Goal: Communication & Community: Answer question/provide support

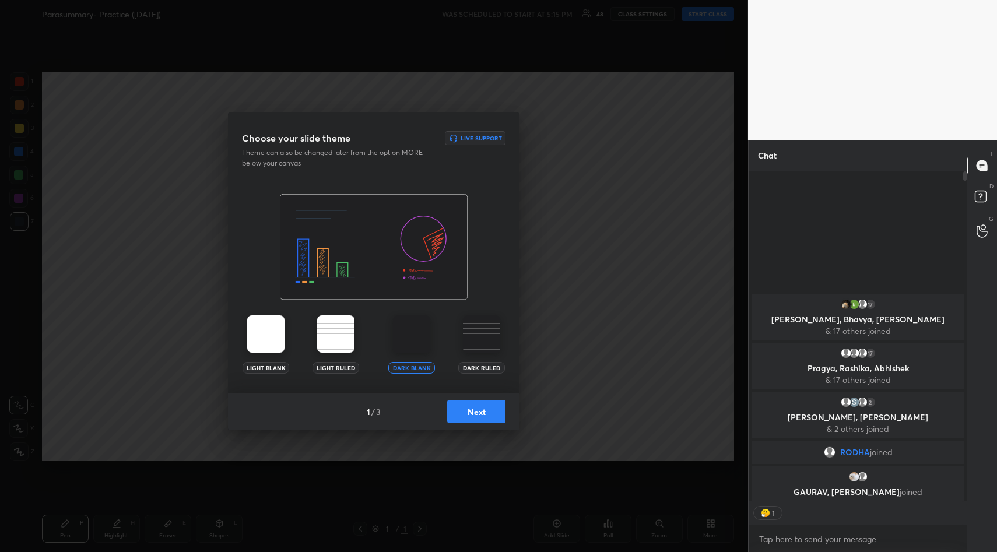
scroll to position [4, 4]
click at [468, 409] on button "Next" at bounding box center [476, 411] width 58 height 23
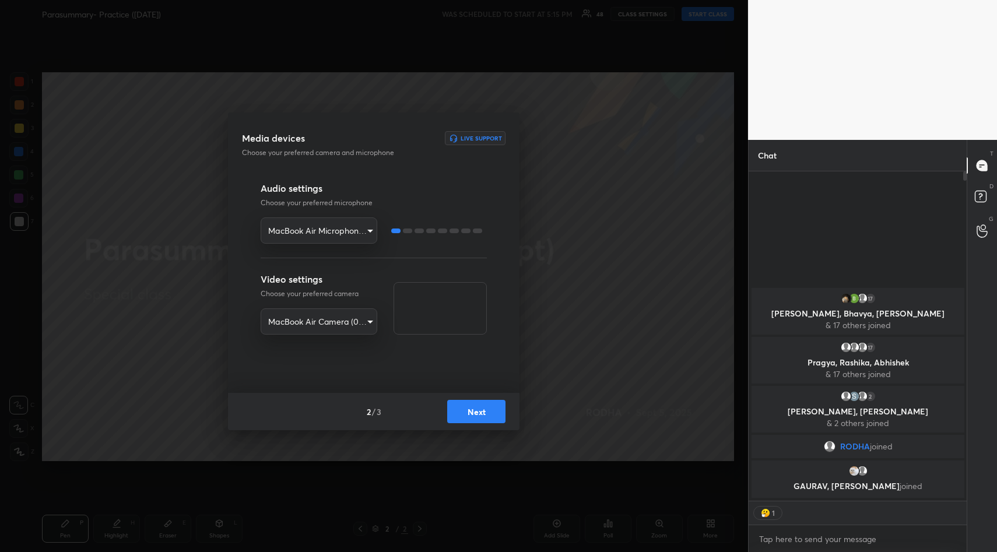
click at [468, 409] on button "Next" at bounding box center [476, 411] width 58 height 23
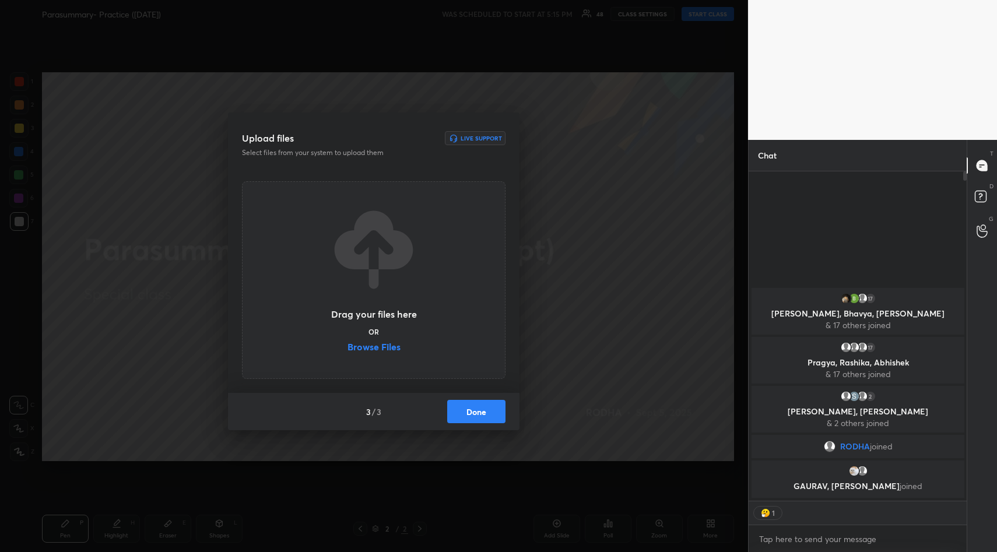
click at [386, 347] on label "Browse Files" at bounding box center [374, 348] width 53 height 12
click at [348, 347] on input "Browse Files" at bounding box center [348, 348] width 0 height 12
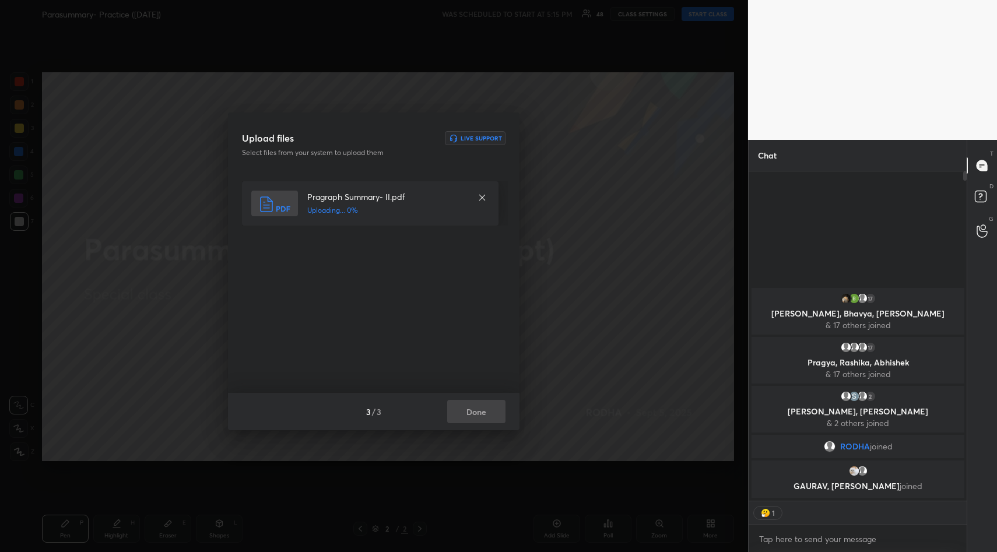
type textarea "x"
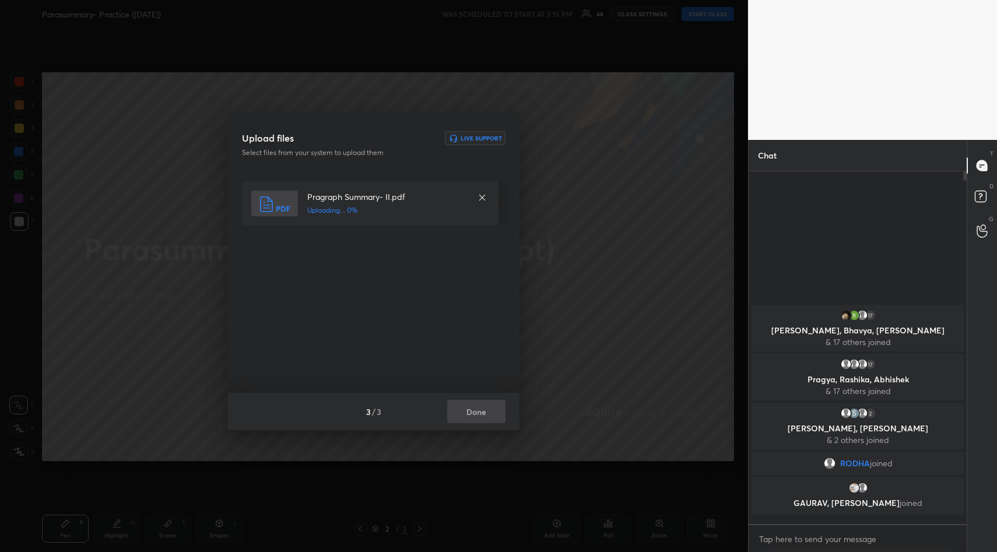
scroll to position [349, 215]
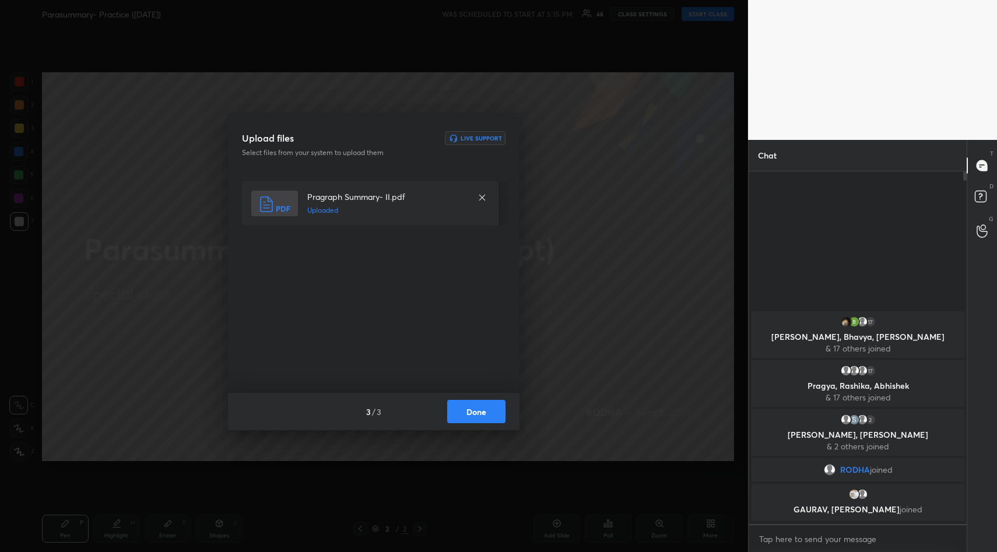
click at [483, 401] on button "Done" at bounding box center [476, 411] width 58 height 23
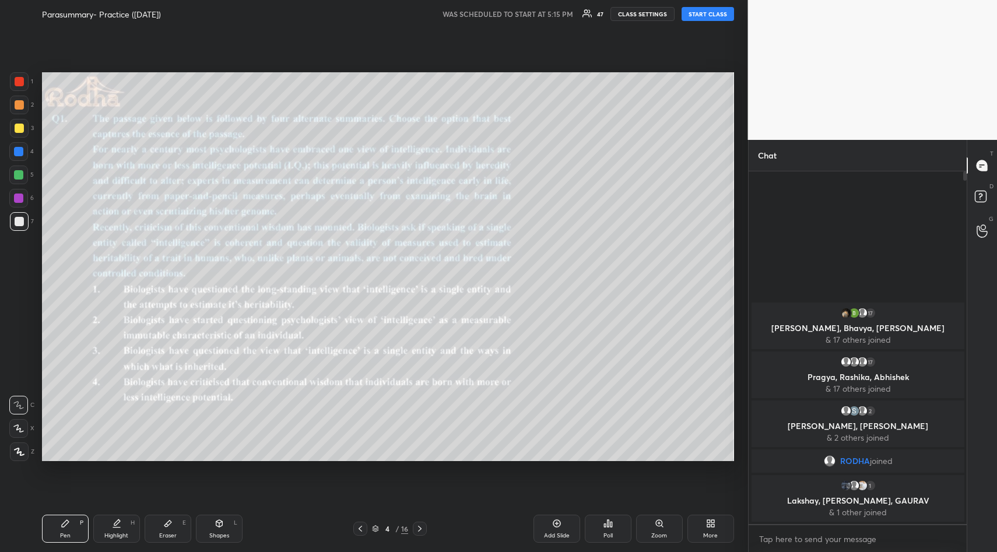
click at [559, 529] on div "Add Slide" at bounding box center [557, 529] width 47 height 28
click at [635, 9] on button "CLASS SETTINGS" at bounding box center [643, 14] width 64 height 14
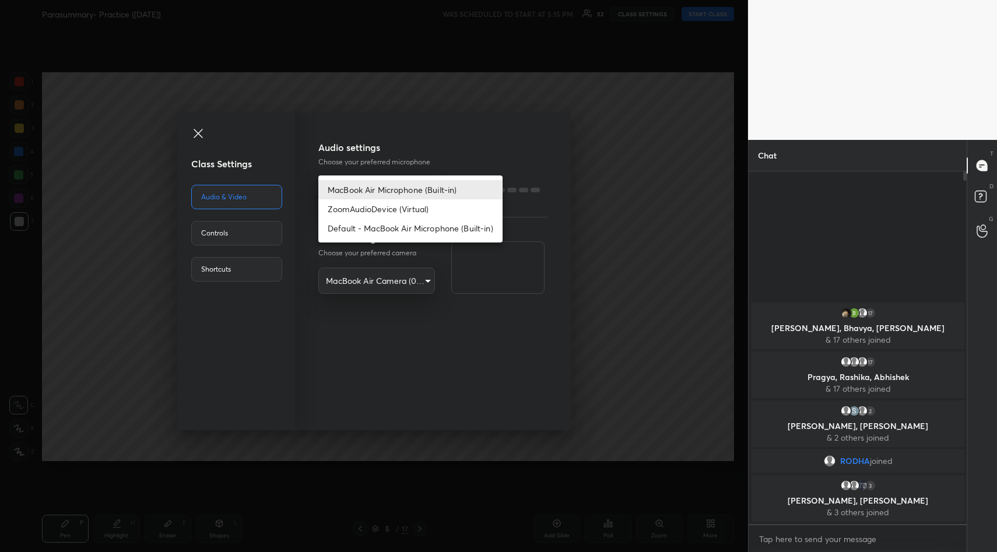
click at [411, 188] on body "1 2 3 4 5 6 7 R O A L C X Z Erase all C X Z Parasummary- Practice (5th Sept) WA…" at bounding box center [498, 276] width 997 height 552
click at [286, 43] on div at bounding box center [498, 276] width 997 height 552
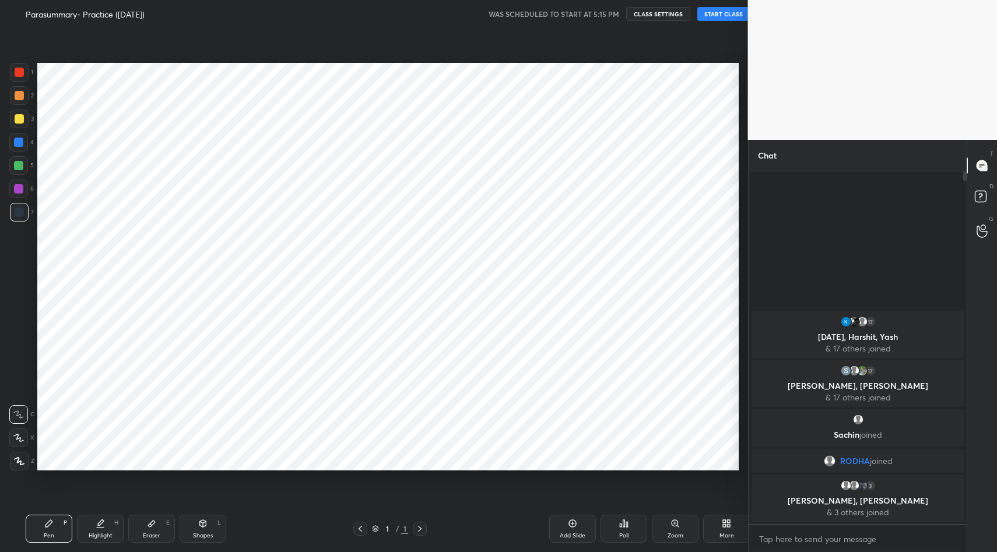
scroll to position [57842, 57618]
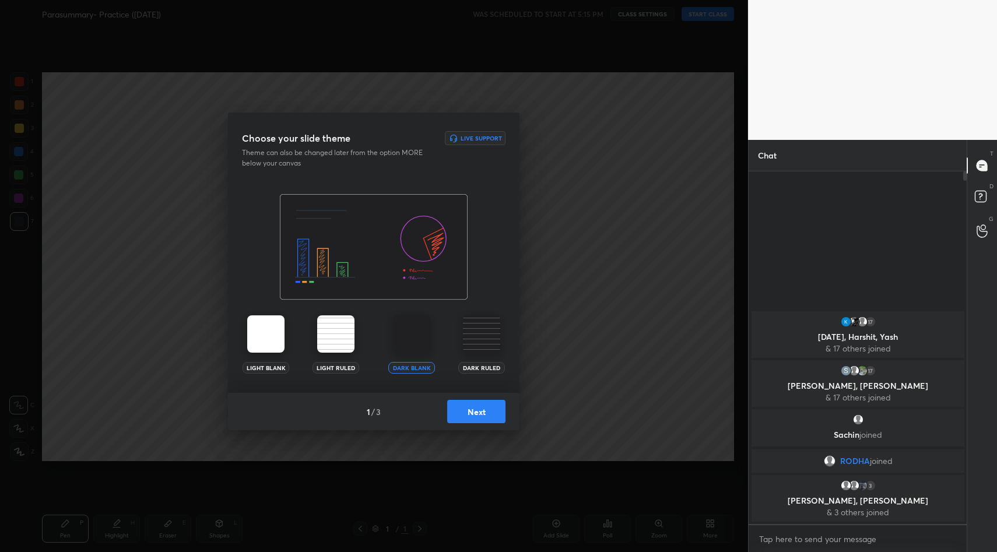
click at [477, 411] on button "Next" at bounding box center [476, 411] width 58 height 23
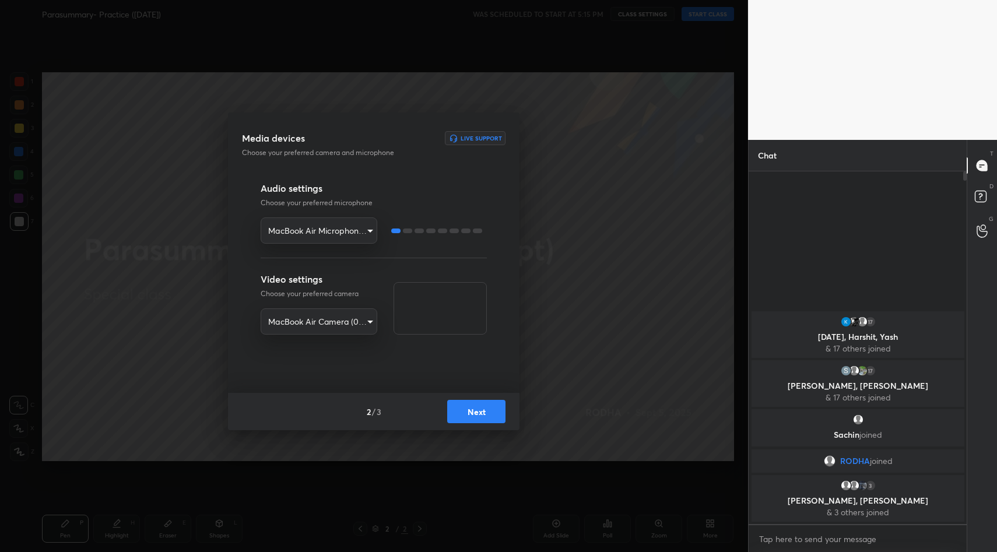
click at [337, 226] on body "1 2 3 4 5 6 7 R O A L C X Z Erase all C X Z Parasummary- Practice ([DATE]) WAS …" at bounding box center [498, 276] width 997 height 552
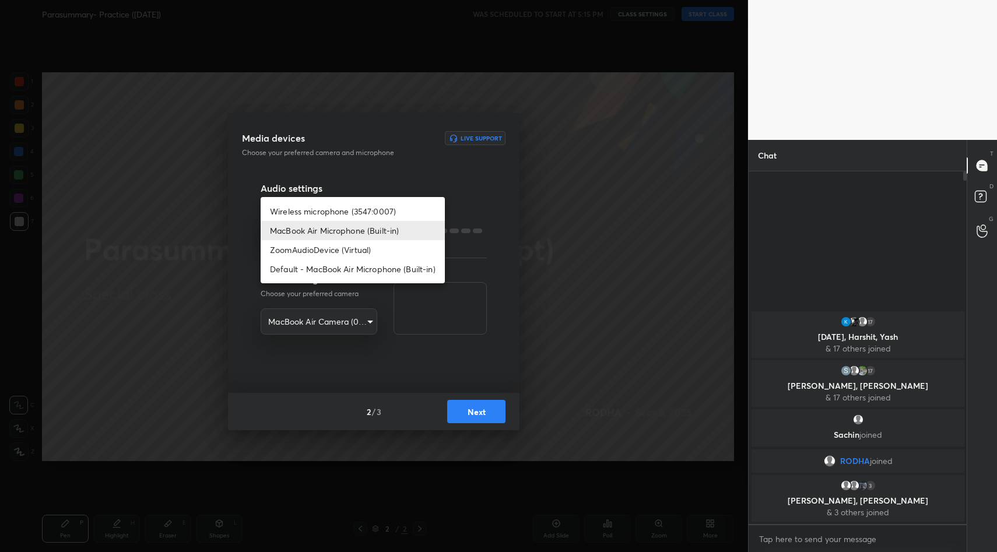
click at [331, 212] on li "Wireless microphone (3547:0007)" at bounding box center [353, 211] width 184 height 19
type input "3efa847ee8c37ca23aa49ab77358accfa971b98b4f4ffe27f7536406de8b8ca5"
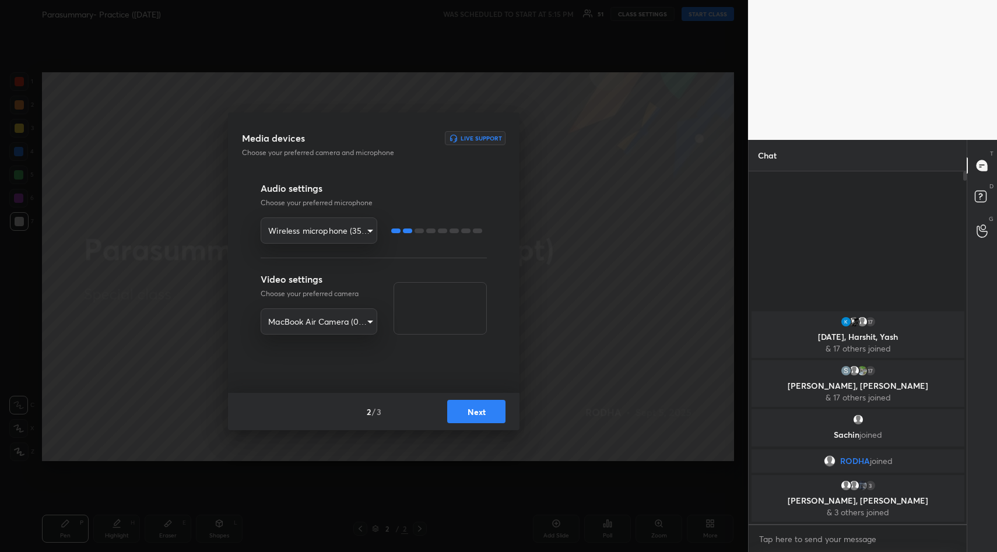
click at [482, 410] on button "Next" at bounding box center [476, 411] width 58 height 23
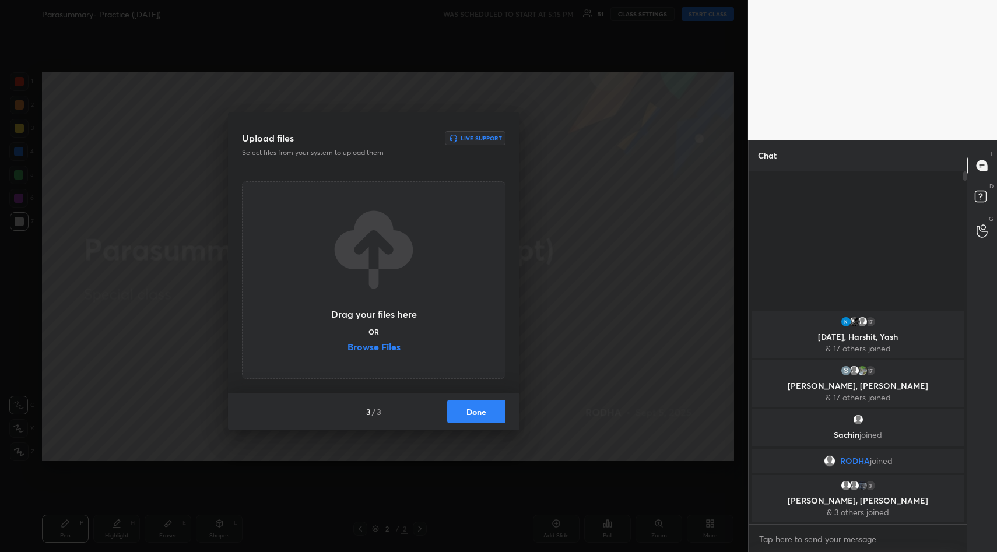
click at [383, 349] on label "Browse Files" at bounding box center [374, 348] width 53 height 12
click at [348, 349] on input "Browse Files" at bounding box center [348, 348] width 0 height 12
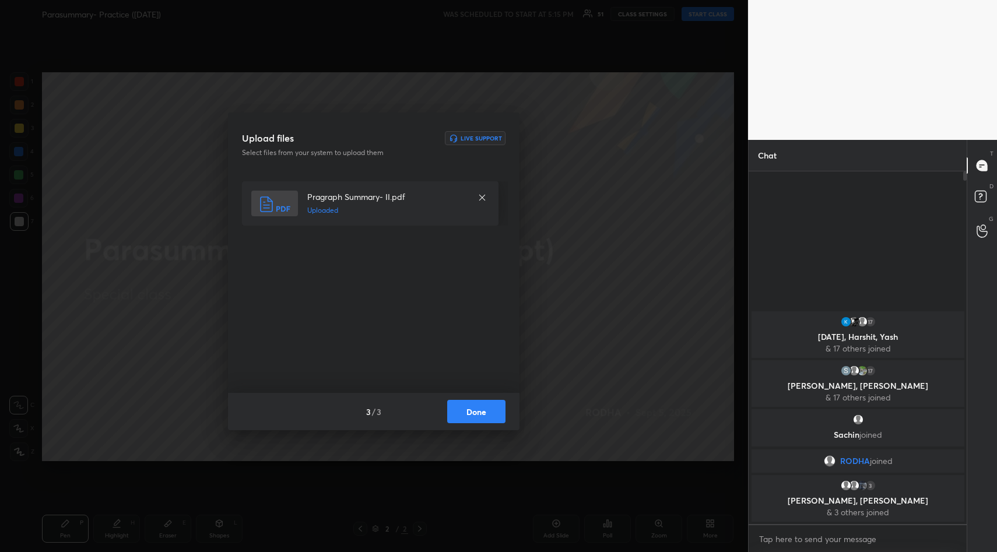
click at [485, 409] on button "Done" at bounding box center [476, 411] width 58 height 23
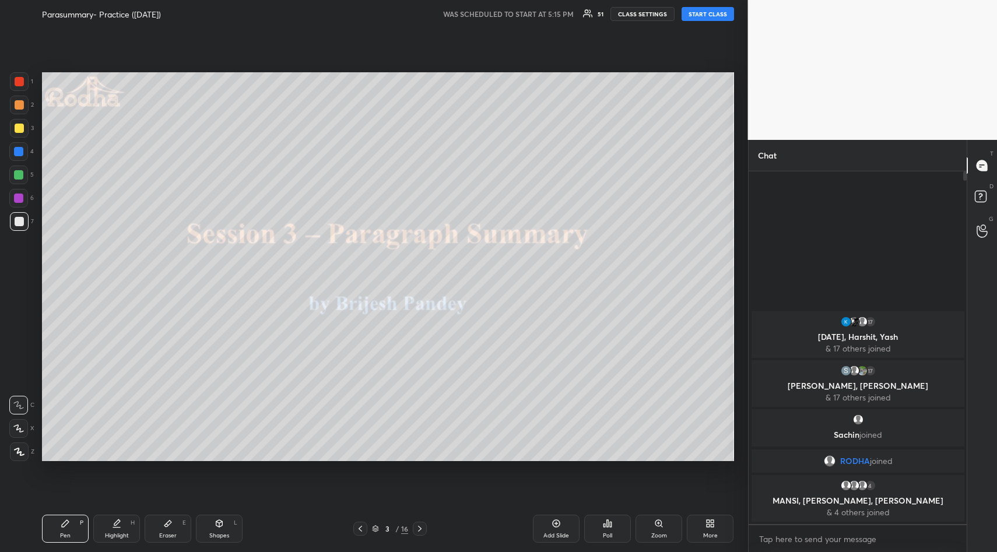
click at [564, 523] on div "Add Slide" at bounding box center [556, 529] width 47 height 28
click at [709, 10] on button "START CLASS" at bounding box center [708, 14] width 52 height 14
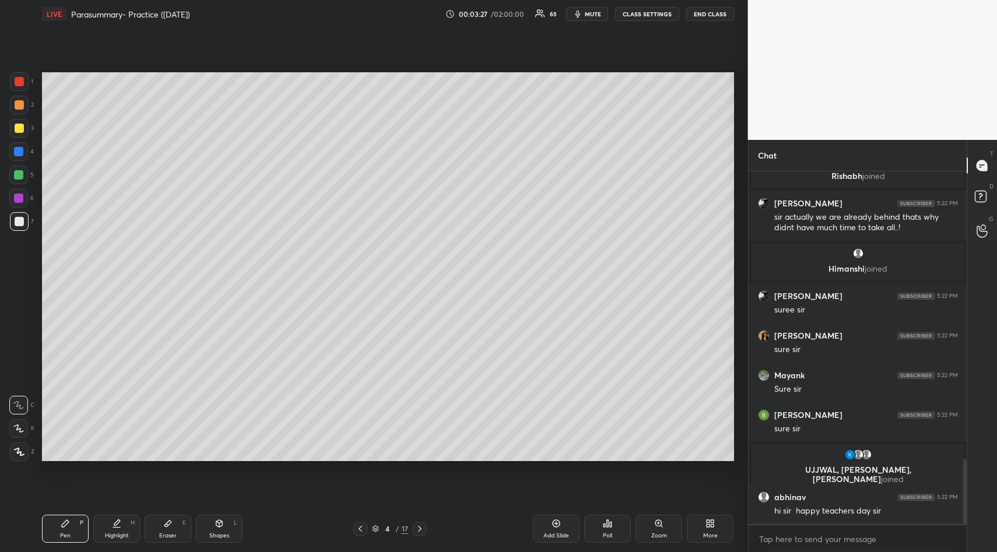
scroll to position [1548, 0]
click at [20, 129] on div at bounding box center [19, 128] width 9 height 9
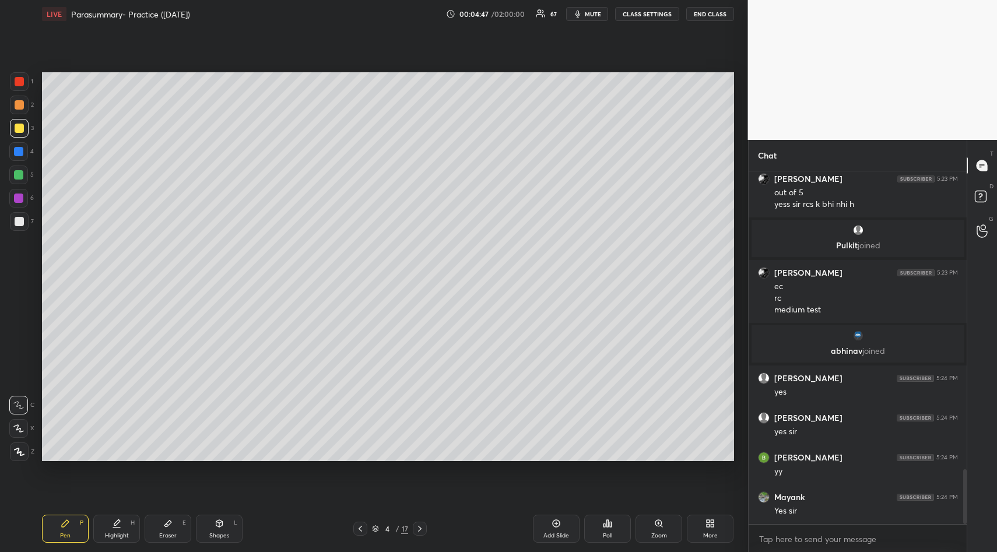
scroll to position [1924, 0]
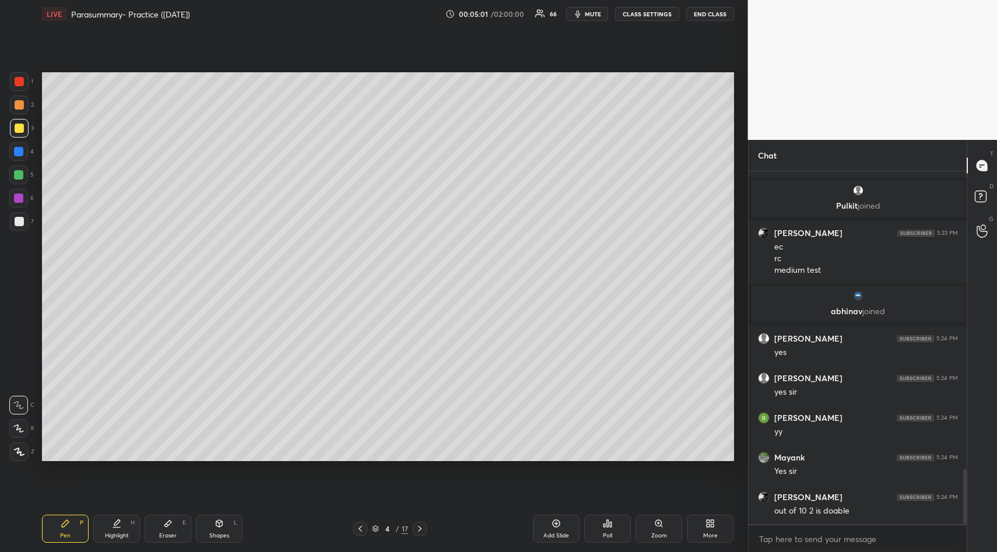
click at [591, 17] on span "mute" at bounding box center [593, 14] width 16 height 8
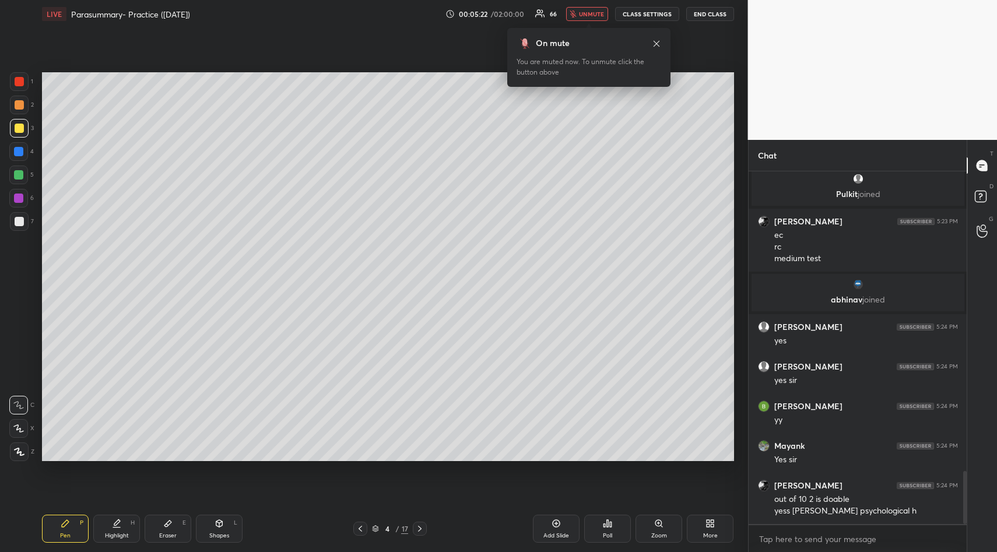
scroll to position [1986, 0]
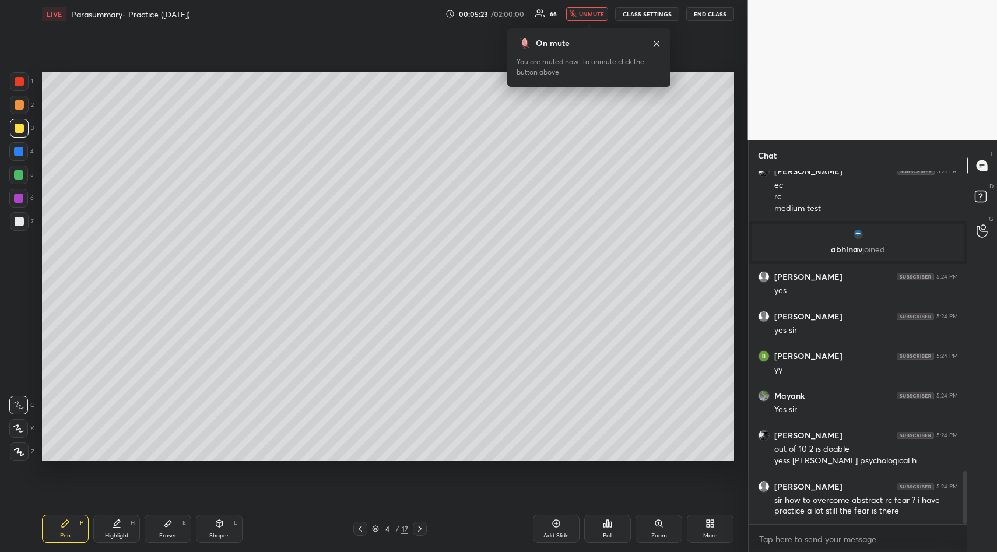
click at [595, 12] on span "unmute" at bounding box center [591, 14] width 25 height 8
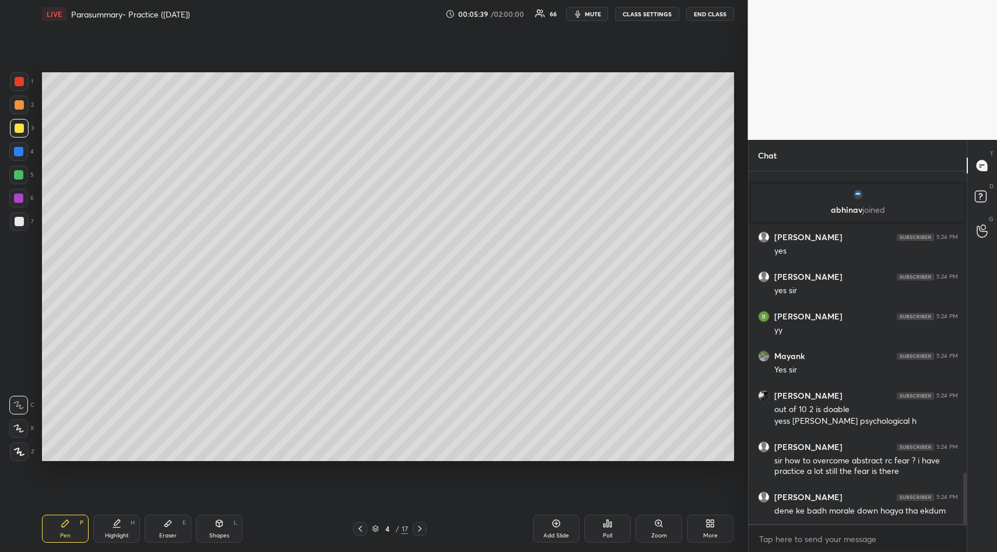
scroll to position [2065, 0]
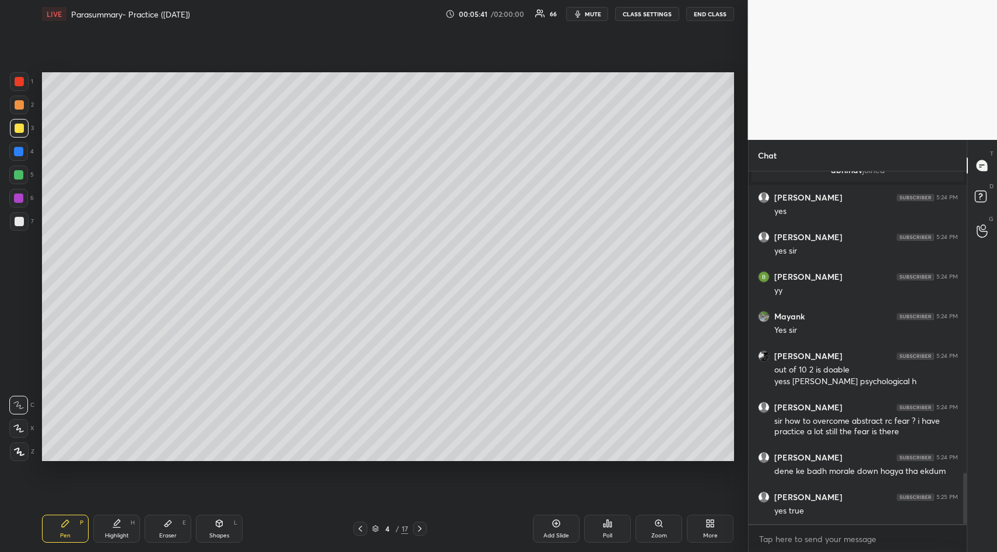
click at [588, 24] on div "LIVE Parasummary- Practice ([DATE]) 00:05:41 / 02:00:00 66 mute CLASS SETTINGS …" at bounding box center [388, 14] width 692 height 28
click at [588, 20] on button "mute" at bounding box center [587, 14] width 42 height 14
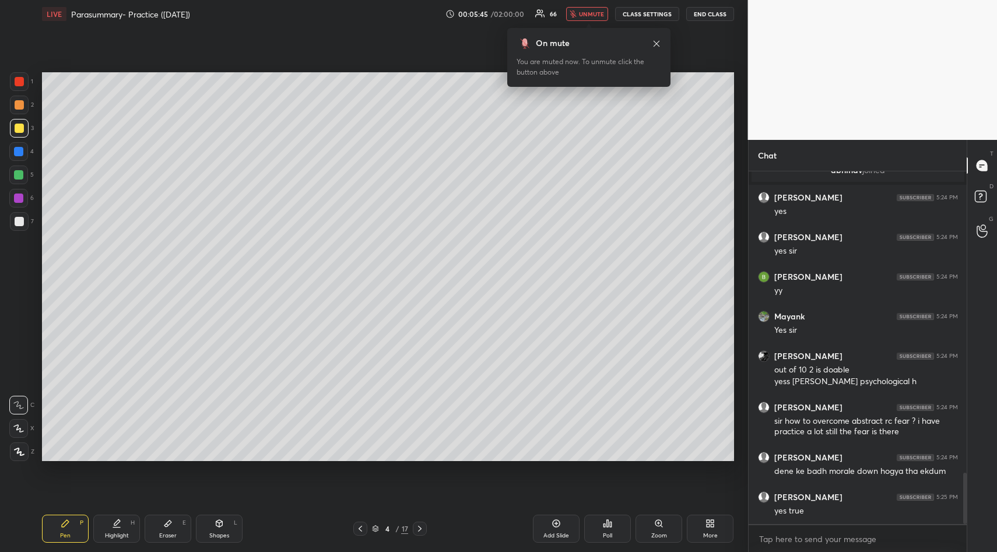
click at [587, 15] on span "unmute" at bounding box center [591, 14] width 25 height 8
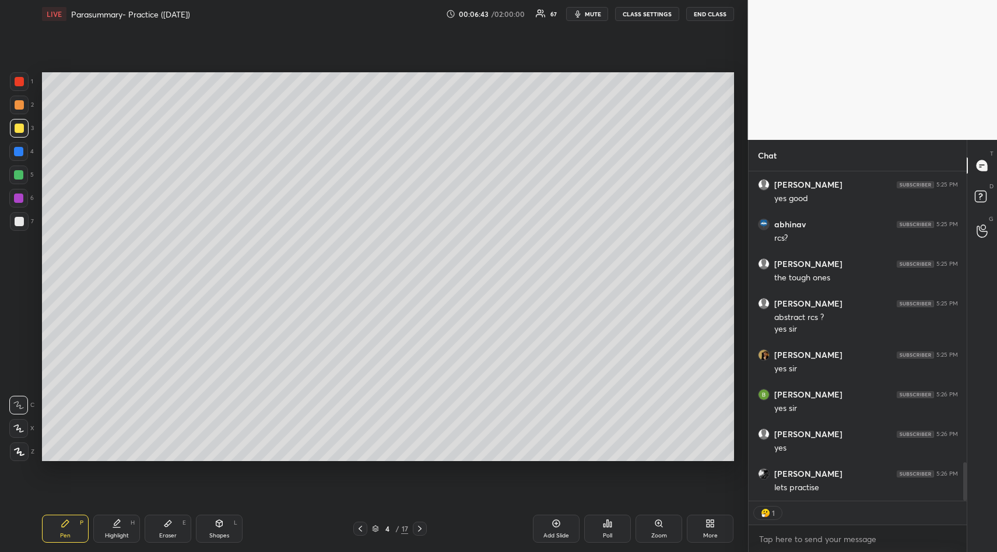
scroll to position [2521, 0]
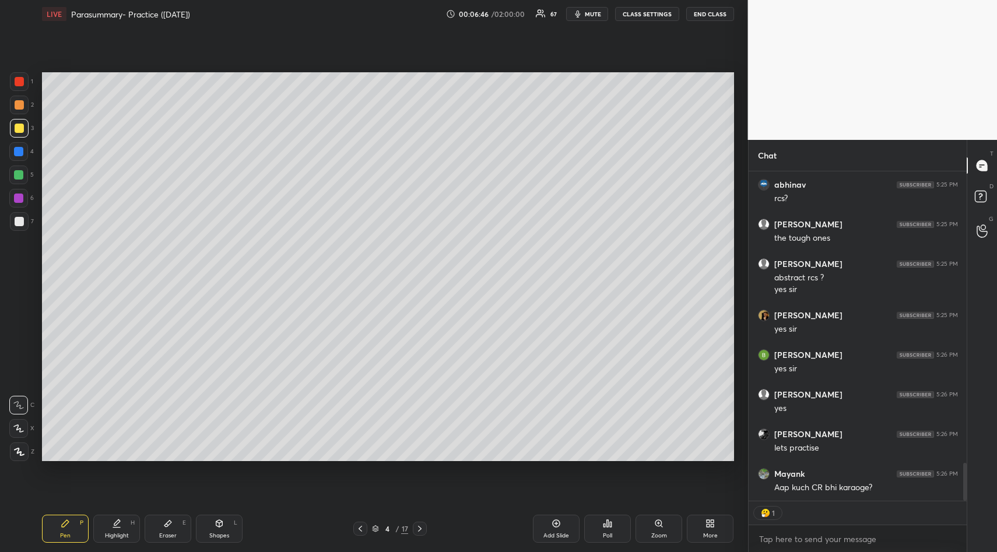
type textarea "x"
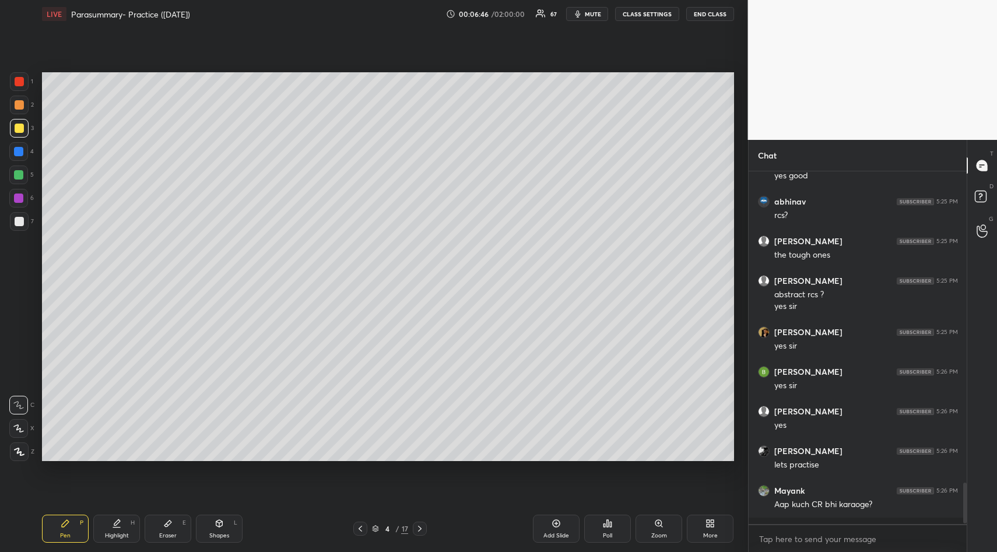
scroll to position [2497, 0]
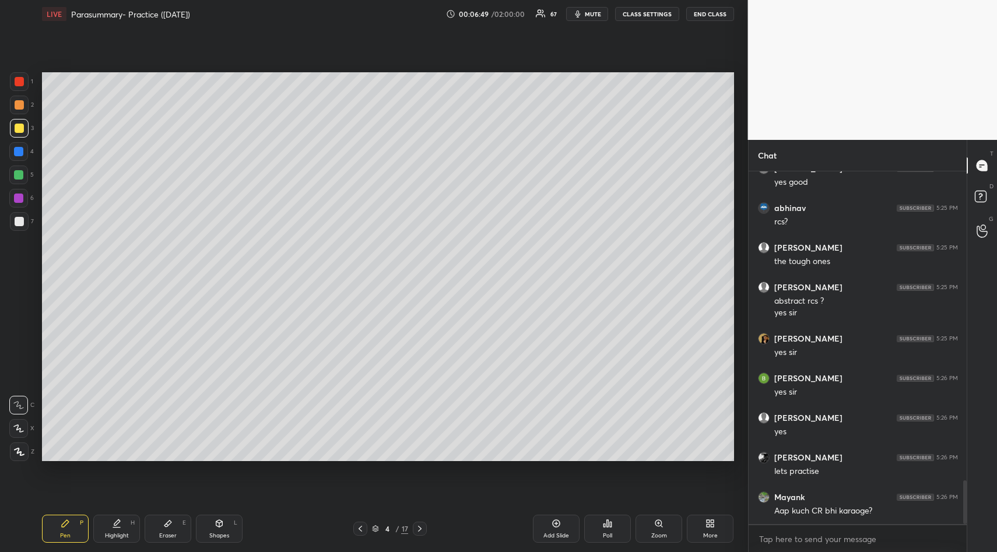
click at [171, 530] on div "Eraser E" at bounding box center [168, 529] width 47 height 28
click at [19, 376] on div "Erase all" at bounding box center [18, 382] width 19 height 19
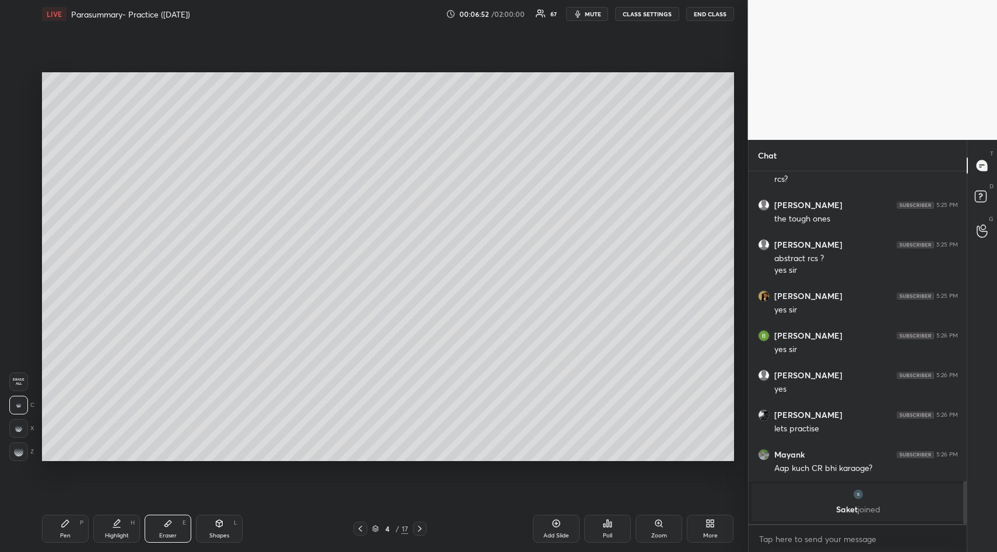
click at [71, 531] on div "Pen P" at bounding box center [65, 529] width 47 height 28
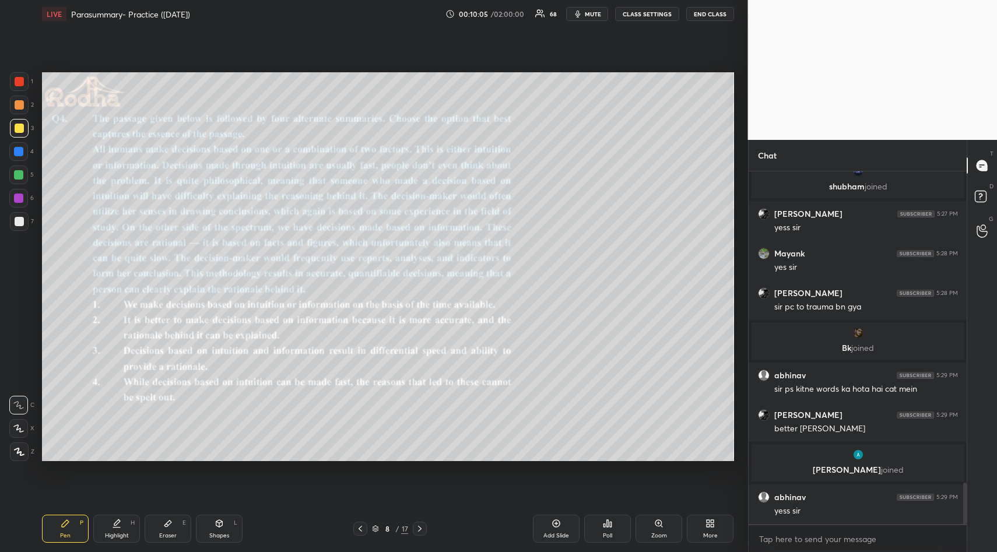
scroll to position [2685, 0]
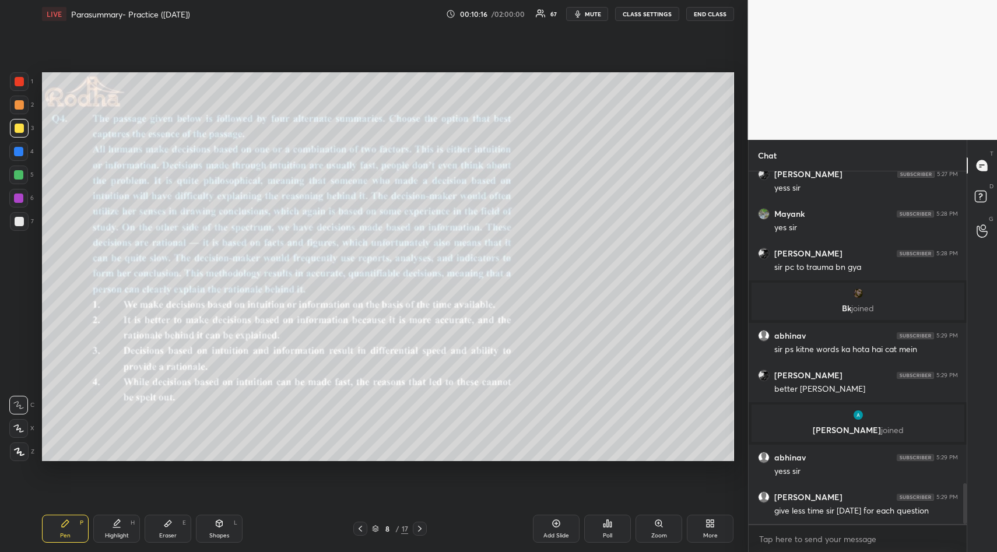
click at [612, 524] on icon at bounding box center [607, 523] width 9 height 9
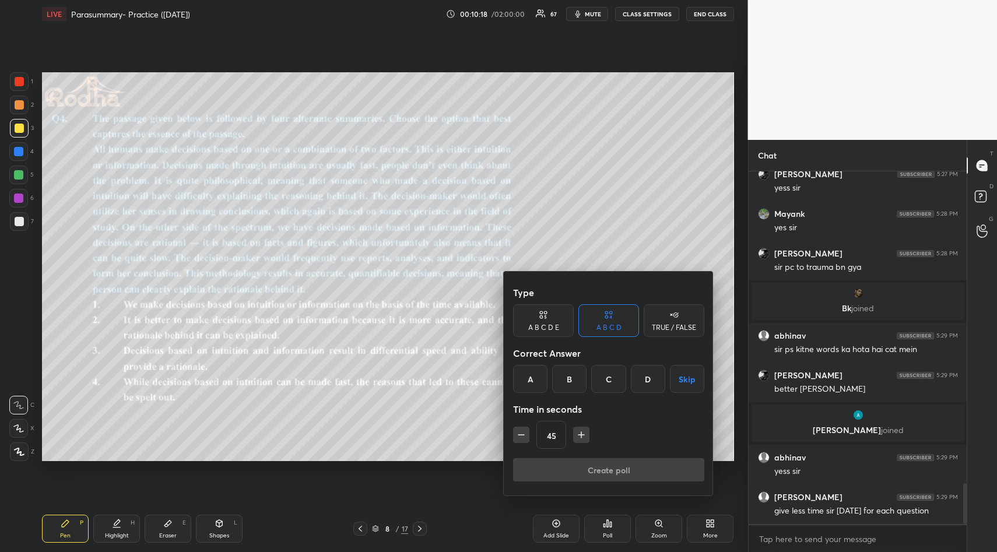
click at [609, 378] on div "C" at bounding box center [608, 379] width 34 height 28
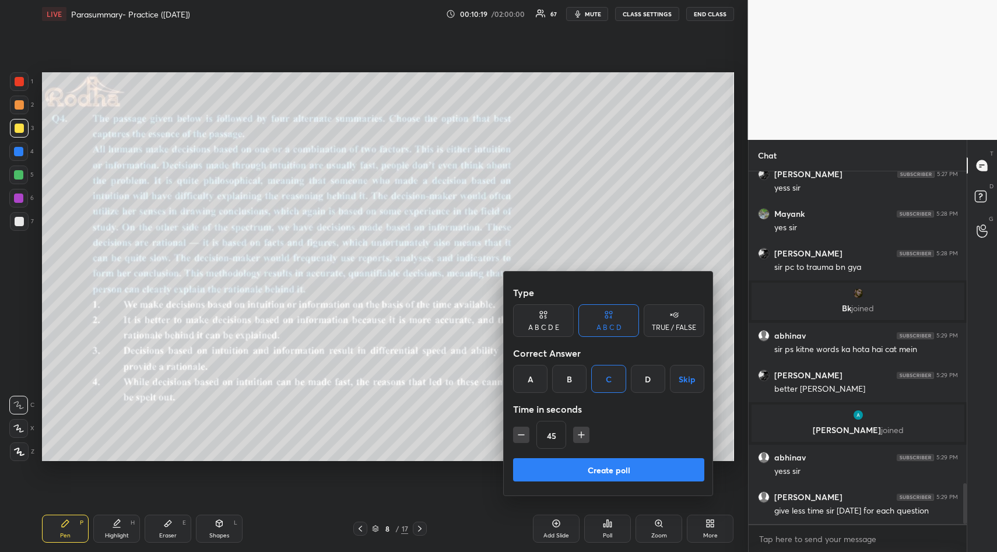
click at [586, 436] on icon "button" at bounding box center [582, 435] width 12 height 12
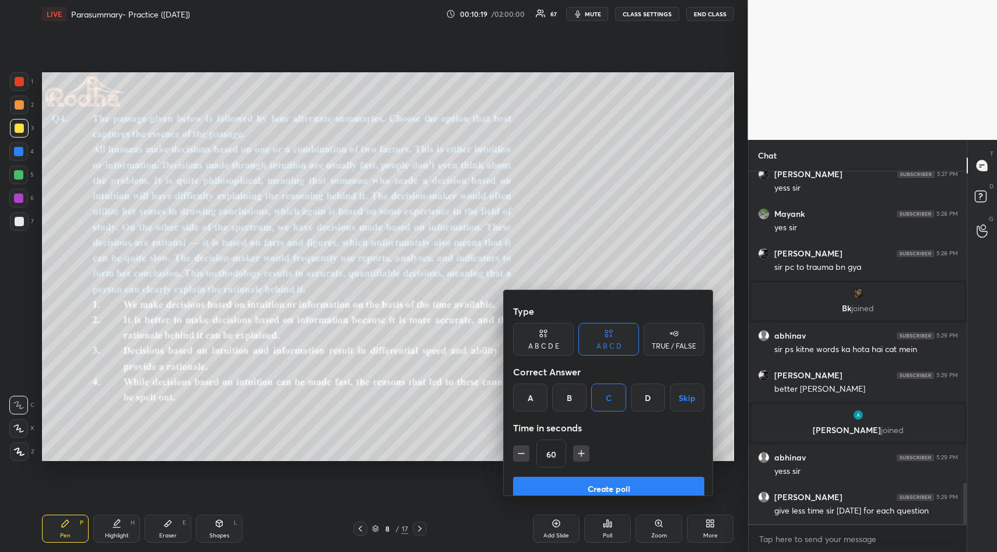
click at [586, 448] on icon "button" at bounding box center [582, 454] width 12 height 12
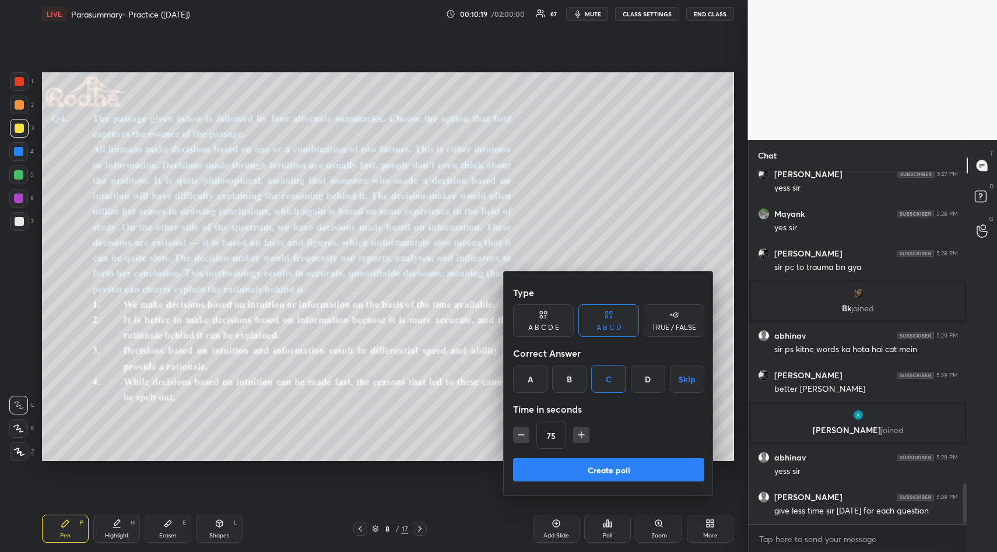
click at [586, 436] on icon "button" at bounding box center [582, 435] width 12 height 12
click at [586, 436] on icon "button" at bounding box center [587, 435] width 12 height 12
click at [520, 436] on icon "button" at bounding box center [522, 435] width 12 height 12
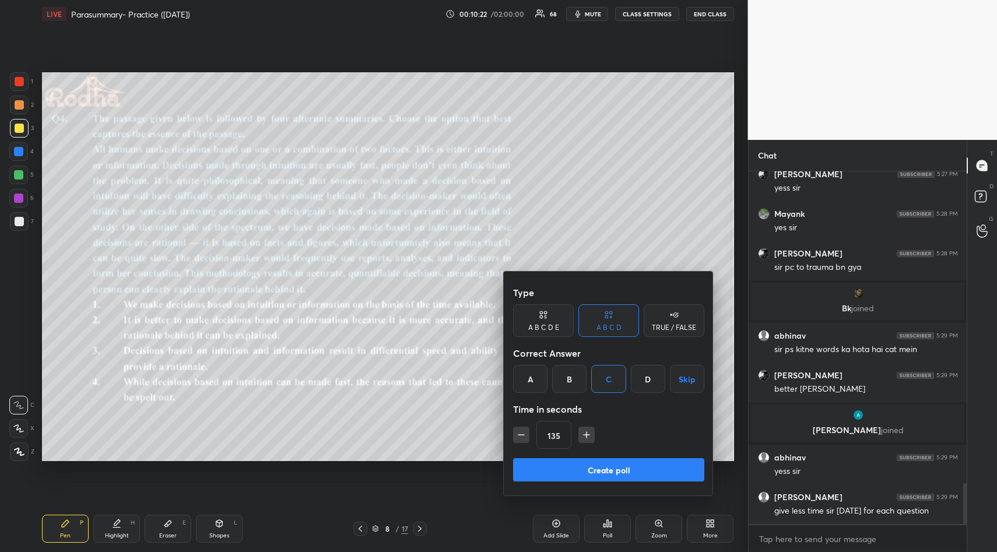
type input "120"
click at [588, 465] on button "Create poll" at bounding box center [608, 469] width 191 height 23
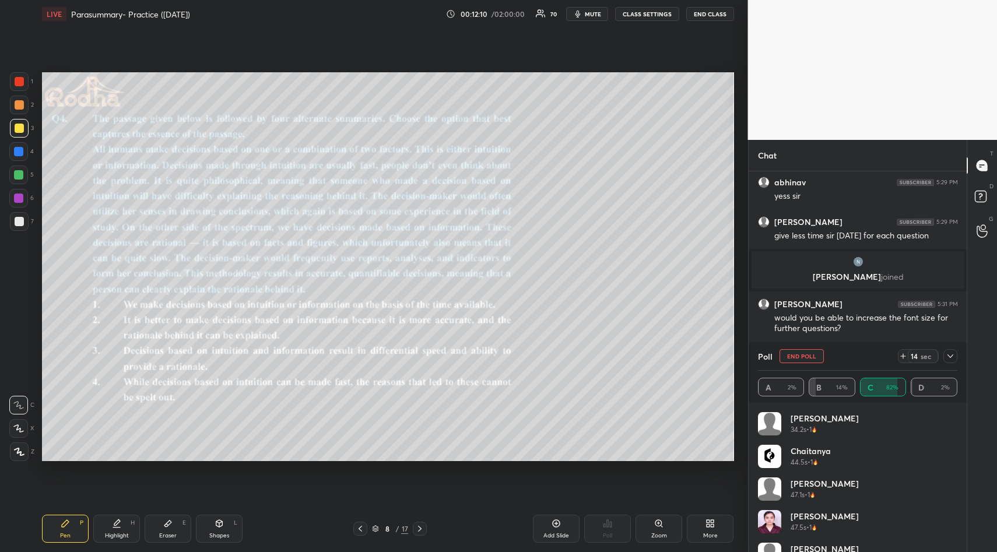
scroll to position [2862, 0]
click at [952, 356] on icon at bounding box center [950, 356] width 9 height 9
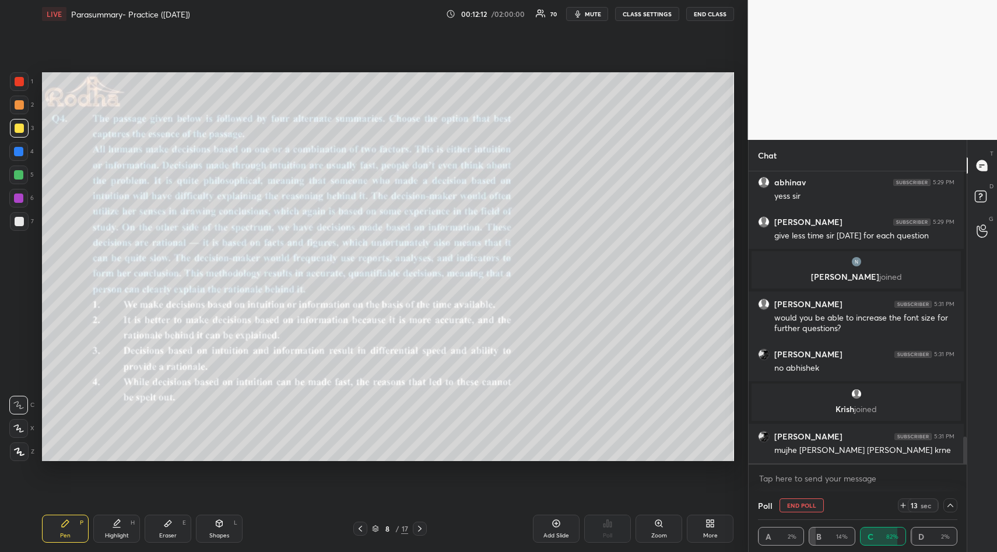
scroll to position [4, 4]
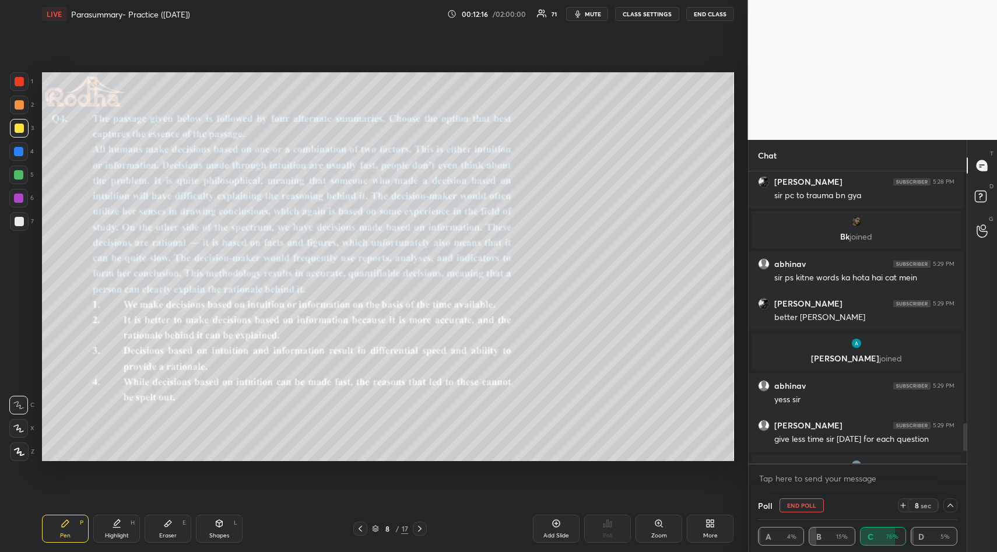
click at [590, 15] on span "mute" at bounding box center [593, 14] width 16 height 8
click at [947, 504] on icon at bounding box center [950, 505] width 9 height 9
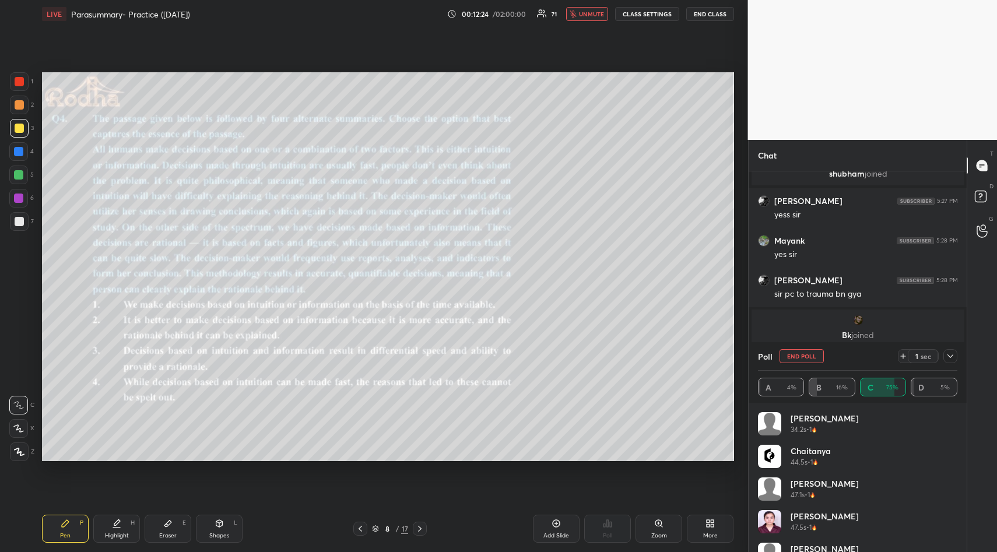
click at [588, 17] on span "unmute" at bounding box center [591, 14] width 25 height 8
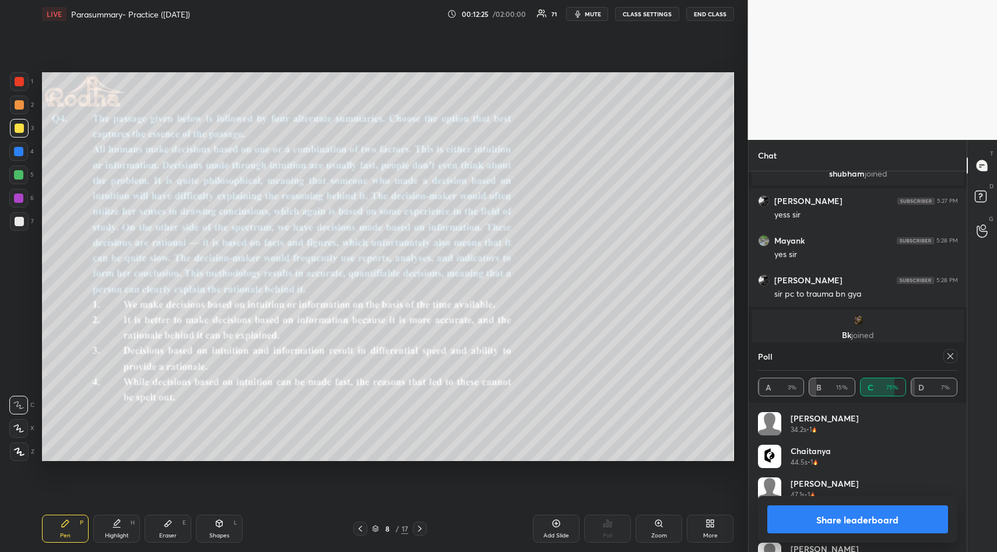
click at [853, 527] on button "Share leaderboard" at bounding box center [857, 520] width 181 height 28
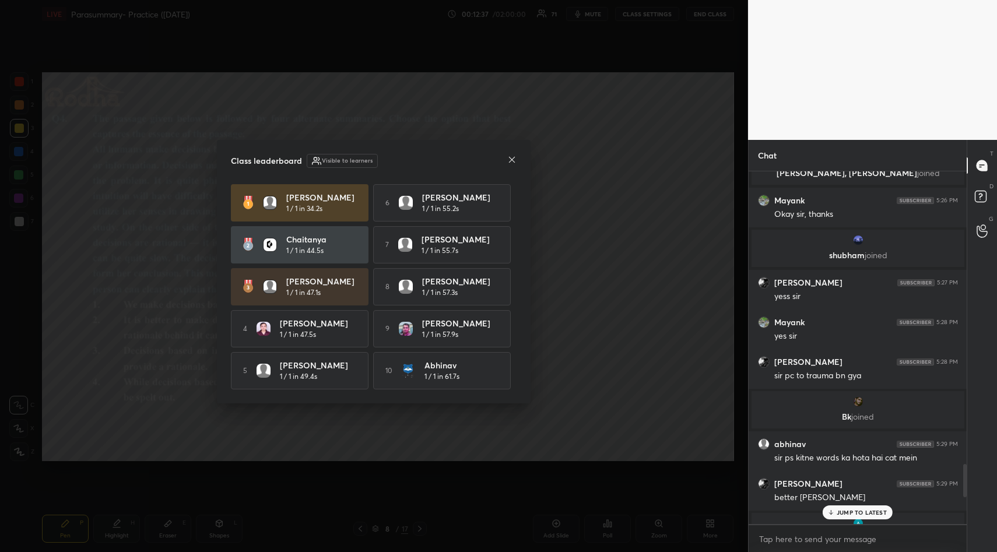
click at [510, 155] on icon at bounding box center [511, 159] width 9 height 9
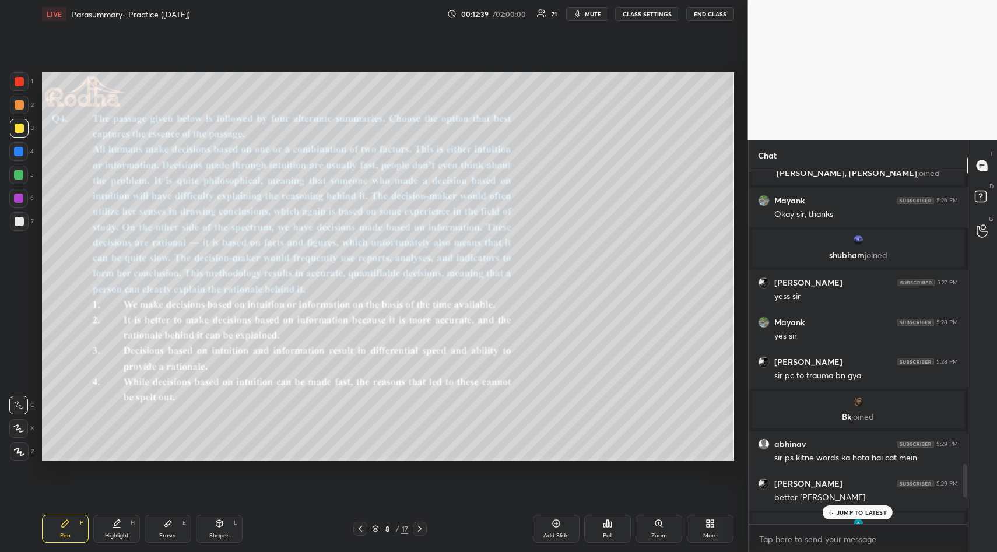
click at [851, 514] on p "JUMP TO LATEST" at bounding box center [862, 512] width 50 height 7
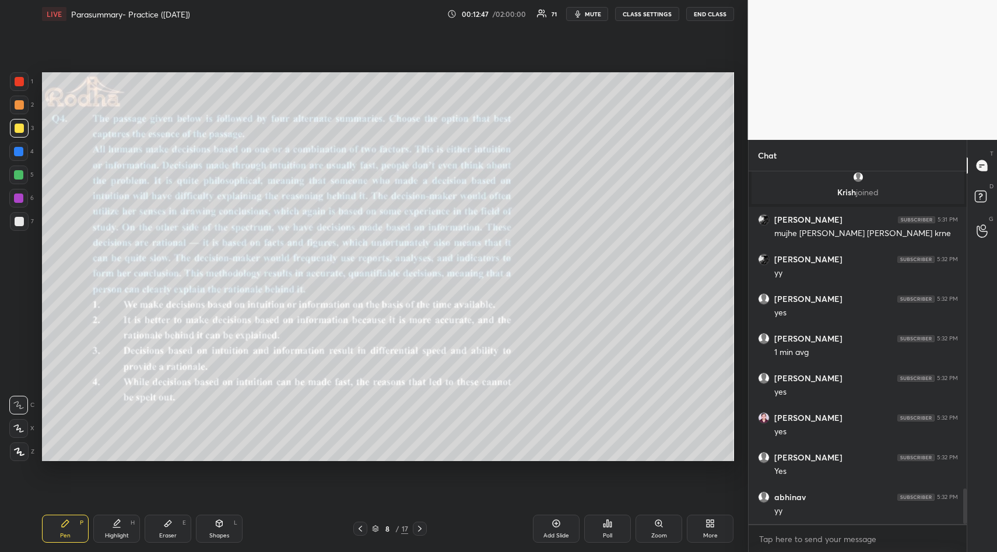
click at [596, 16] on span "mute" at bounding box center [593, 14] width 16 height 8
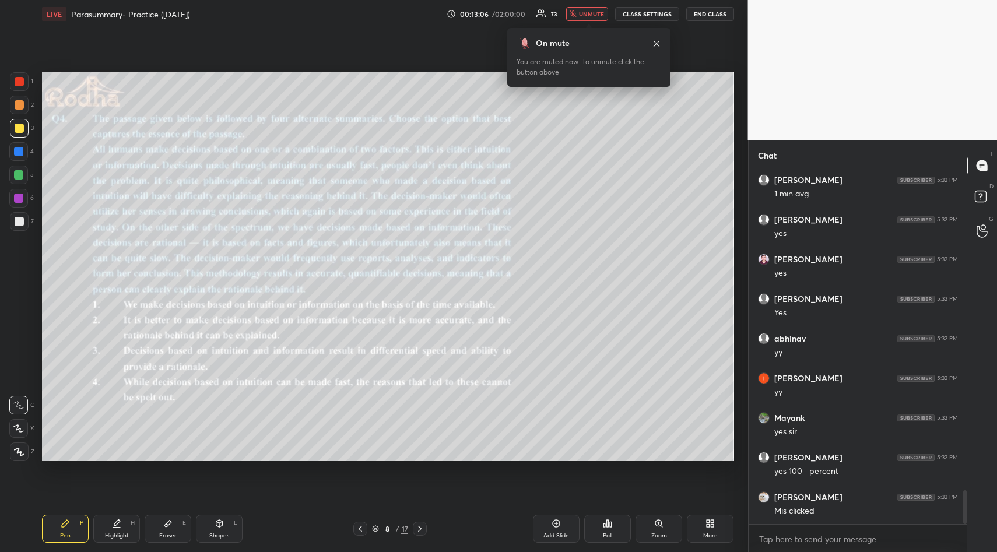
click at [660, 41] on icon at bounding box center [656, 43] width 9 height 9
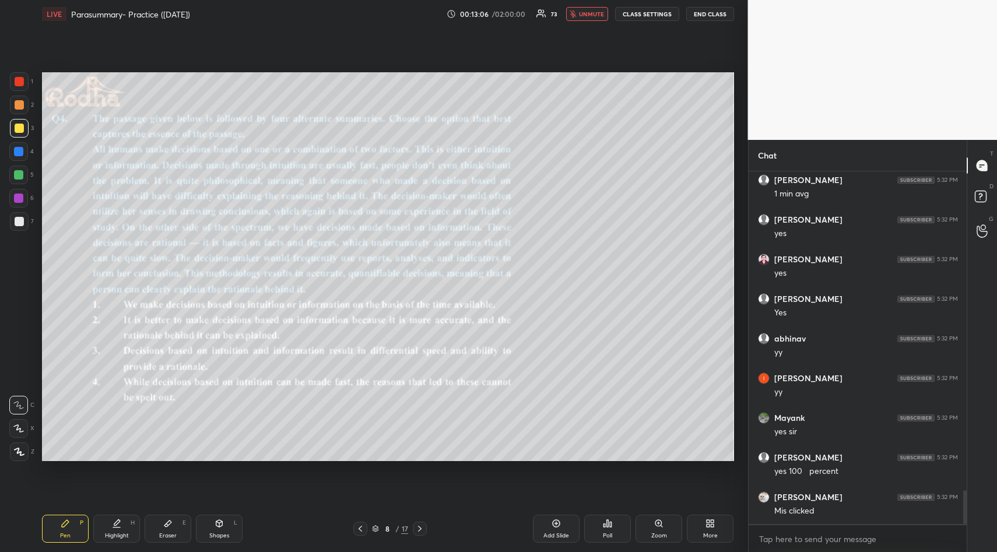
click at [583, 15] on span "unmute" at bounding box center [591, 14] width 25 height 8
click at [660, 521] on icon at bounding box center [659, 523] width 6 height 6
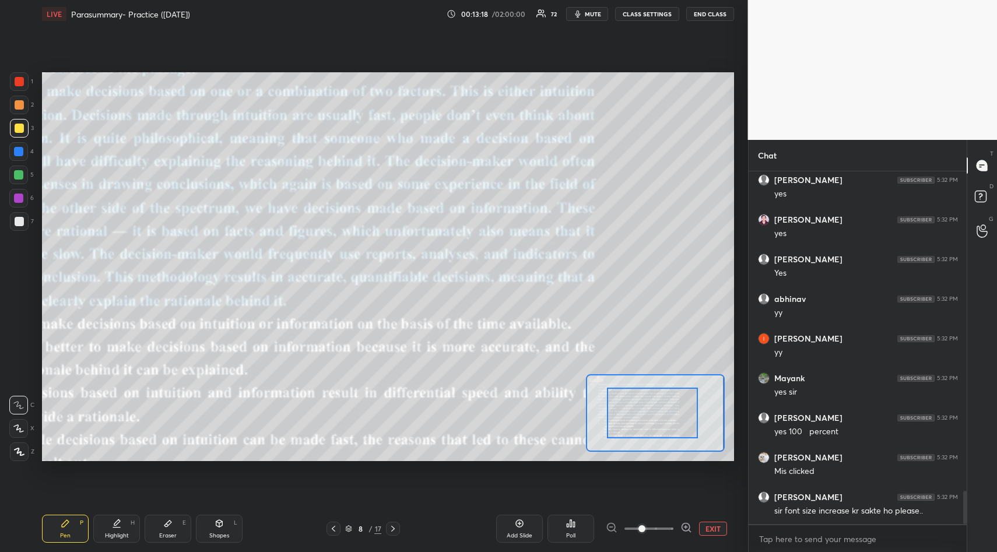
drag, startPoint x: 662, startPoint y: 427, endPoint x: 629, endPoint y: 423, distance: 32.9
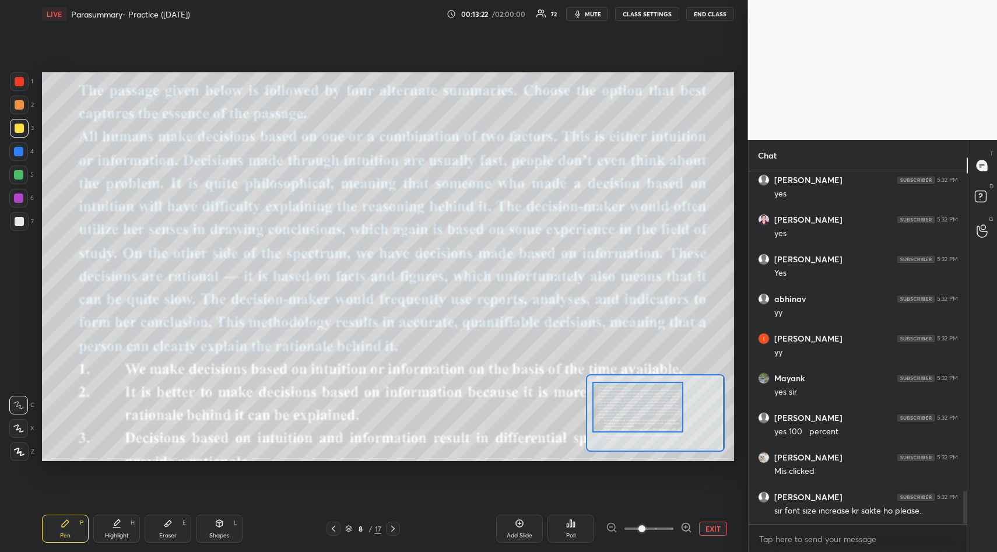
drag, startPoint x: 651, startPoint y: 419, endPoint x: 640, endPoint y: 422, distance: 10.8
click at [637, 417] on div at bounding box center [638, 407] width 91 height 50
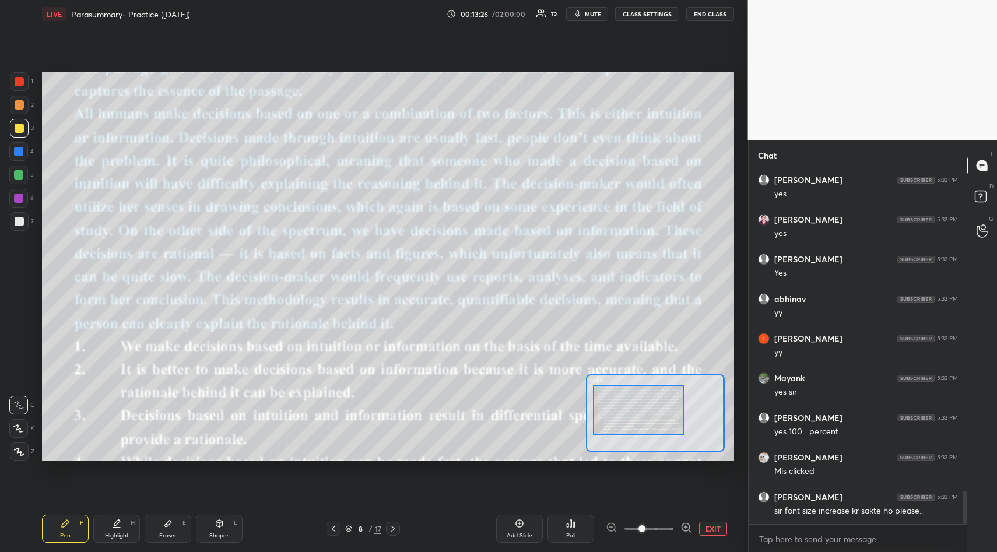
click at [639, 528] on span at bounding box center [642, 528] width 7 height 7
click at [640, 529] on span at bounding box center [642, 528] width 7 height 7
click at [639, 529] on span at bounding box center [642, 528] width 7 height 7
click at [639, 528] on span at bounding box center [642, 528] width 7 height 7
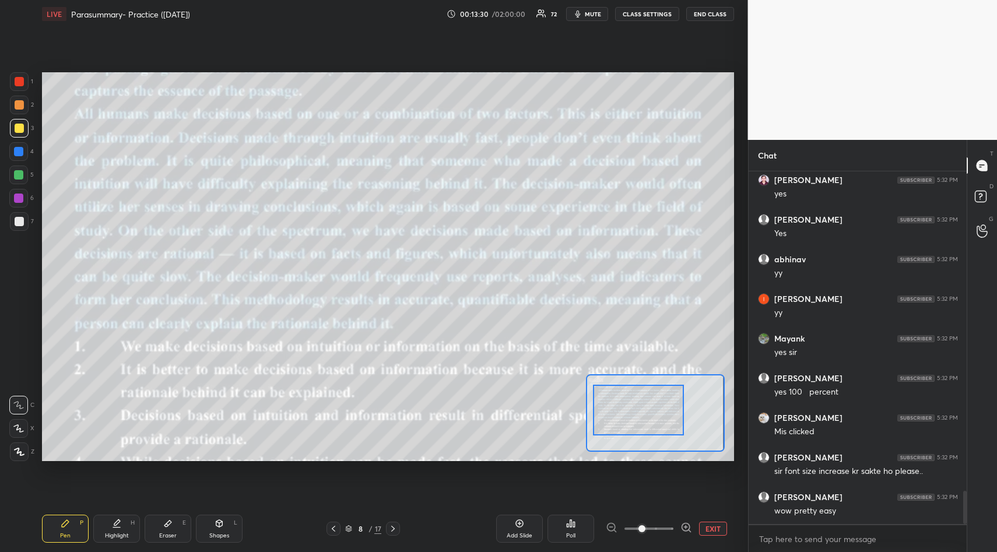
scroll to position [3441, 0]
click at [639, 529] on span at bounding box center [642, 528] width 7 height 7
click at [639, 530] on span at bounding box center [642, 528] width 7 height 7
click at [639, 527] on span at bounding box center [642, 528] width 7 height 7
click at [639, 530] on span at bounding box center [642, 528] width 7 height 7
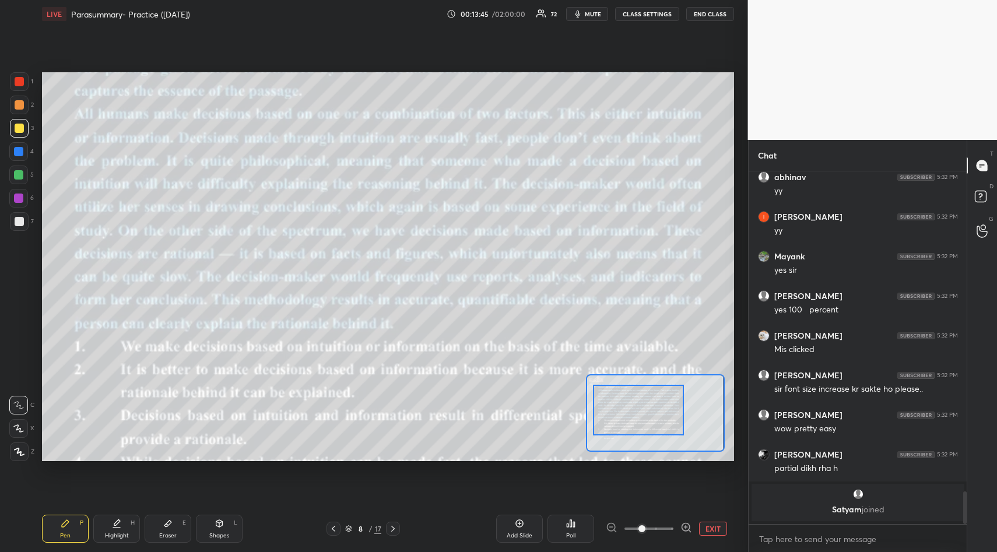
scroll to position [3280, 0]
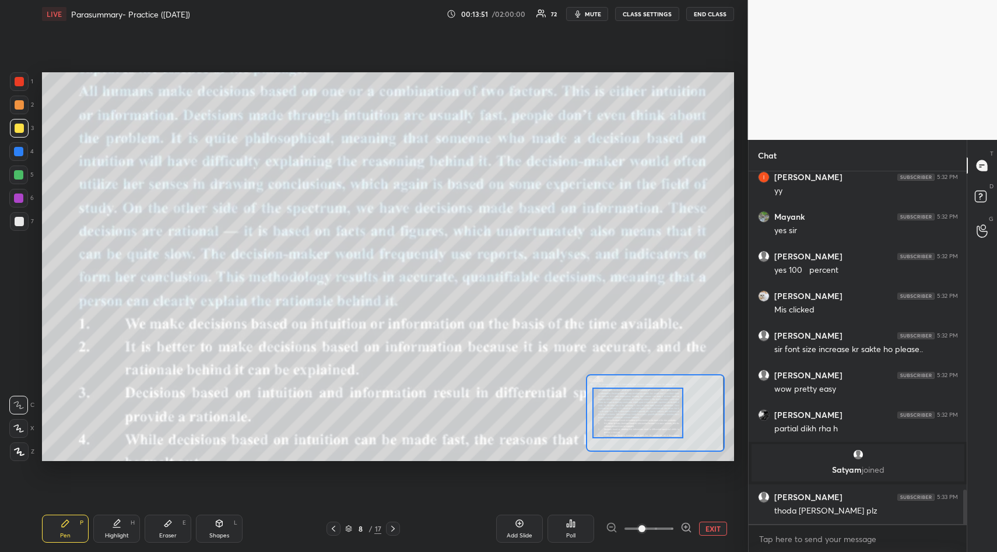
click at [630, 418] on div at bounding box center [638, 413] width 91 height 50
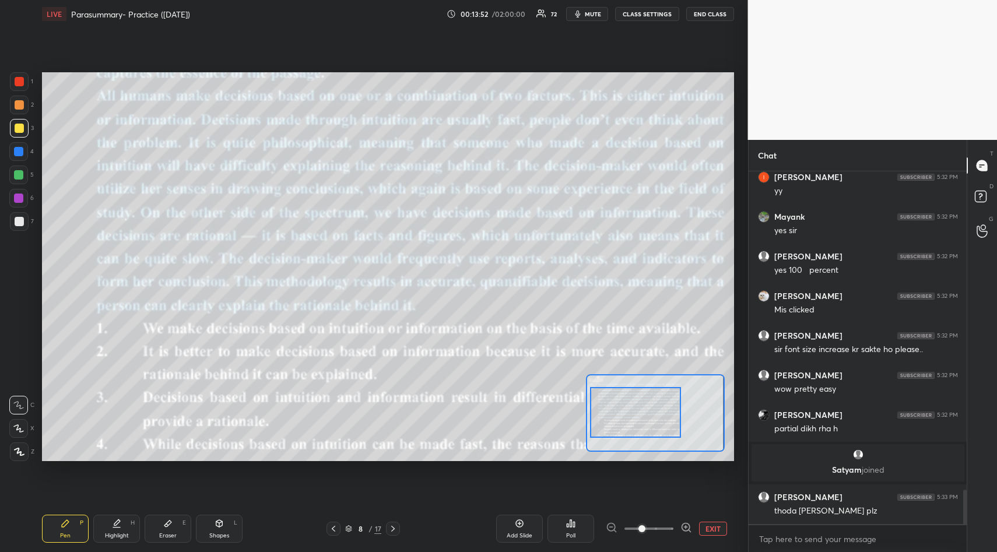
click at [611, 525] on div at bounding box center [649, 529] width 86 height 14
click at [607, 529] on div at bounding box center [649, 529] width 86 height 14
click at [639, 529] on span at bounding box center [642, 528] width 7 height 7
click at [639, 528] on span at bounding box center [642, 528] width 7 height 7
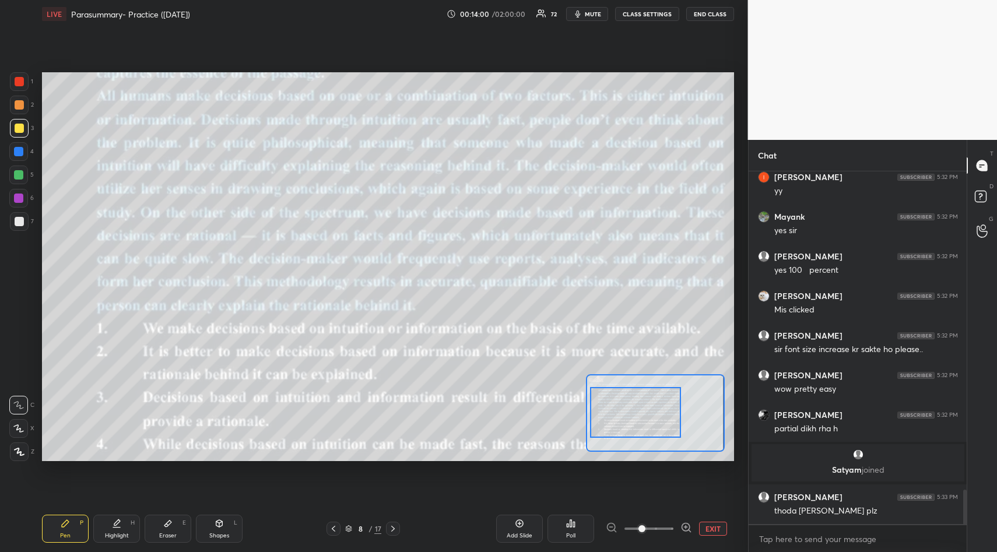
click at [614, 527] on div at bounding box center [649, 529] width 86 height 14
click at [613, 527] on div at bounding box center [649, 529] width 86 height 14
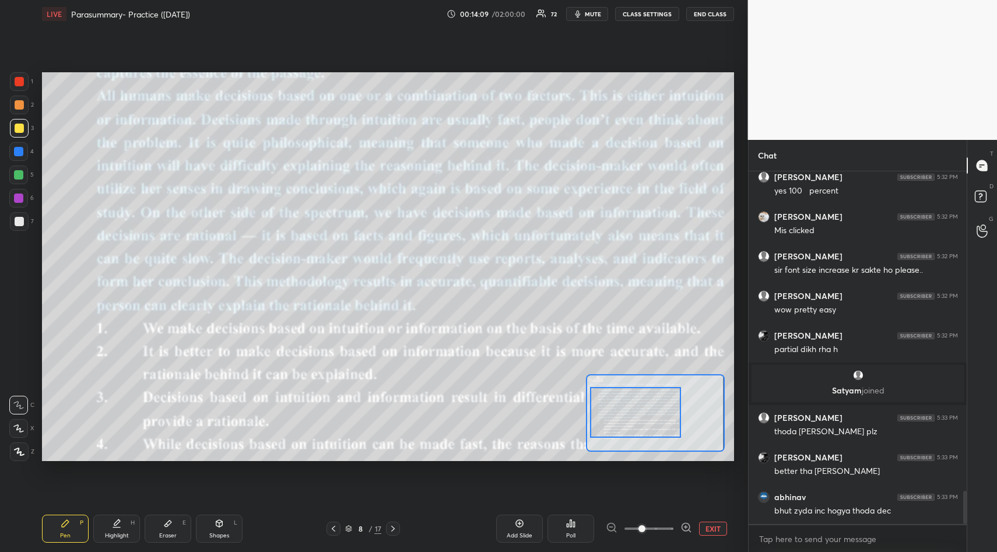
scroll to position [3399, 0]
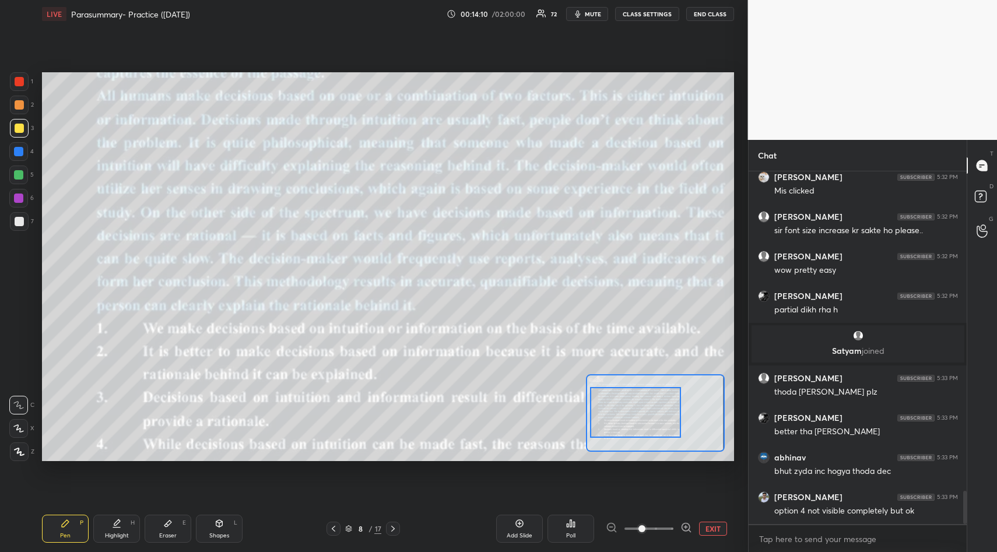
click at [338, 531] on div at bounding box center [334, 529] width 14 height 14
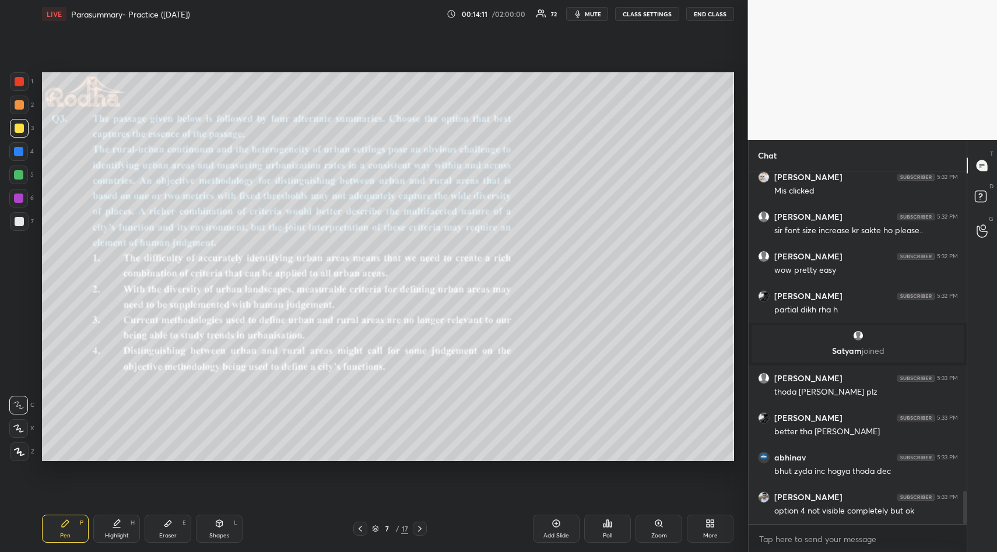
click at [419, 529] on icon at bounding box center [419, 528] width 9 height 9
click at [660, 524] on icon at bounding box center [659, 523] width 6 height 6
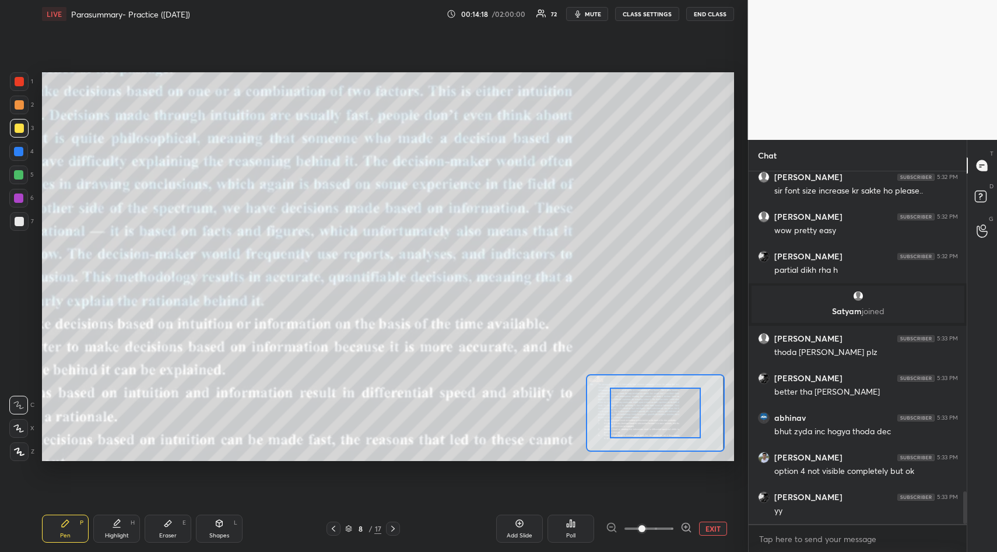
scroll to position [3478, 0]
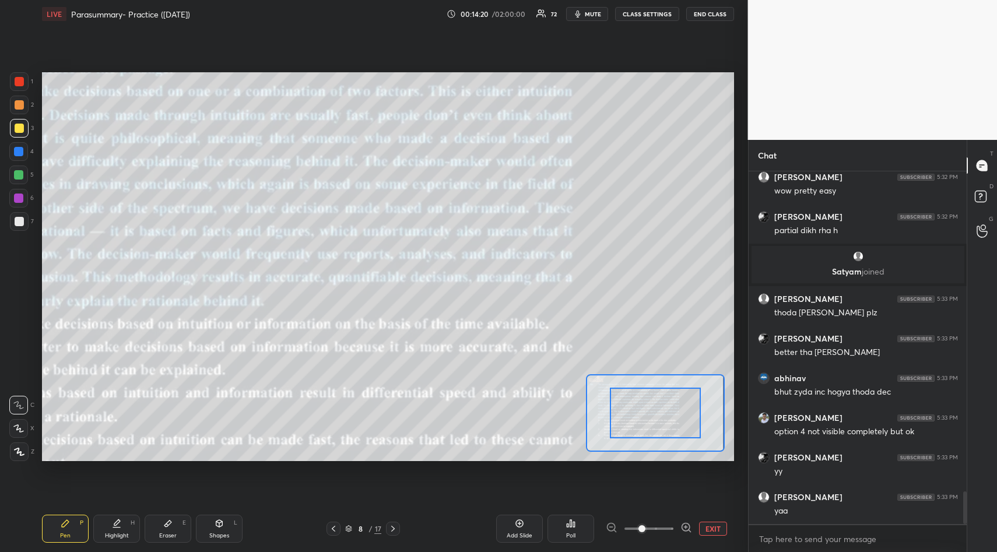
click at [612, 528] on div at bounding box center [649, 529] width 86 height 14
click at [398, 528] on div at bounding box center [393, 529] width 14 height 14
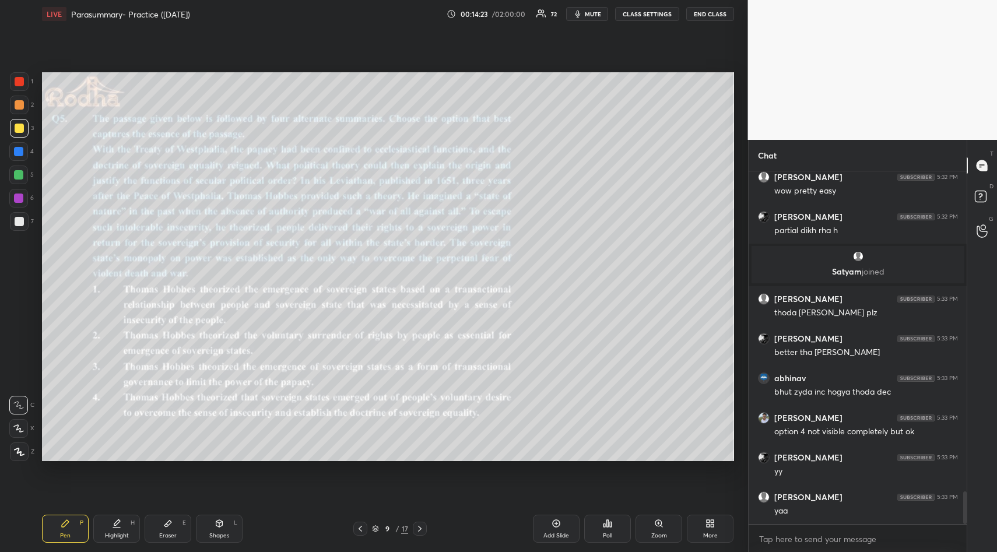
click at [360, 529] on icon at bounding box center [360, 529] width 3 height 6
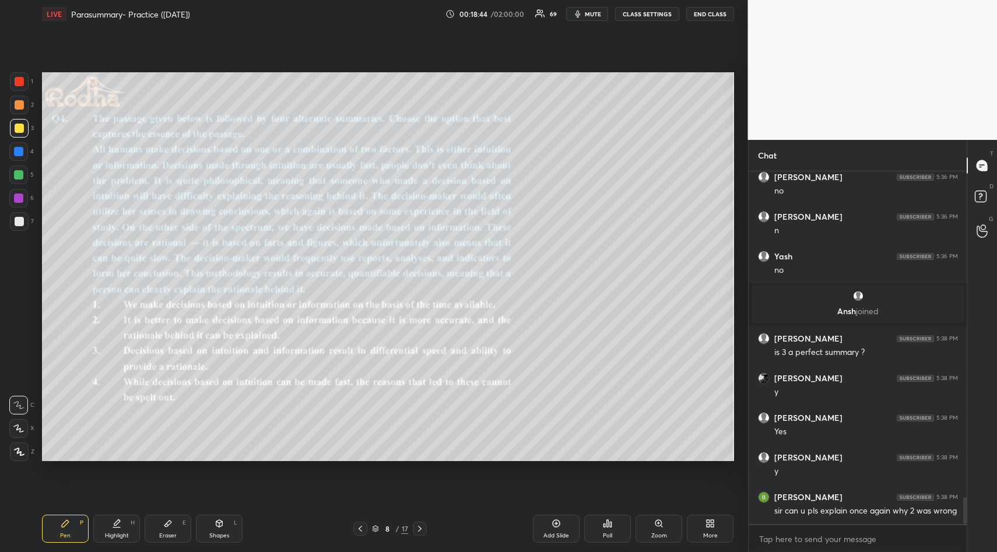
scroll to position [4249, 0]
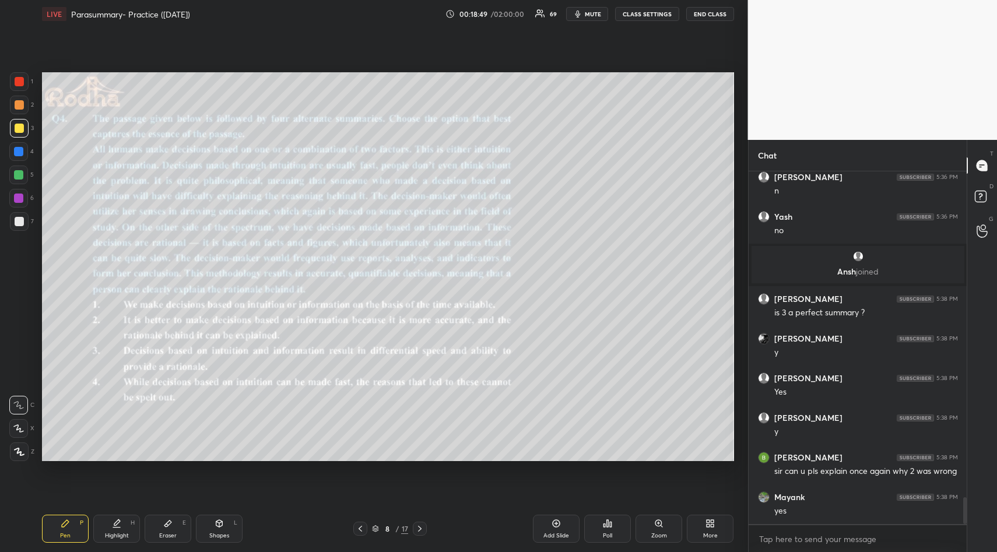
click at [174, 520] on div "Eraser E" at bounding box center [168, 529] width 47 height 28
click at [21, 381] on span "Erase all" at bounding box center [18, 382] width 17 height 8
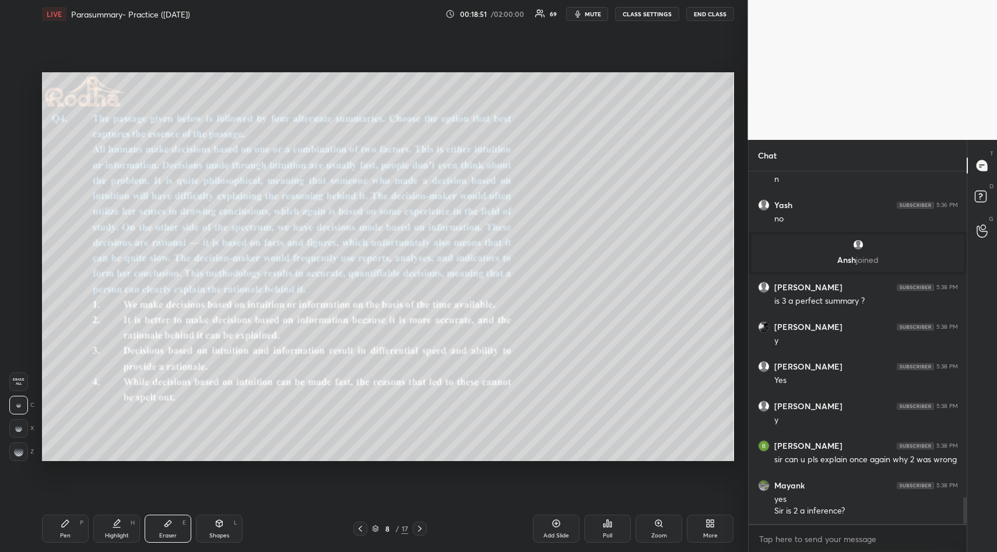
click at [61, 536] on div "Pen" at bounding box center [65, 536] width 10 height 6
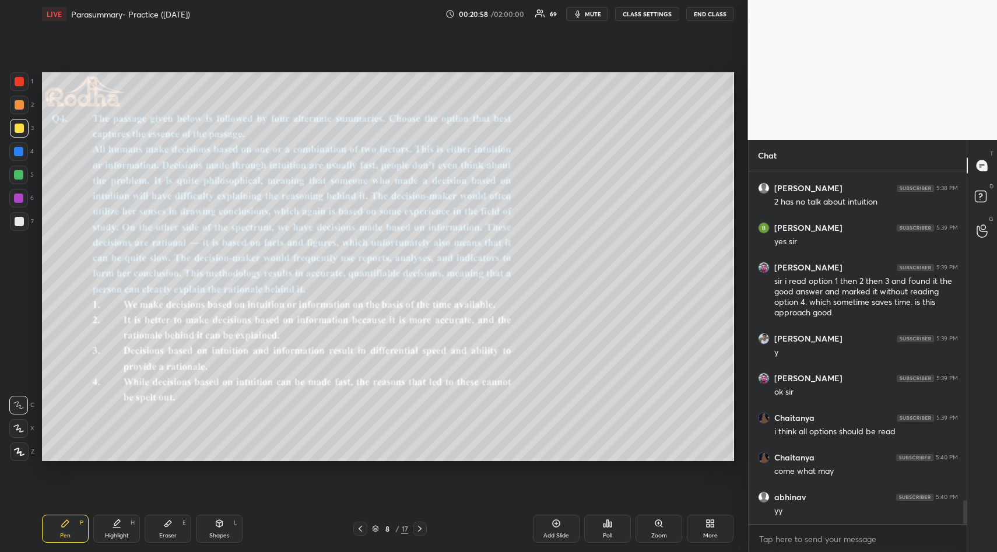
scroll to position [4848, 0]
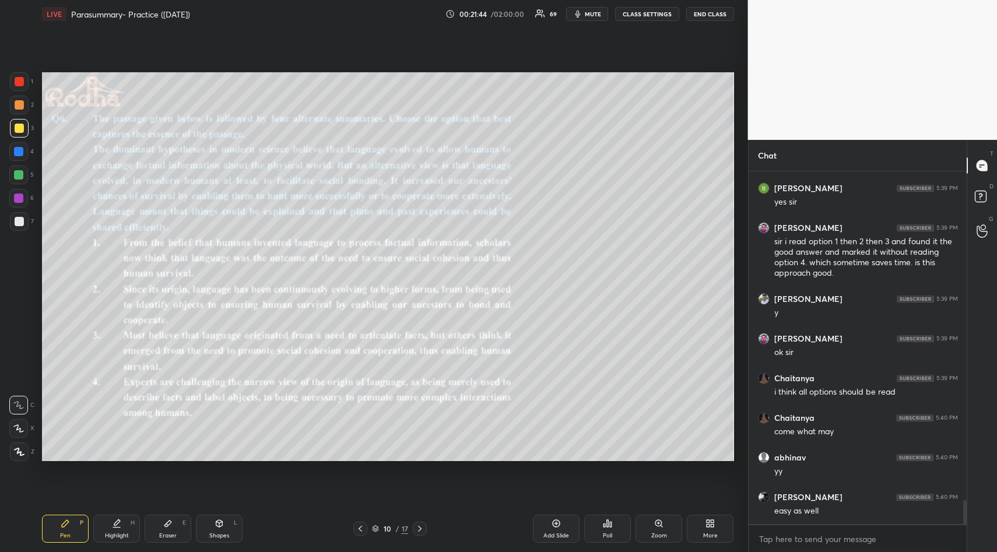
click at [607, 525] on icon at bounding box center [607, 523] width 9 height 9
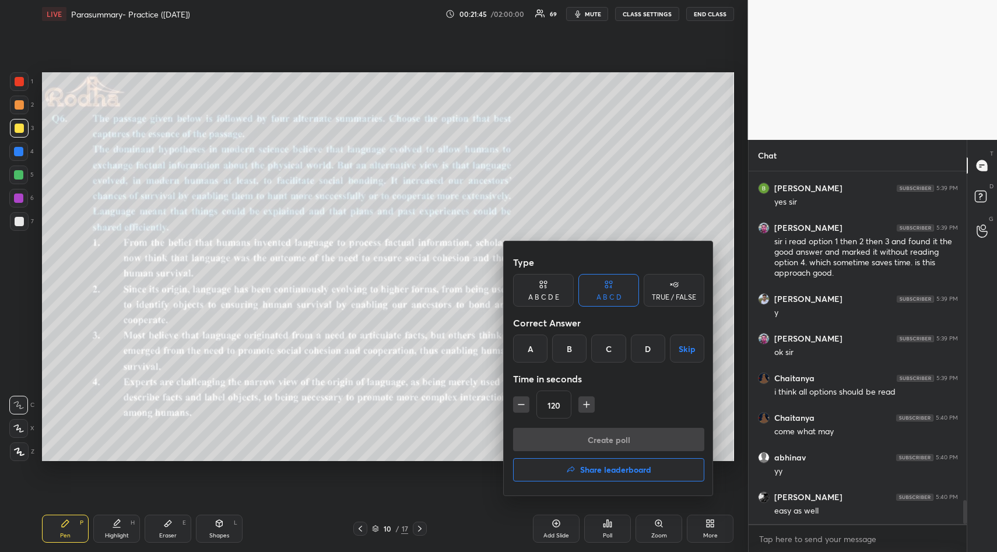
click at [602, 349] on div "C" at bounding box center [608, 349] width 34 height 28
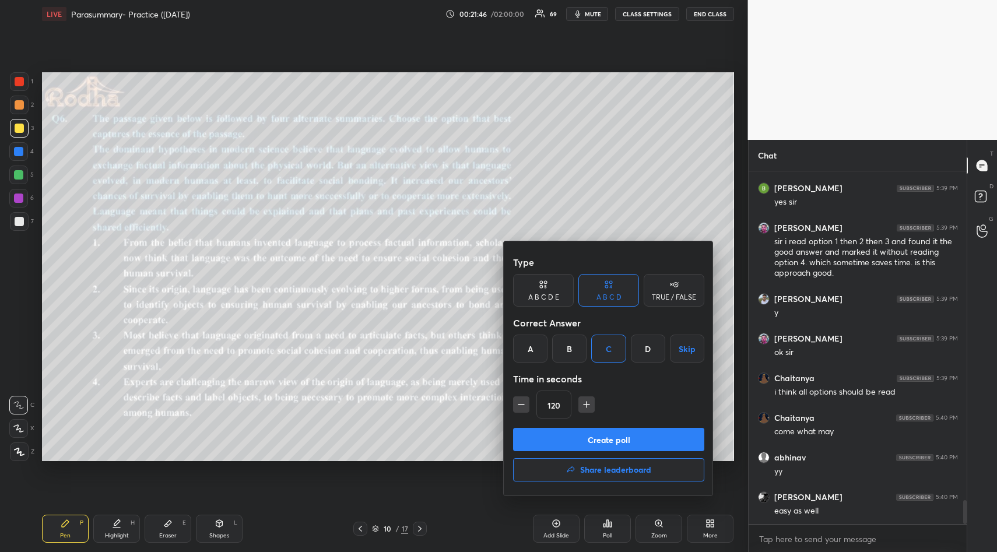
click at [600, 438] on button "Create poll" at bounding box center [608, 439] width 191 height 23
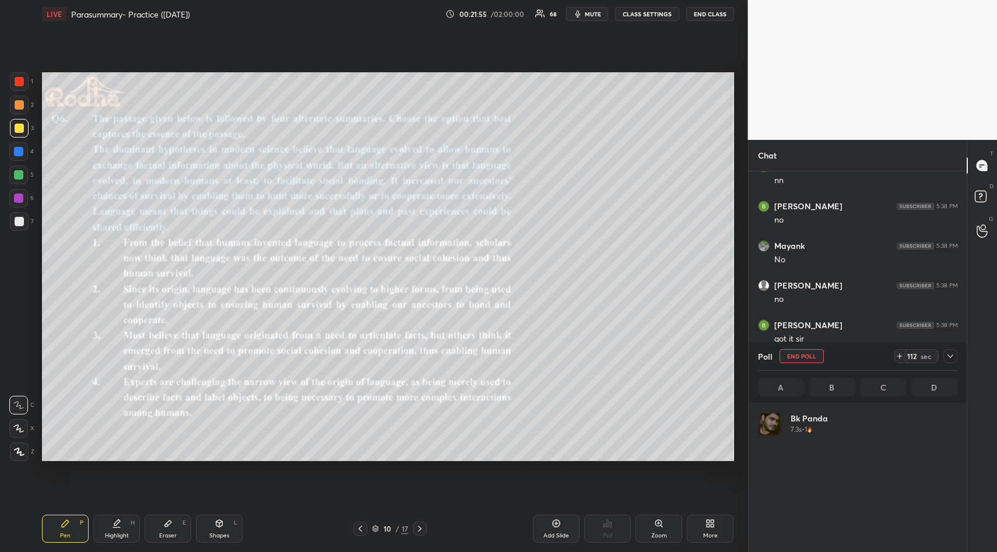
scroll to position [136, 196]
click at [593, 15] on span "mute" at bounding box center [593, 14] width 16 height 8
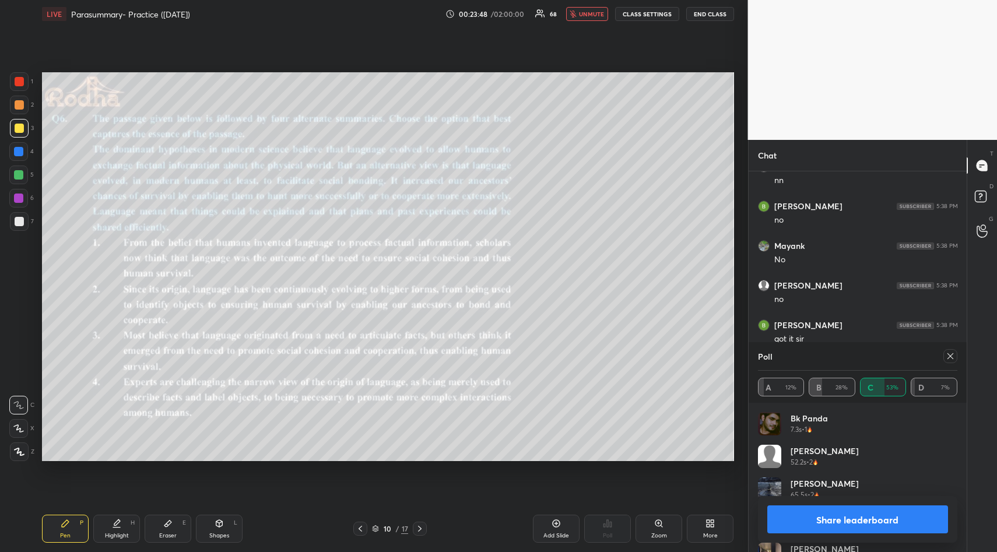
click at [868, 517] on button "Share leaderboard" at bounding box center [857, 520] width 181 height 28
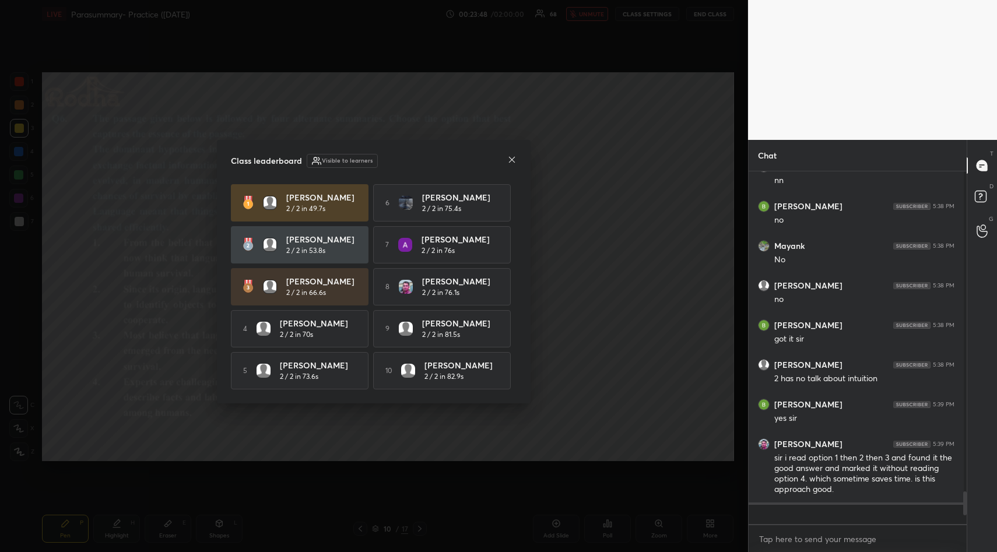
scroll to position [4, 4]
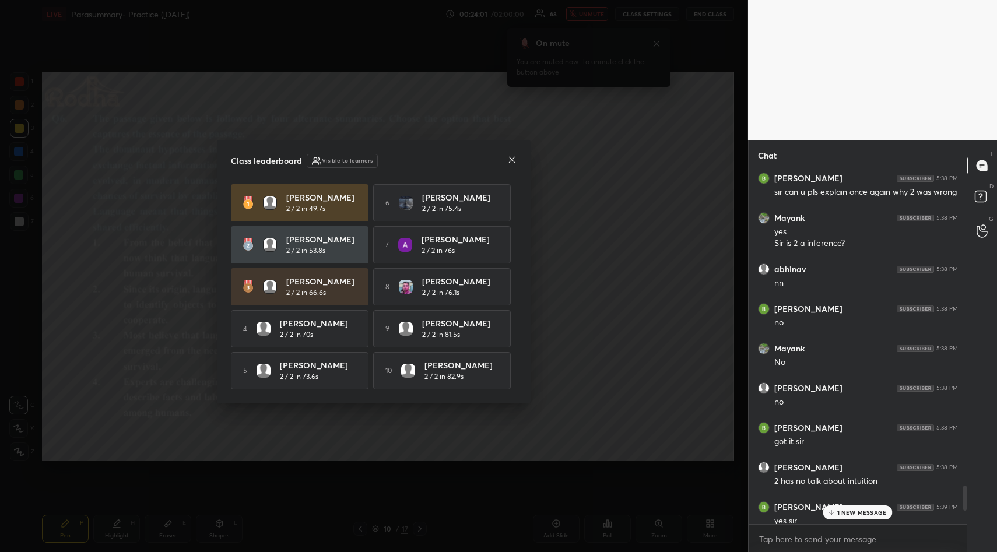
click at [515, 155] on icon at bounding box center [511, 159] width 9 height 9
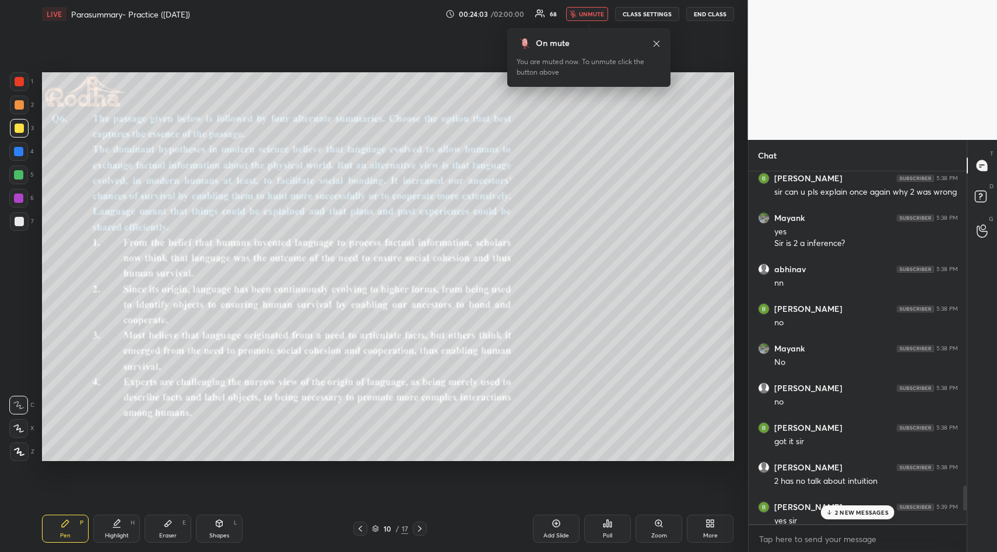
click at [850, 517] on div "2 NEW MESSAGES" at bounding box center [857, 513] width 73 height 14
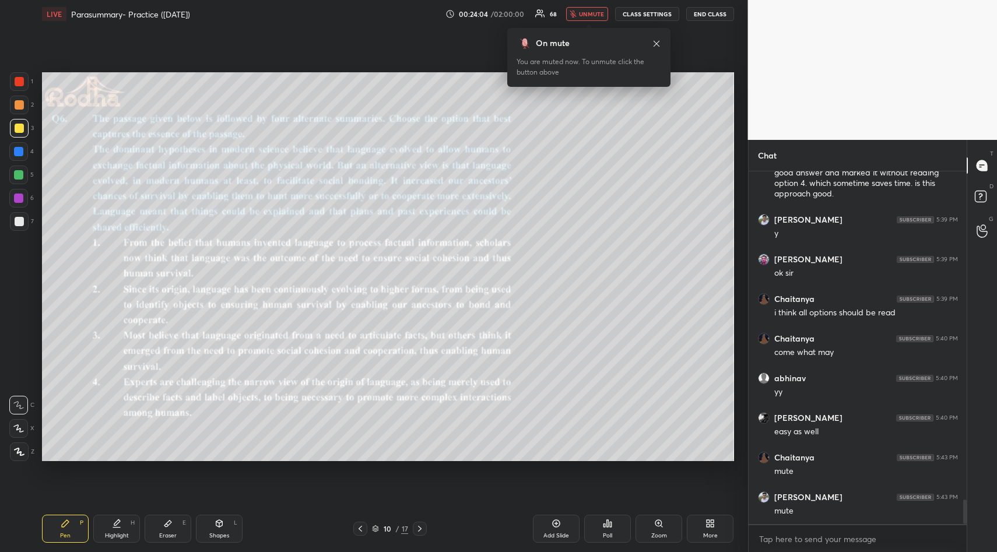
scroll to position [4809, 0]
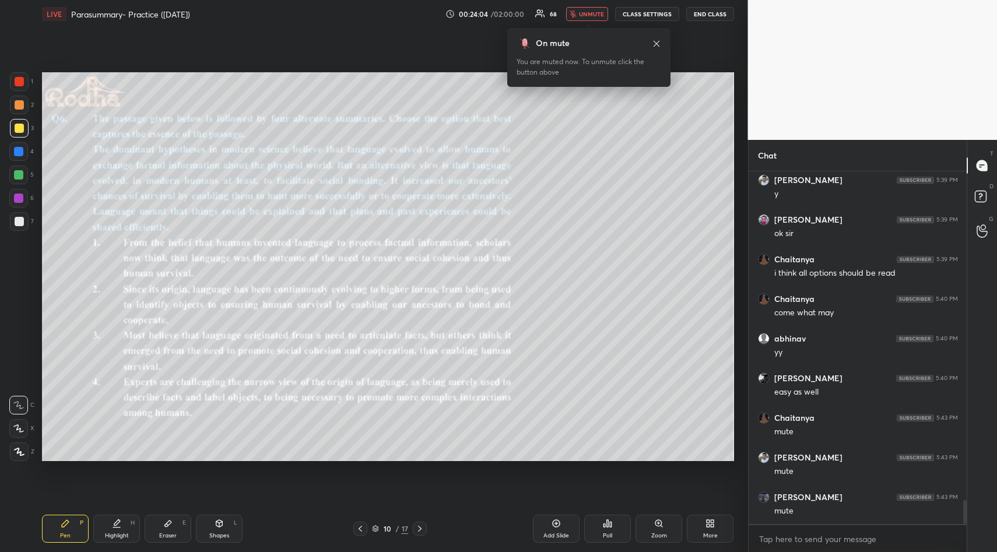
click at [594, 11] on span "unmute" at bounding box center [591, 14] width 25 height 8
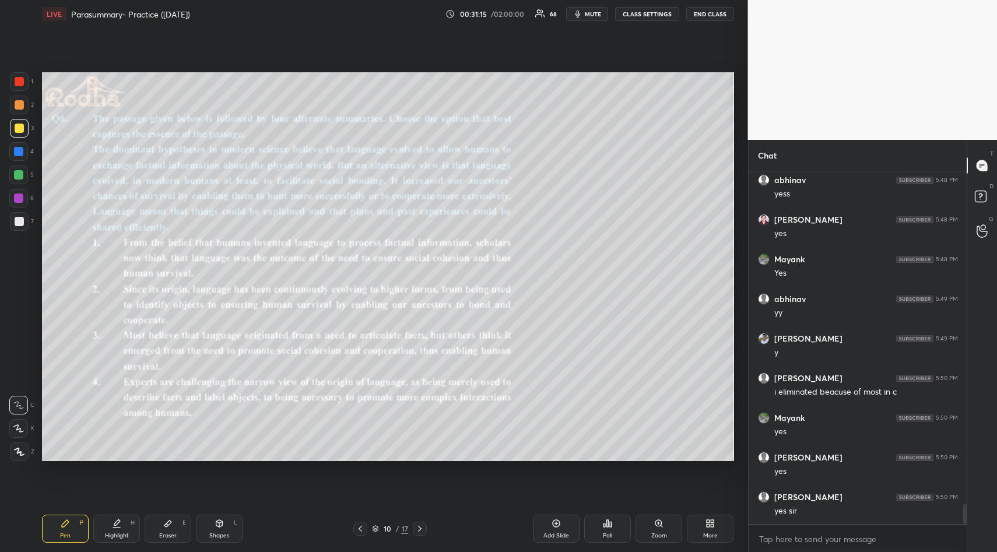
scroll to position [5832, 0]
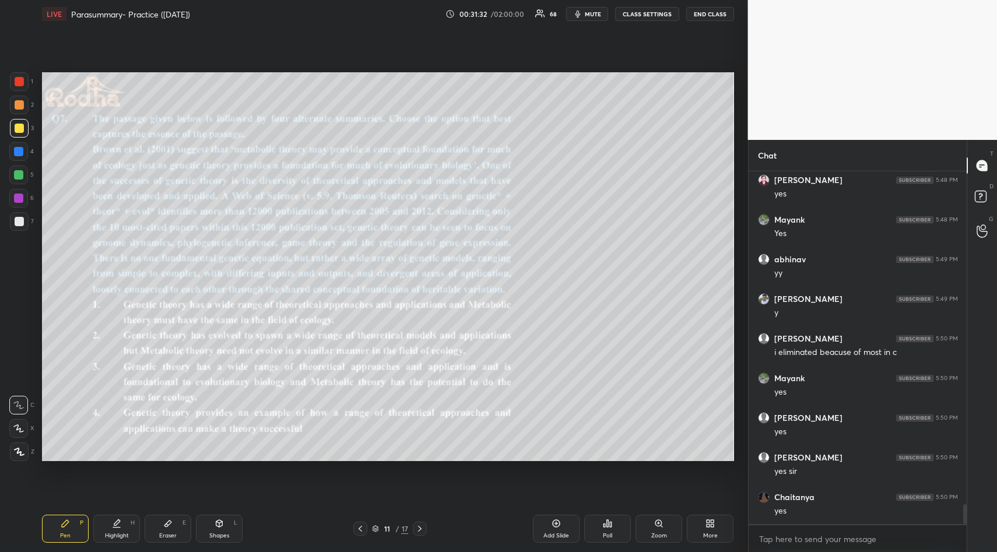
click at [608, 518] on div "Poll" at bounding box center [607, 529] width 47 height 28
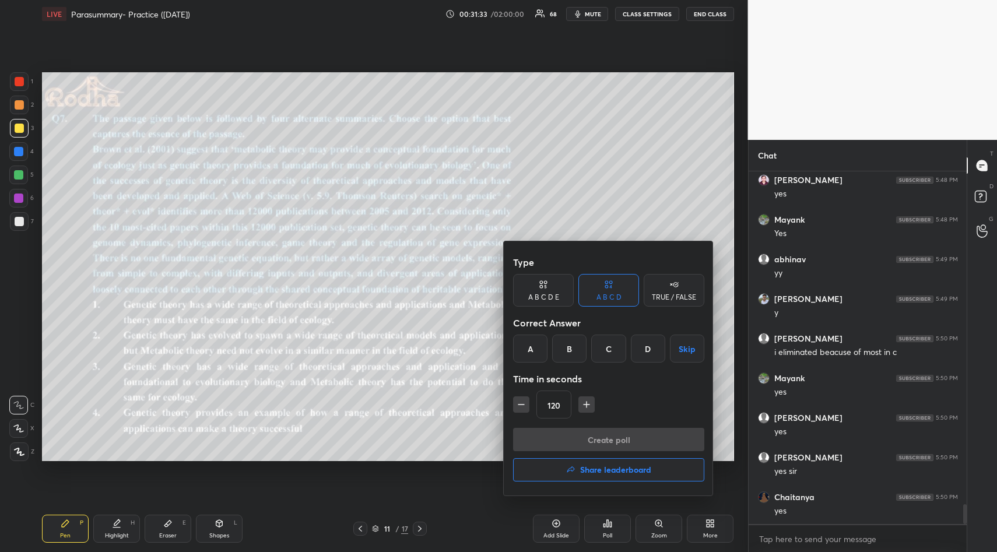
drag, startPoint x: 606, startPoint y: 350, endPoint x: 607, endPoint y: 417, distance: 66.5
click at [605, 353] on div "C" at bounding box center [608, 349] width 34 height 28
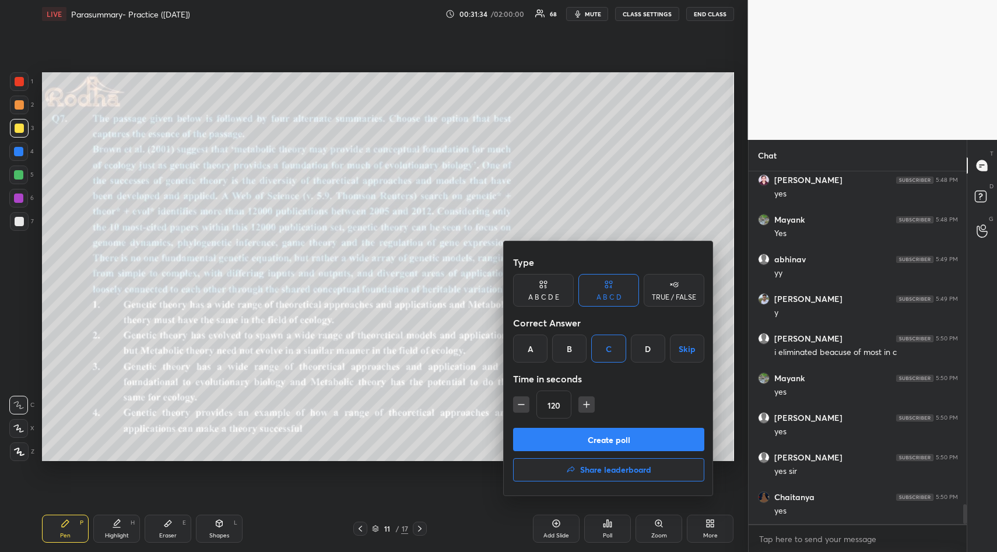
click at [607, 439] on button "Create poll" at bounding box center [608, 439] width 191 height 23
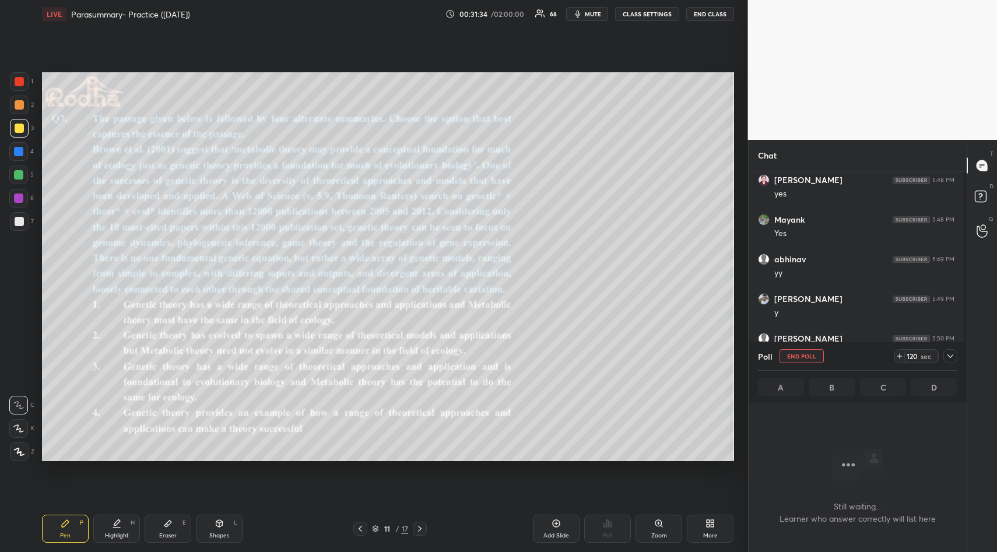
scroll to position [317, 215]
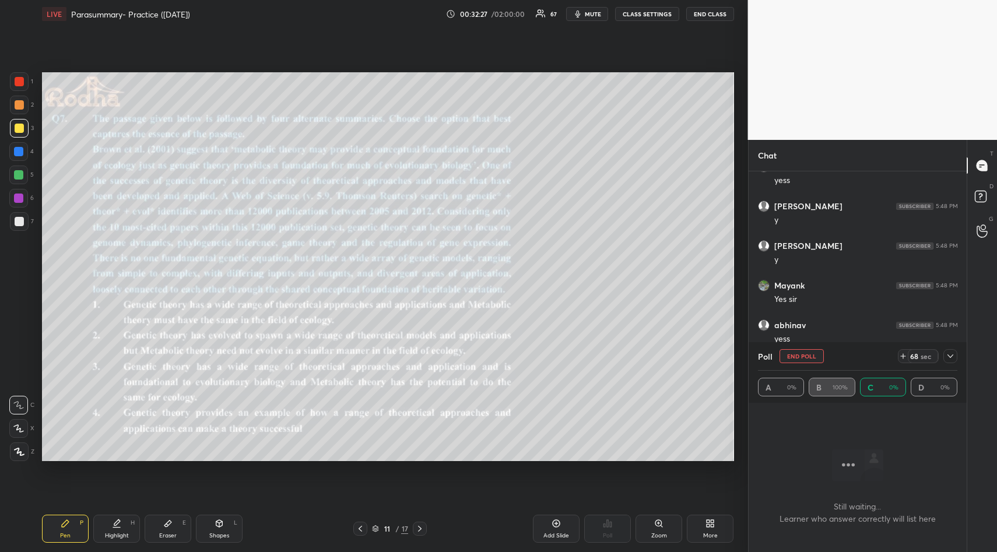
click at [597, 19] on button "mute" at bounding box center [587, 14] width 42 height 14
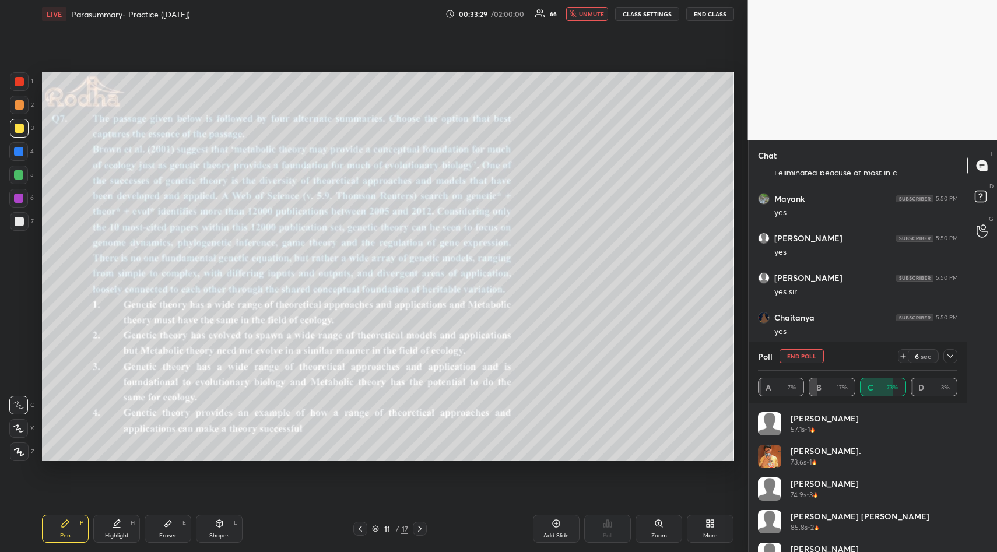
scroll to position [5936, 0]
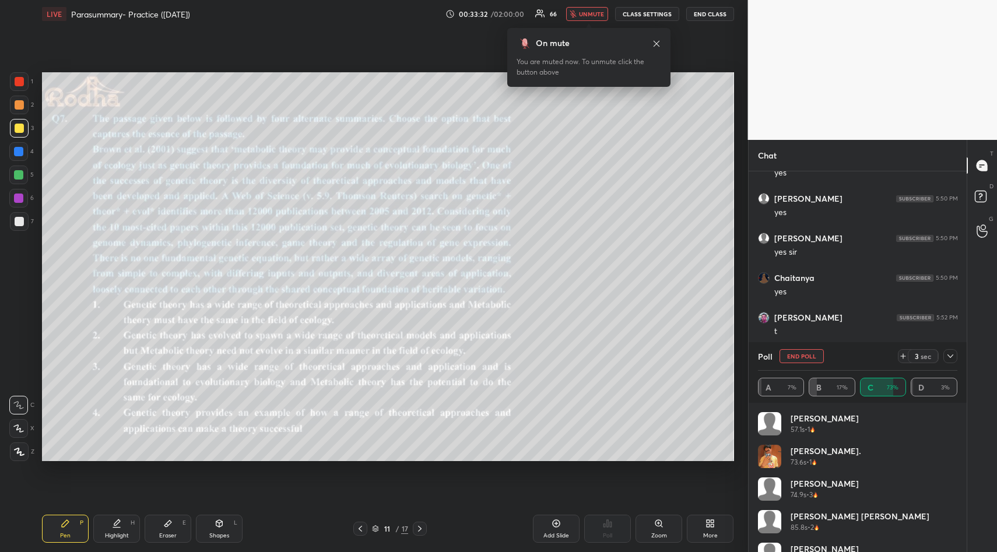
click at [597, 19] on button "unmute" at bounding box center [587, 14] width 42 height 14
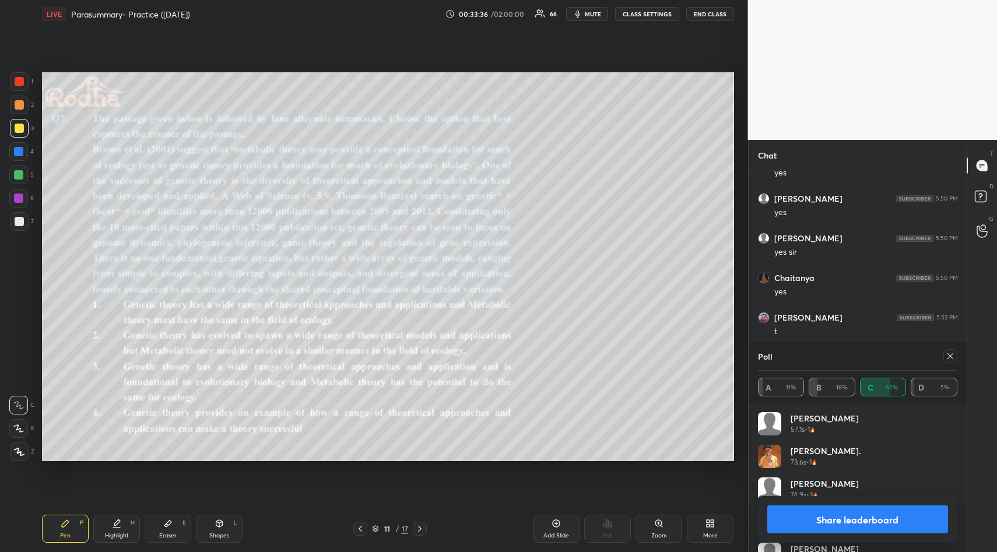
click at [874, 513] on button "Share leaderboard" at bounding box center [857, 520] width 181 height 28
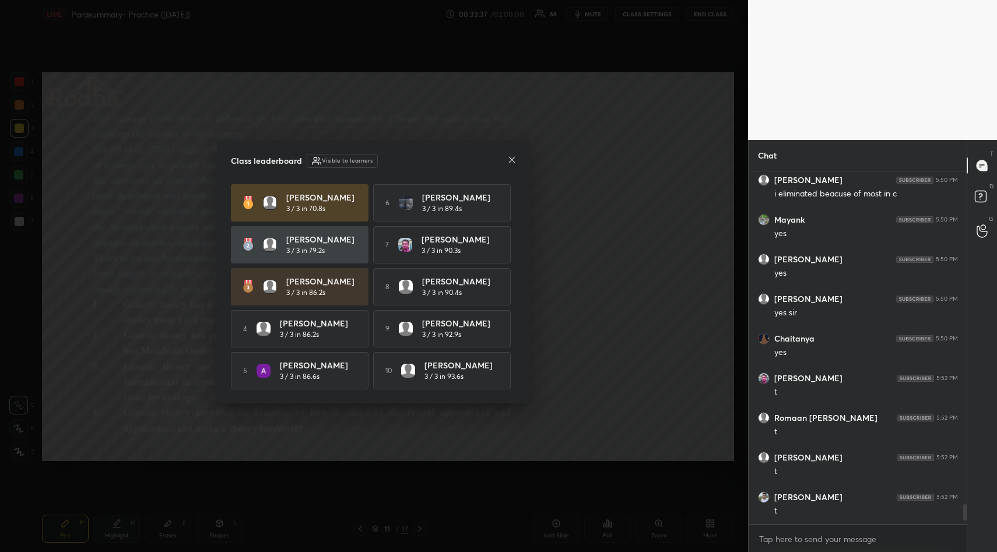
scroll to position [4, 4]
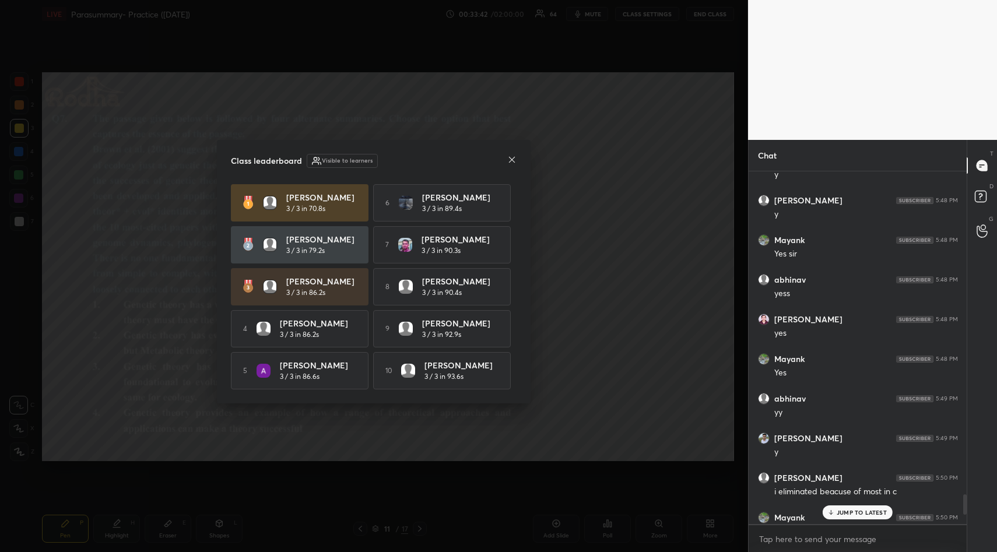
click at [847, 510] on p "JUMP TO LATEST" at bounding box center [862, 512] width 50 height 7
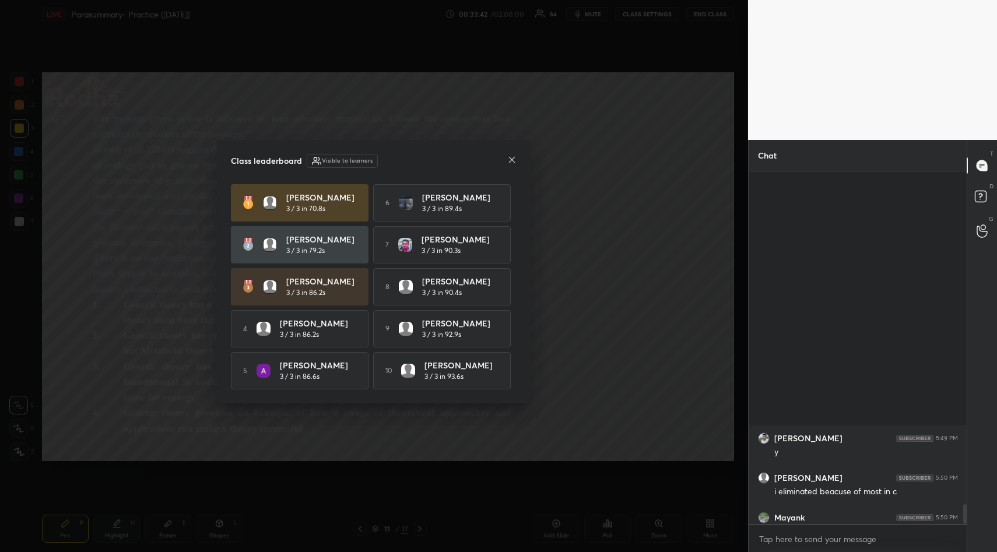
scroll to position [5865, 0]
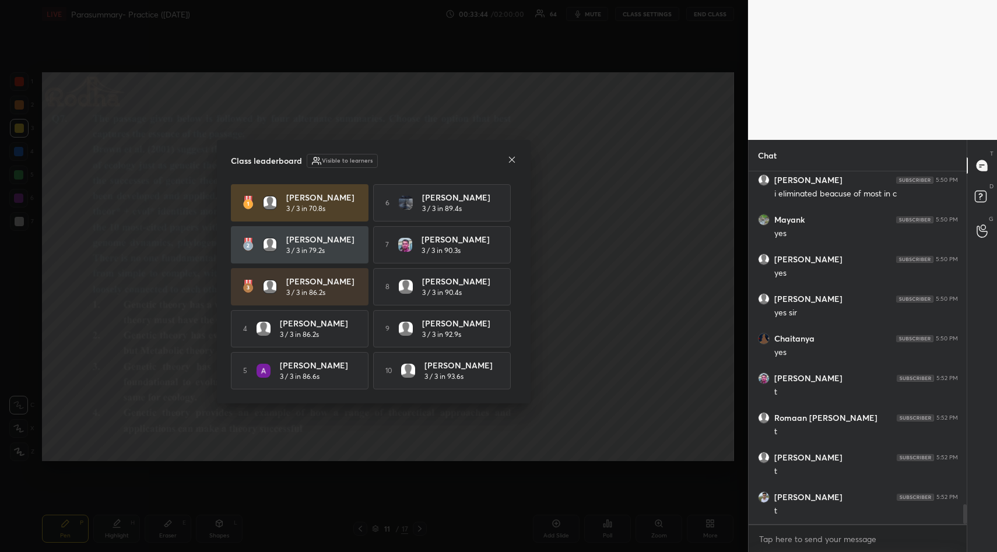
click at [513, 159] on icon at bounding box center [511, 159] width 9 height 9
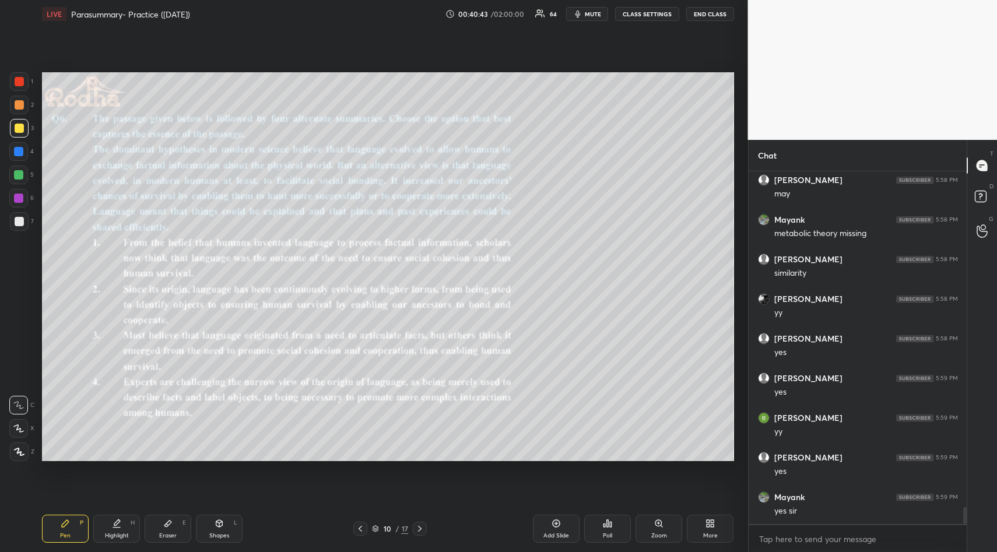
scroll to position [7066, 0]
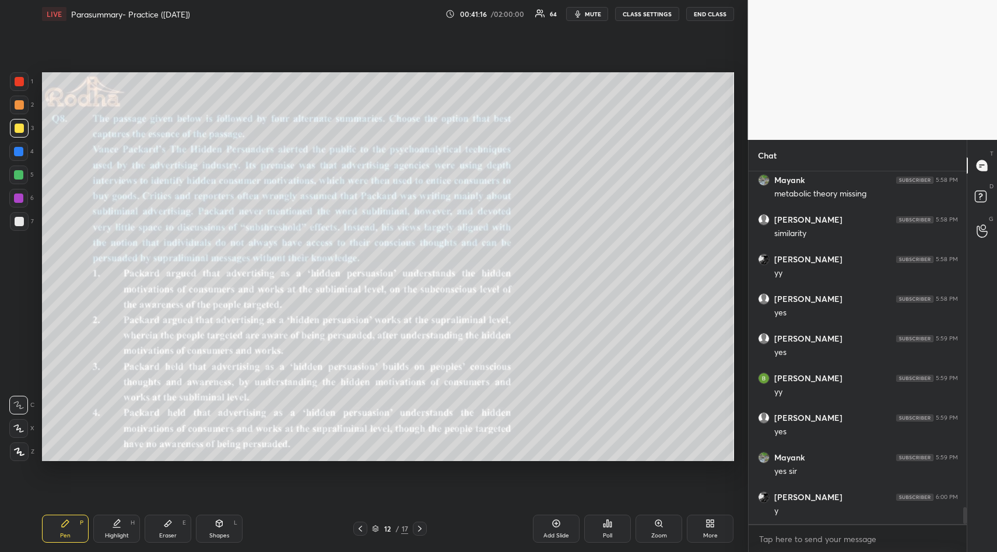
click at [610, 533] on div "Poll" at bounding box center [607, 536] width 9 height 6
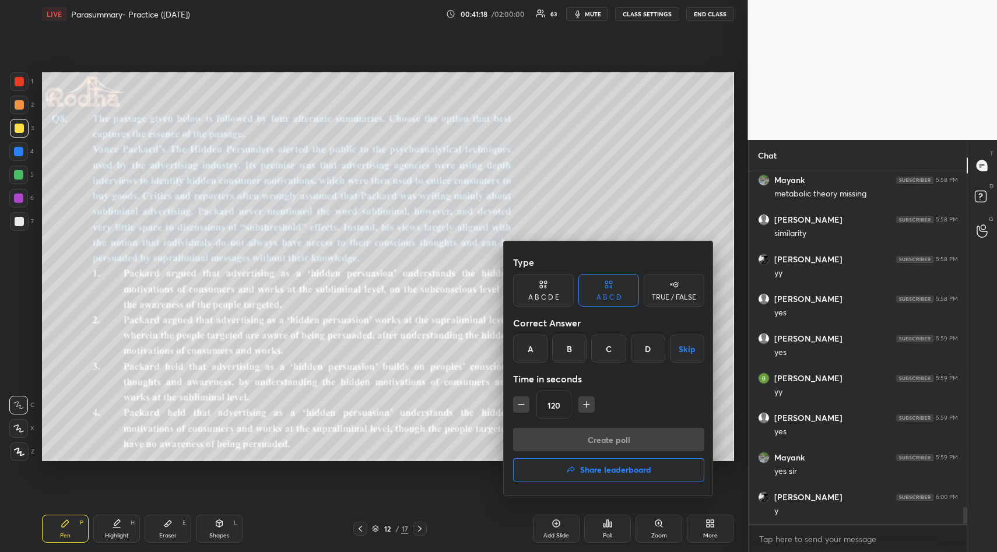
click at [644, 352] on div "D" at bounding box center [648, 349] width 34 height 28
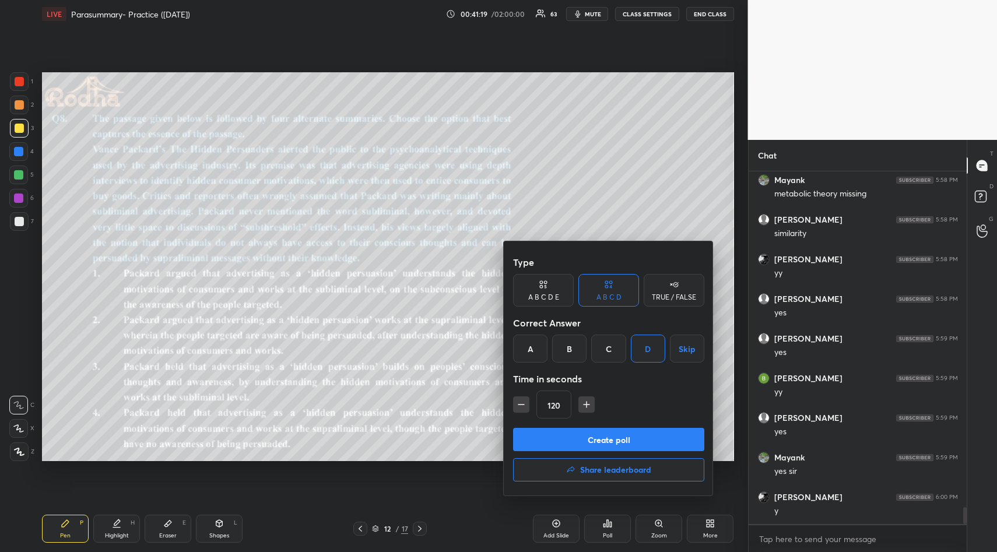
click at [611, 441] on button "Create poll" at bounding box center [608, 439] width 191 height 23
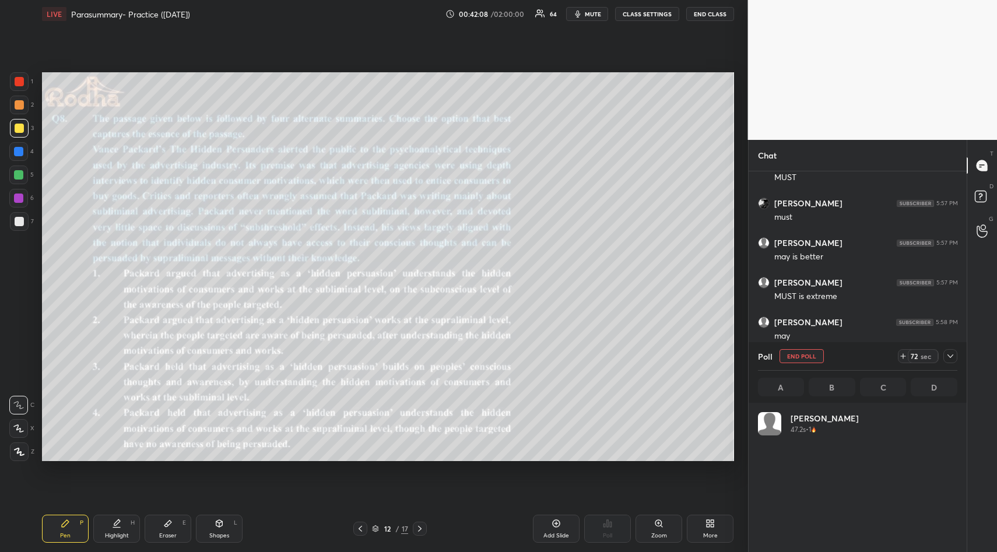
scroll to position [136, 196]
click at [584, 13] on button "mute" at bounding box center [587, 14] width 42 height 14
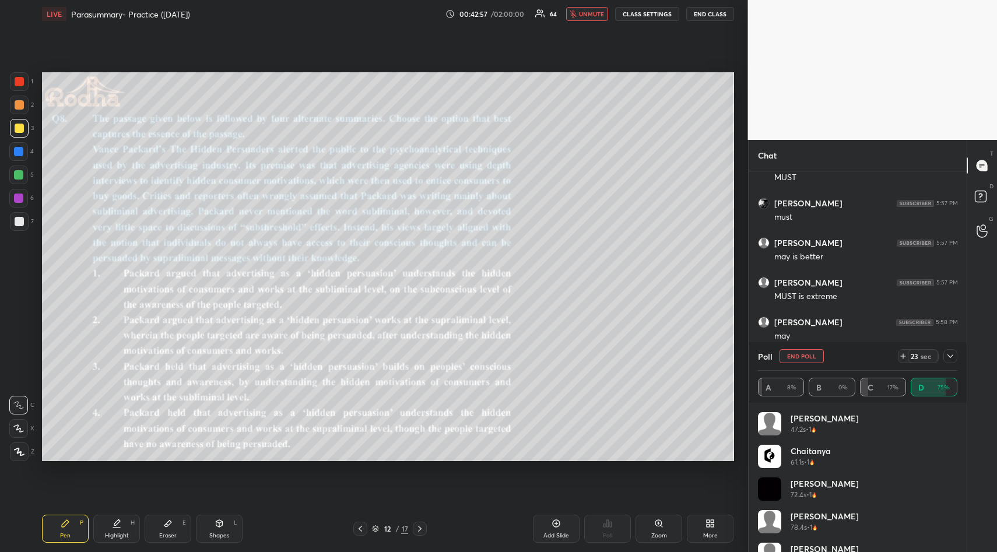
click at [589, 11] on span "unmute" at bounding box center [591, 14] width 25 height 8
click at [598, 13] on span "mute" at bounding box center [593, 14] width 16 height 8
click at [598, 13] on span "unmute" at bounding box center [591, 14] width 25 height 8
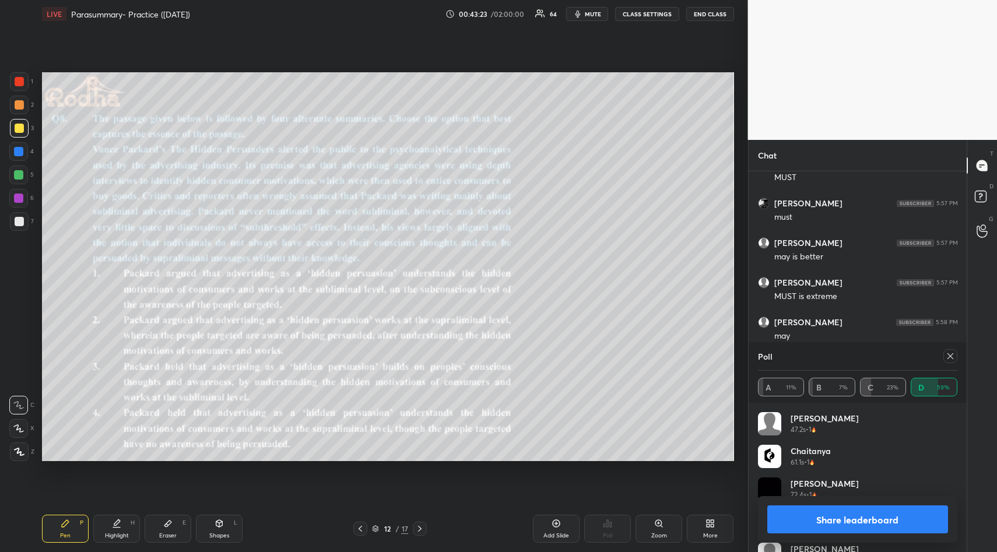
click at [860, 523] on button "Share leaderboard" at bounding box center [857, 520] width 181 height 28
type textarea "x"
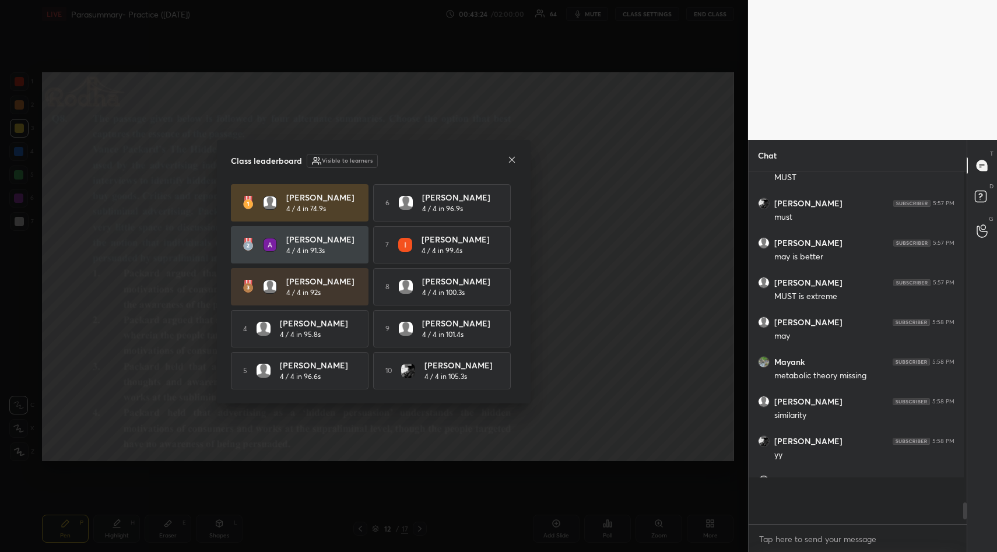
scroll to position [377, 215]
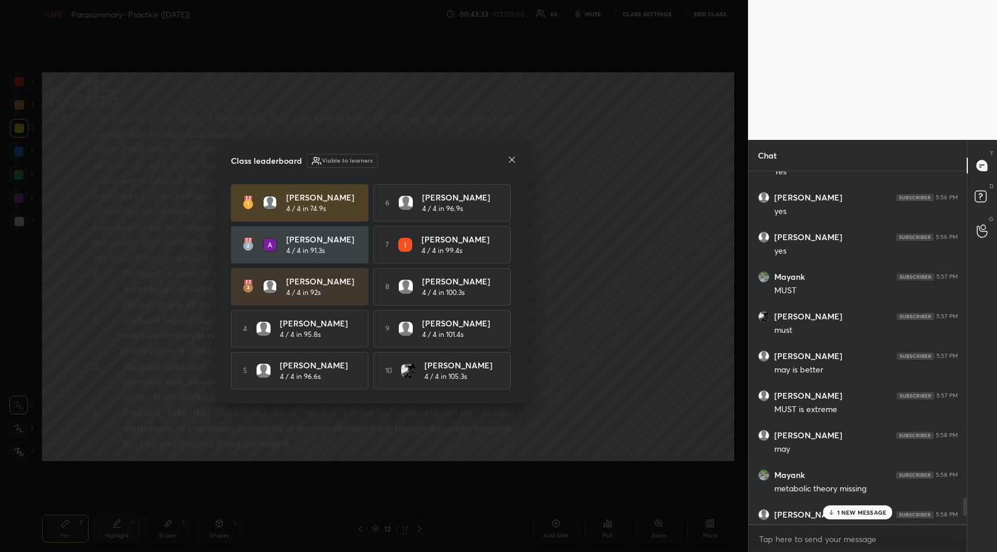
click at [871, 511] on p "1 NEW MESSAGE" at bounding box center [862, 512] width 50 height 7
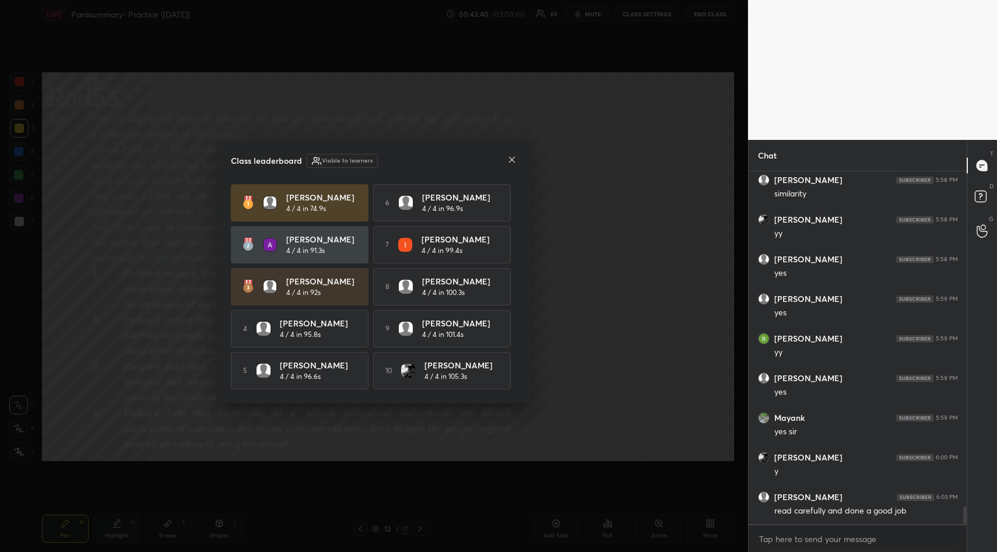
click at [511, 157] on icon at bounding box center [511, 159] width 9 height 9
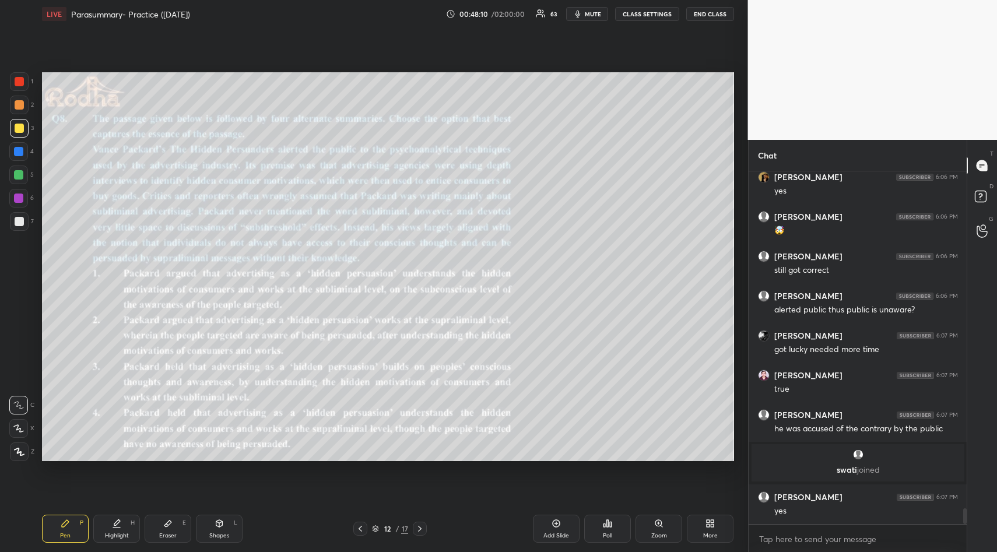
scroll to position [7677, 0]
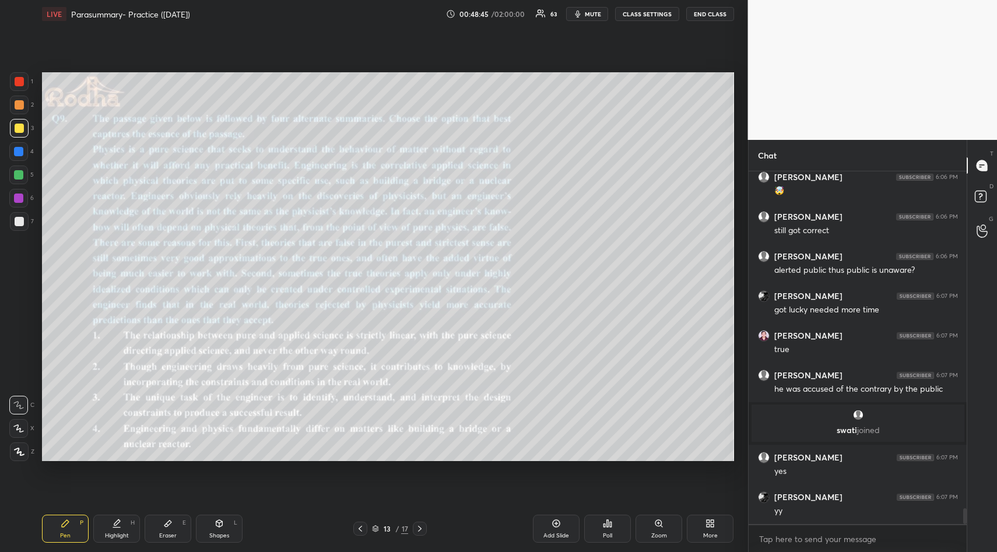
click at [600, 522] on div "Poll" at bounding box center [607, 529] width 47 height 28
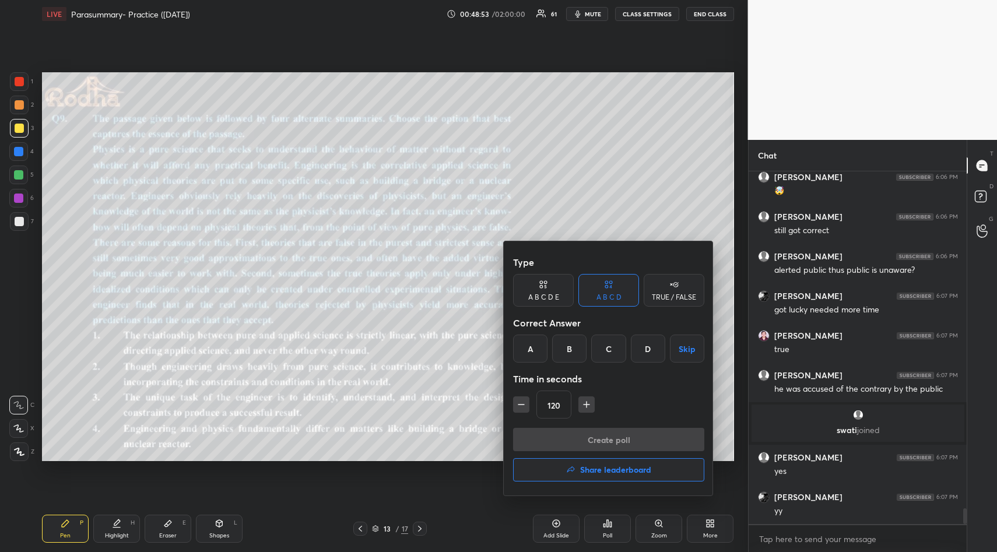
drag, startPoint x: 584, startPoint y: 406, endPoint x: 590, endPoint y: 401, distance: 8.3
click at [583, 404] on icon "button" at bounding box center [587, 405] width 12 height 12
click at [583, 403] on icon "button" at bounding box center [587, 405] width 12 height 12
type input "150"
click at [567, 352] on div "B" at bounding box center [569, 349] width 34 height 28
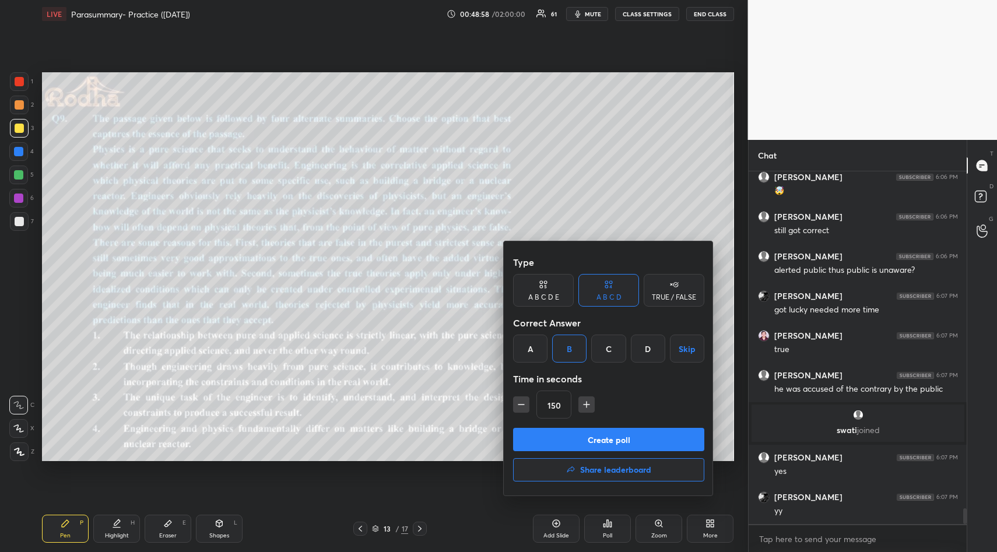
drag, startPoint x: 620, startPoint y: 440, endPoint x: 626, endPoint y: 430, distance: 11.0
click at [616, 437] on button "Create poll" at bounding box center [608, 439] width 191 height 23
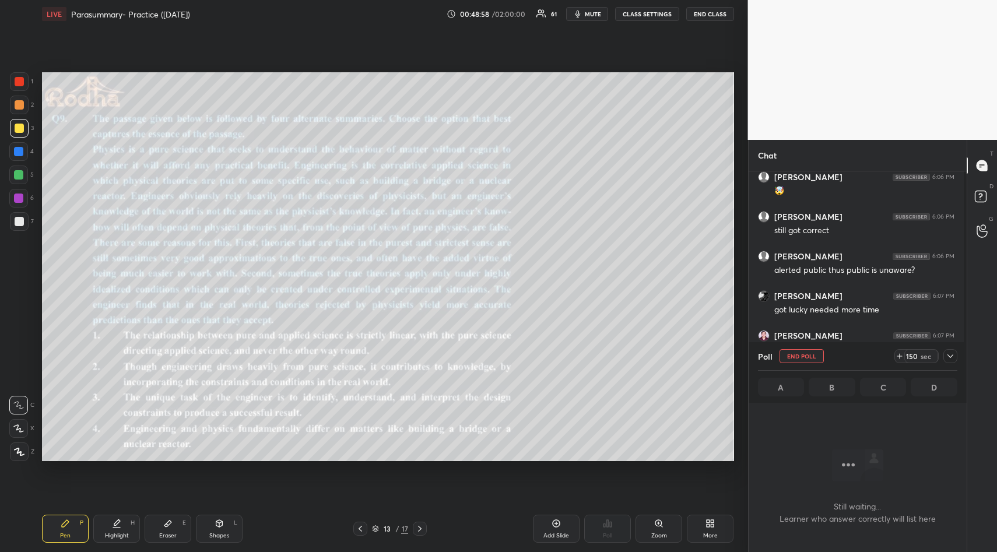
scroll to position [317, 215]
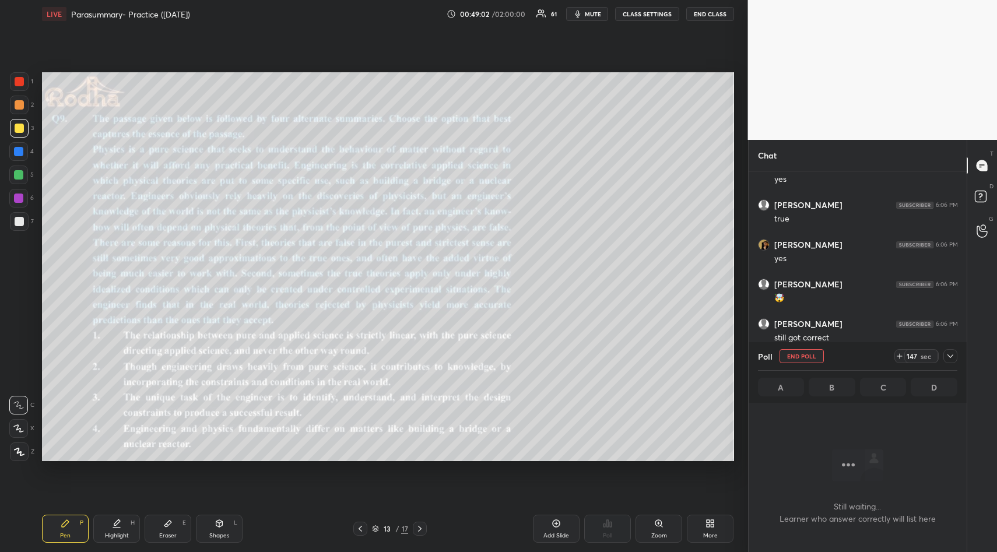
click at [591, 13] on span "mute" at bounding box center [593, 14] width 16 height 8
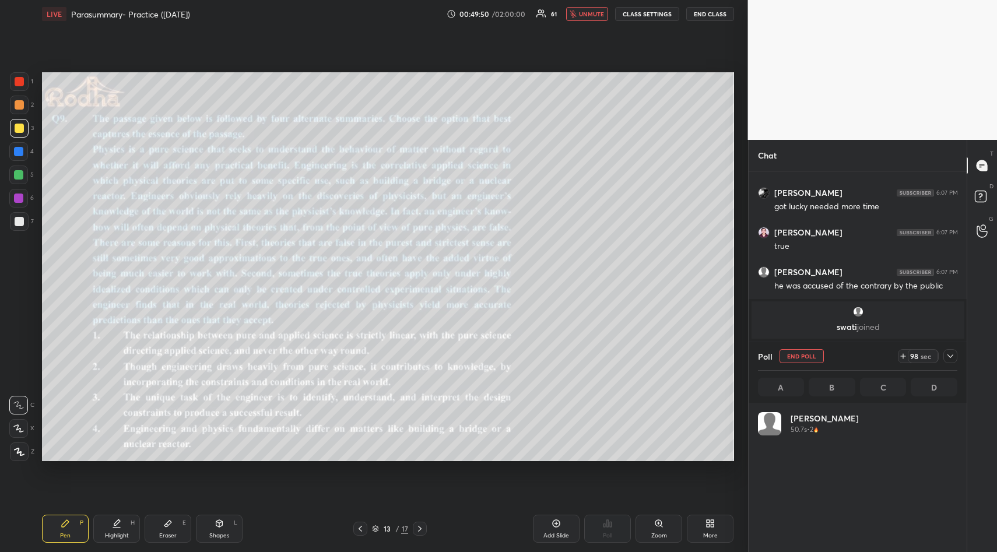
scroll to position [136, 196]
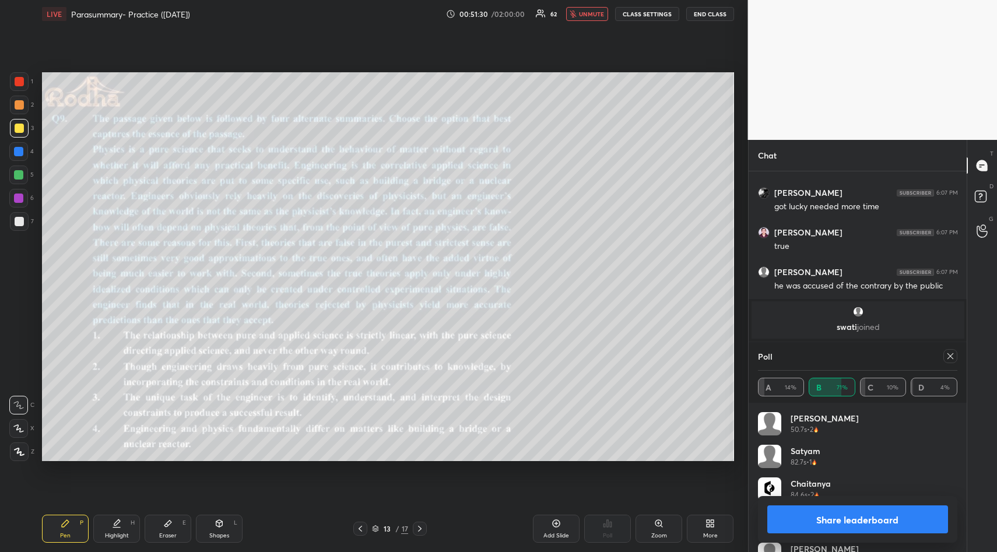
click at [879, 524] on button "Share leaderboard" at bounding box center [857, 520] width 181 height 28
type textarea "x"
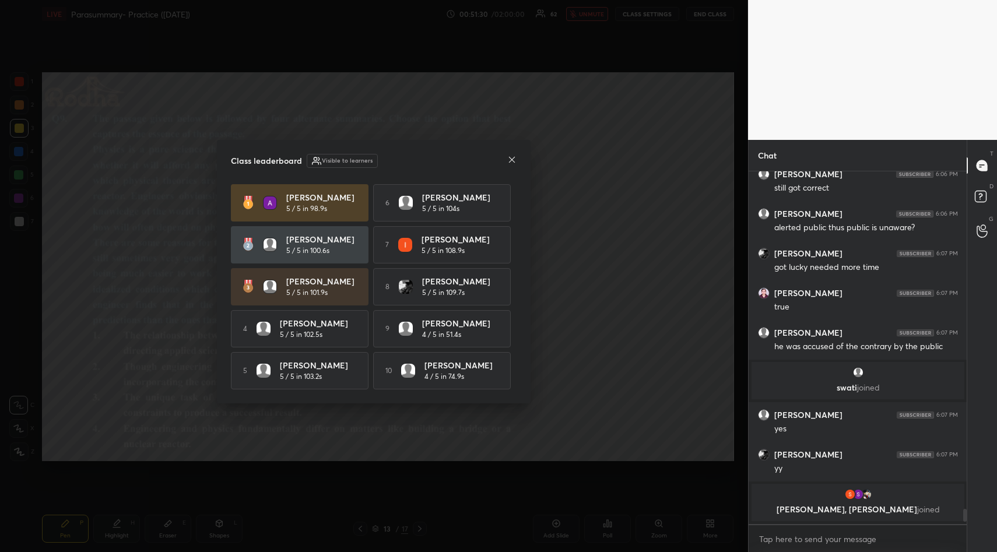
scroll to position [4, 4]
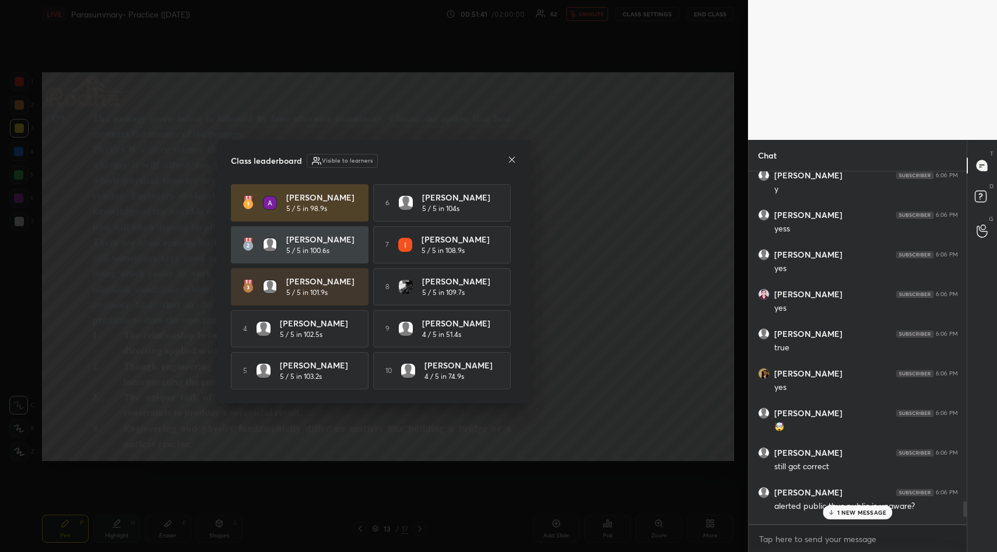
click at [514, 159] on icon at bounding box center [511, 159] width 9 height 9
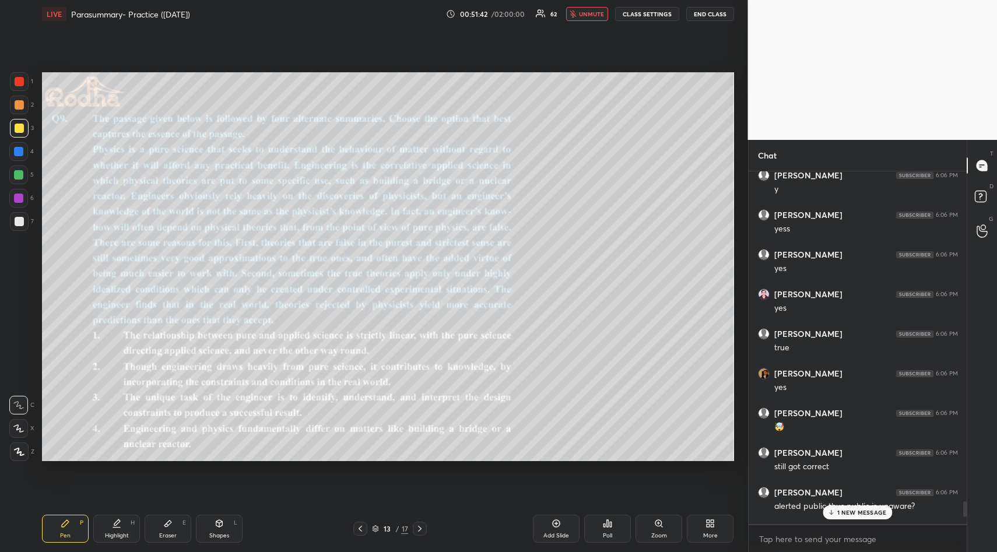
click at [587, 9] on button "unmute" at bounding box center [587, 14] width 42 height 14
click at [849, 515] on p "1 NEW MESSAGE" at bounding box center [862, 512] width 50 height 7
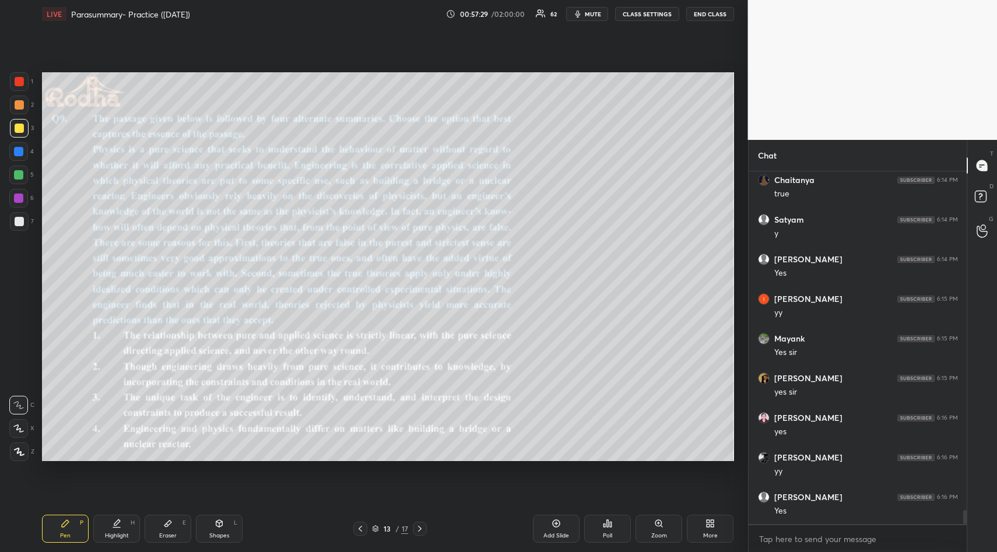
scroll to position [8636, 0]
click at [605, 526] on icon at bounding box center [607, 523] width 9 height 9
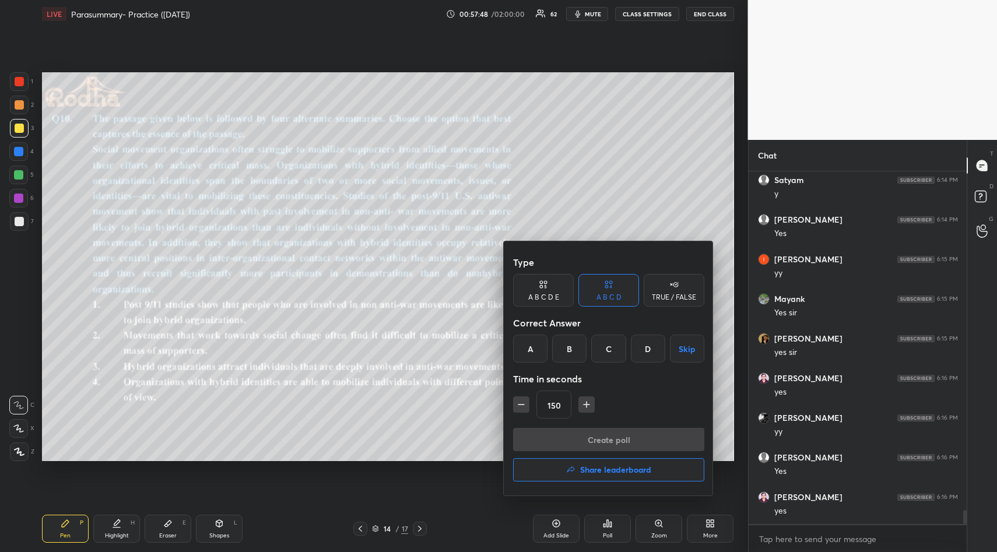
drag, startPoint x: 651, startPoint y: 346, endPoint x: 642, endPoint y: 383, distance: 38.6
click at [651, 350] on div "D" at bounding box center [648, 349] width 34 height 28
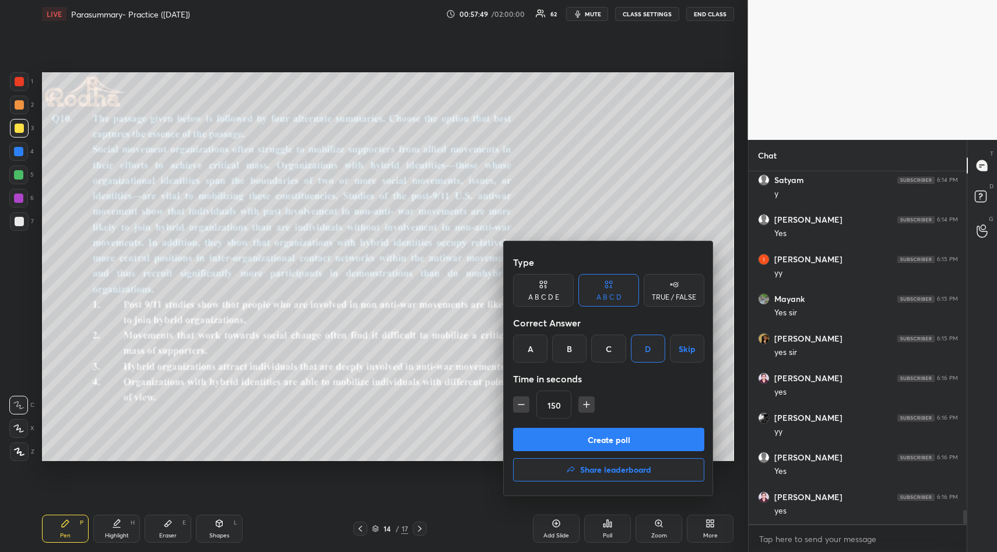
click at [517, 405] on icon "button" at bounding box center [522, 405] width 12 height 12
drag, startPoint x: 517, startPoint y: 405, endPoint x: 526, endPoint y: 406, distance: 8.8
click at [517, 405] on icon "button" at bounding box center [522, 405] width 12 height 12
type input "120"
click at [602, 429] on button "Create poll" at bounding box center [608, 439] width 191 height 23
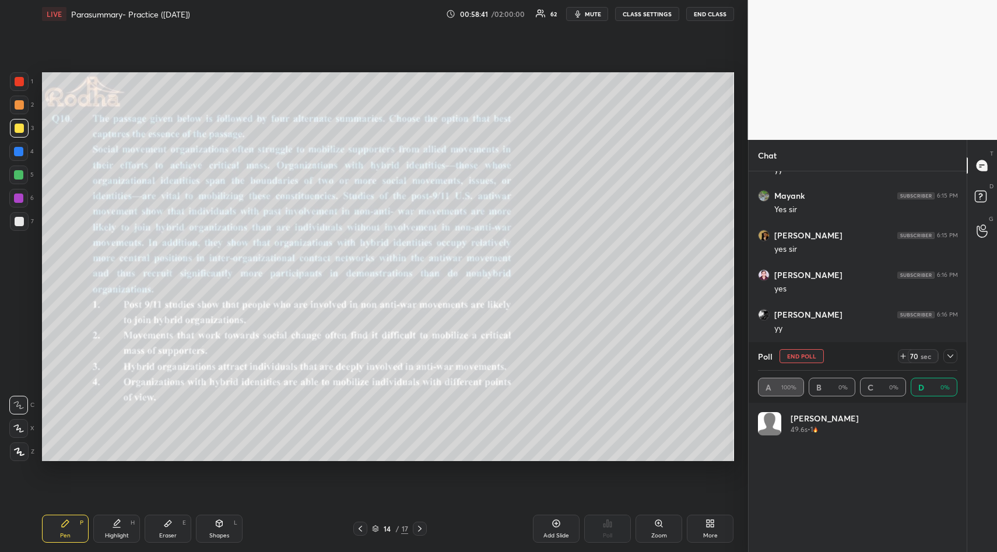
scroll to position [136, 196]
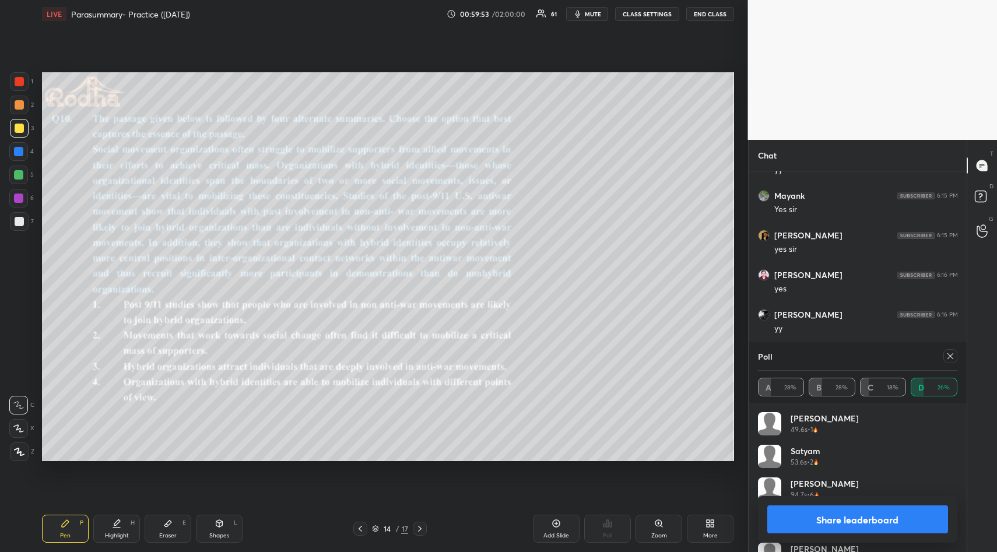
click at [819, 513] on button "Share leaderboard" at bounding box center [857, 520] width 181 height 28
type textarea "x"
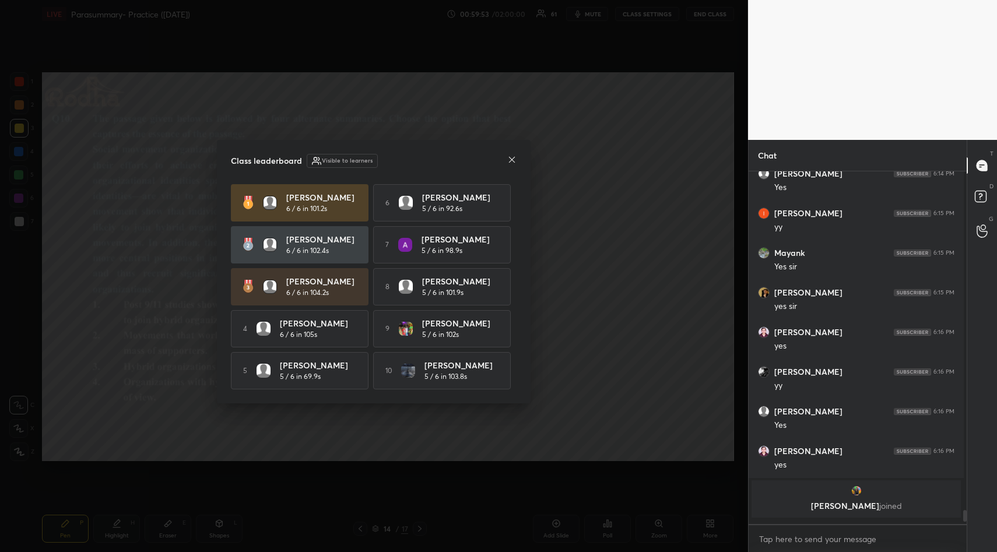
scroll to position [4, 4]
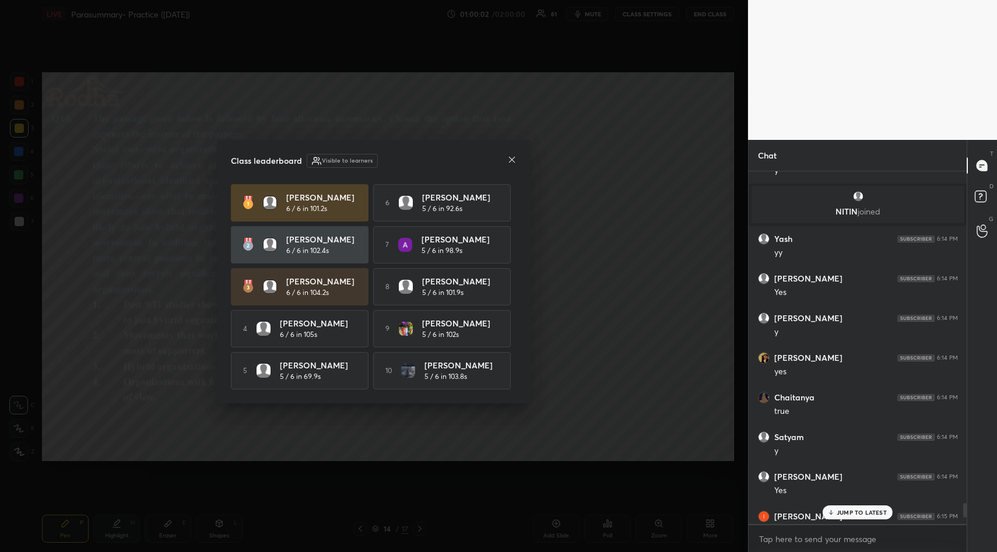
click at [510, 157] on icon at bounding box center [511, 159] width 9 height 9
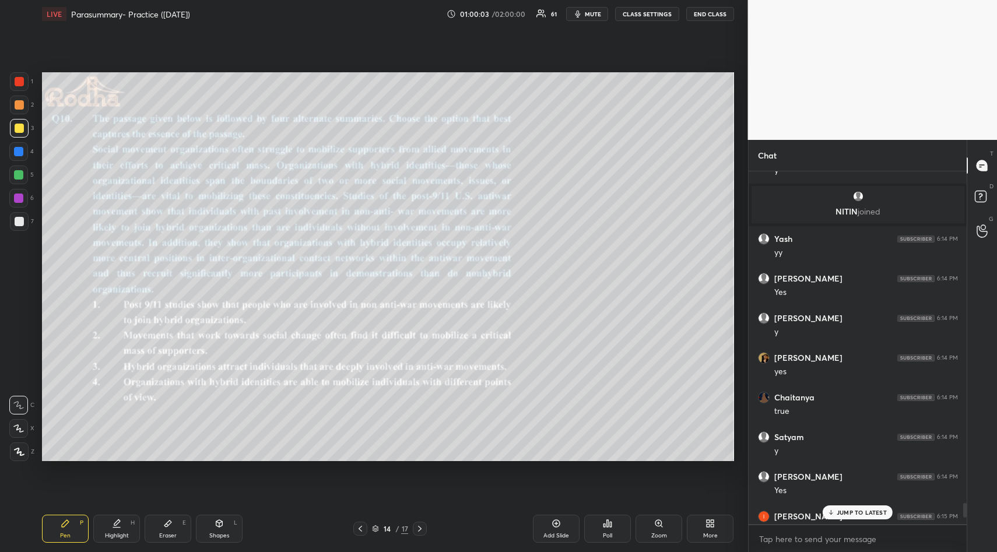
click at [851, 515] on p "JUMP TO LATEST" at bounding box center [862, 512] width 50 height 7
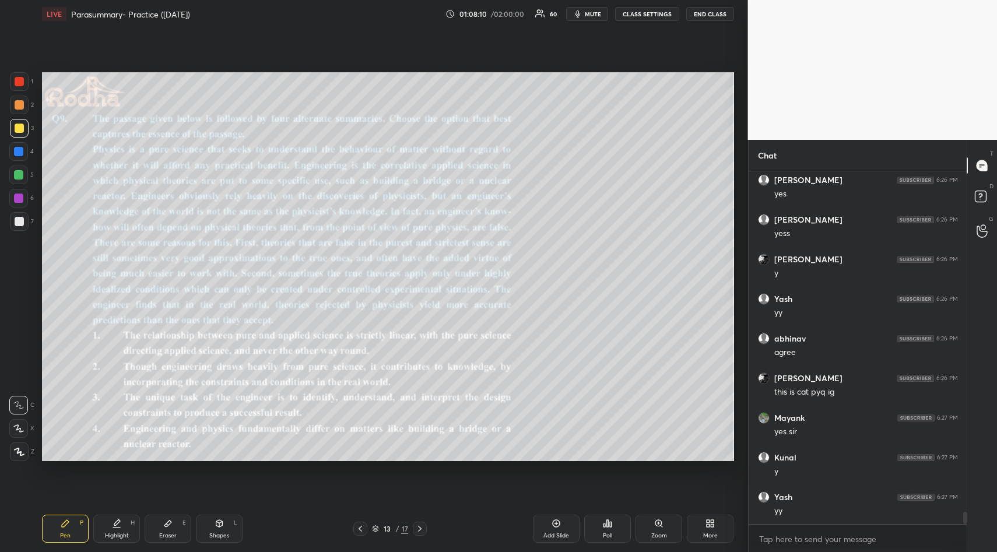
scroll to position [9988, 0]
click at [607, 525] on icon at bounding box center [607, 523] width 9 height 9
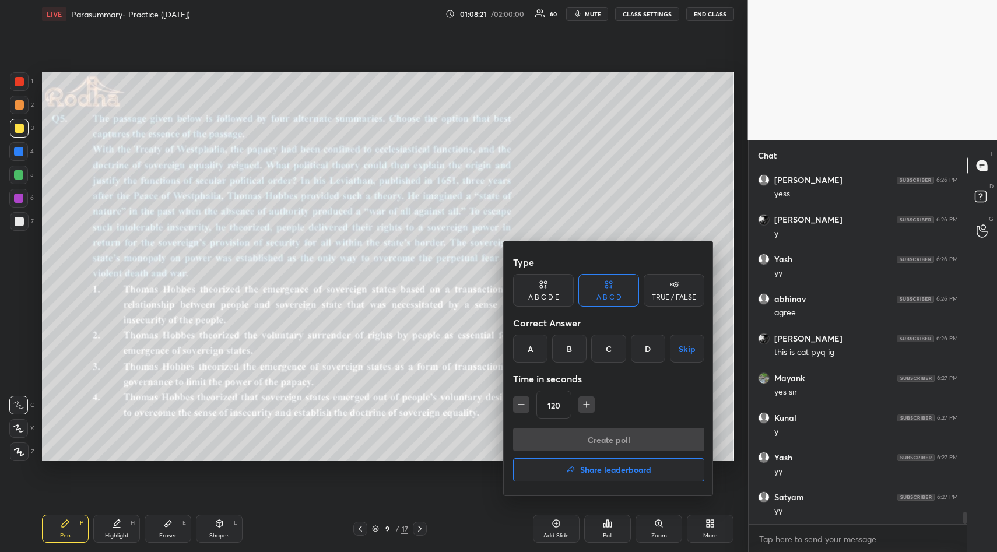
click at [611, 531] on div at bounding box center [498, 276] width 997 height 552
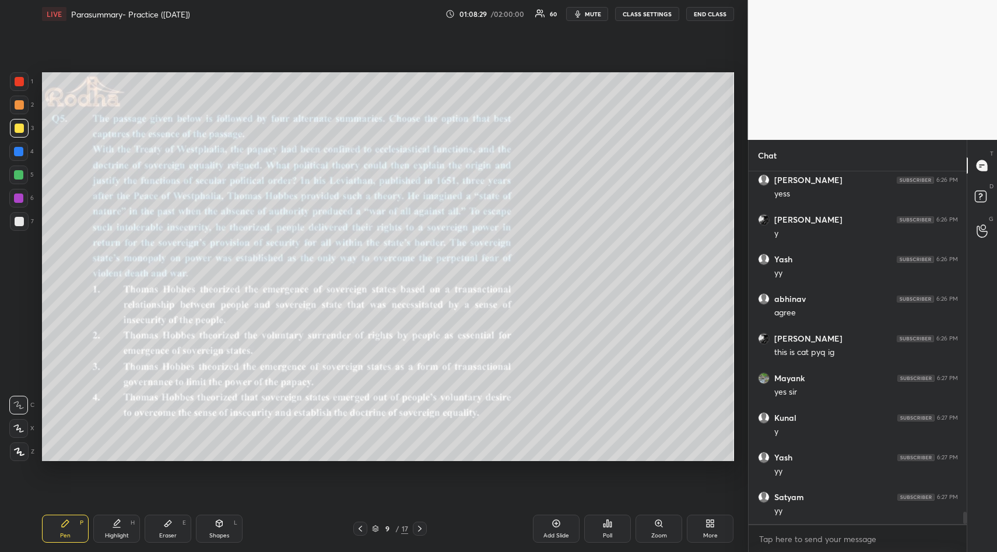
click at [604, 523] on icon at bounding box center [607, 523] width 9 height 9
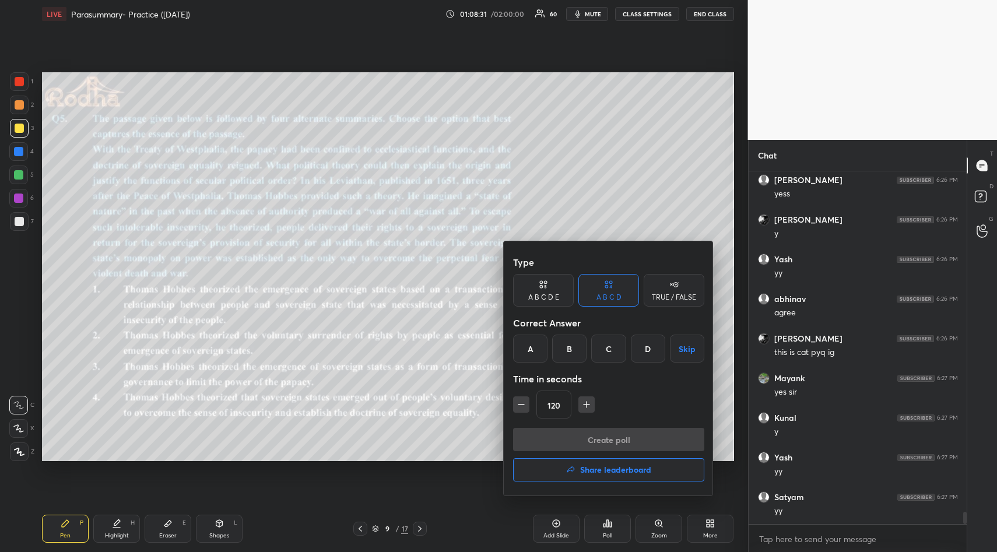
click at [529, 351] on div "A" at bounding box center [530, 349] width 34 height 28
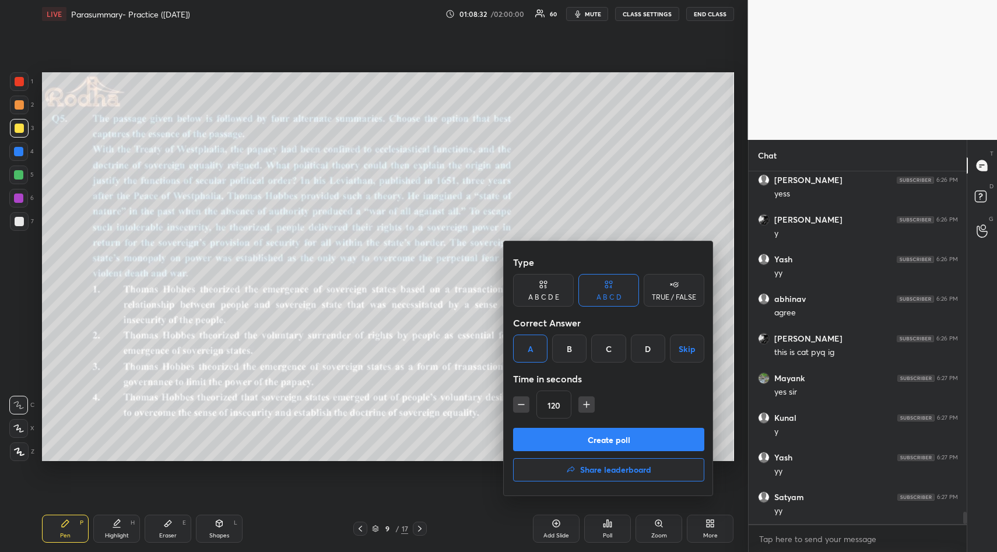
click at [586, 402] on icon "button" at bounding box center [587, 405] width 12 height 12
type input "135"
drag, startPoint x: 603, startPoint y: 439, endPoint x: 615, endPoint y: 432, distance: 13.9
click at [601, 438] on button "Create poll" at bounding box center [608, 439] width 191 height 23
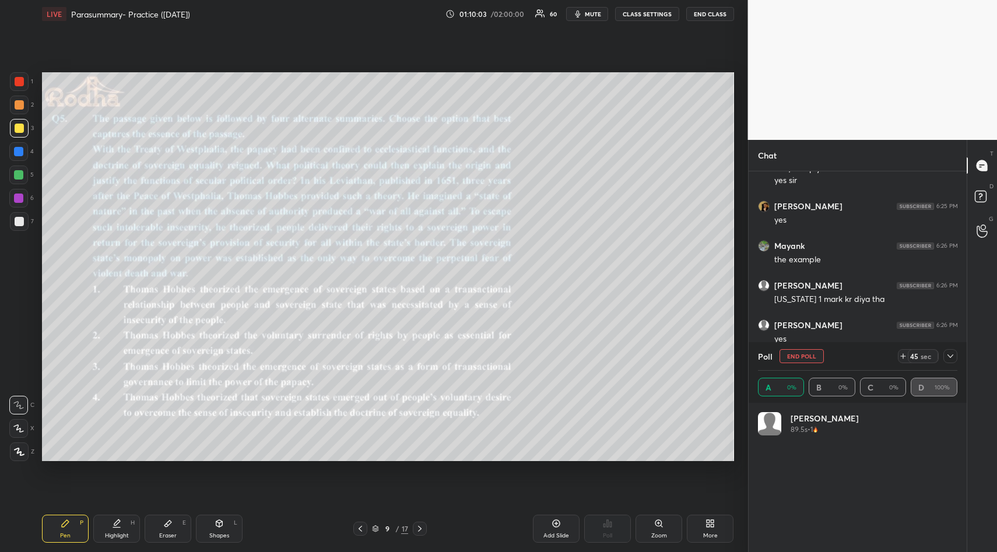
scroll to position [136, 196]
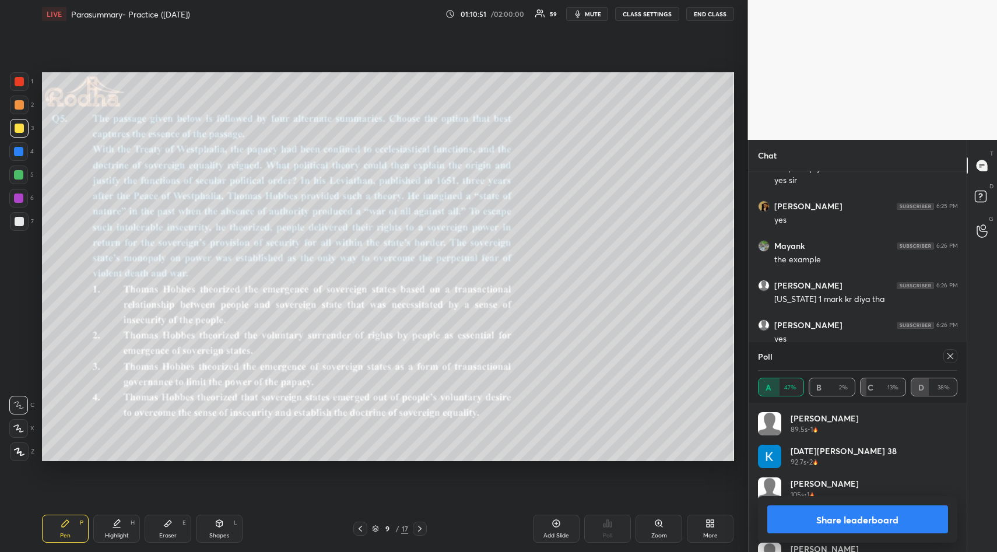
click at [892, 524] on button "Share leaderboard" at bounding box center [857, 520] width 181 height 28
type textarea "x"
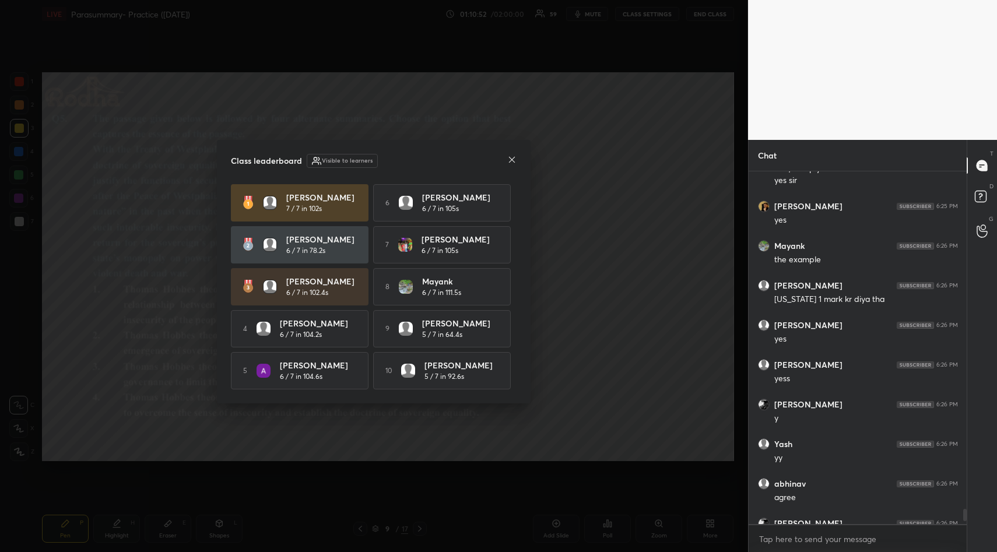
scroll to position [377, 215]
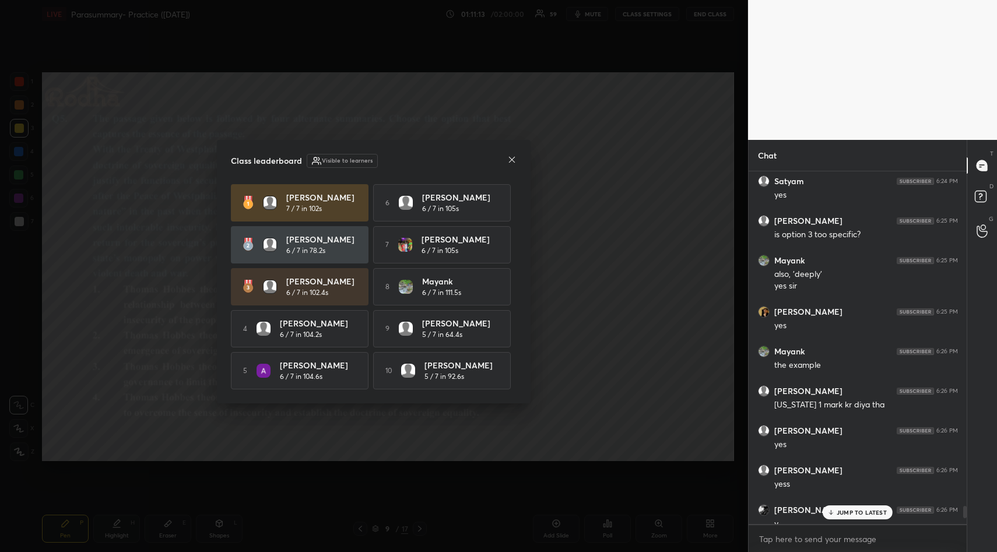
click at [514, 160] on icon at bounding box center [511, 159] width 9 height 9
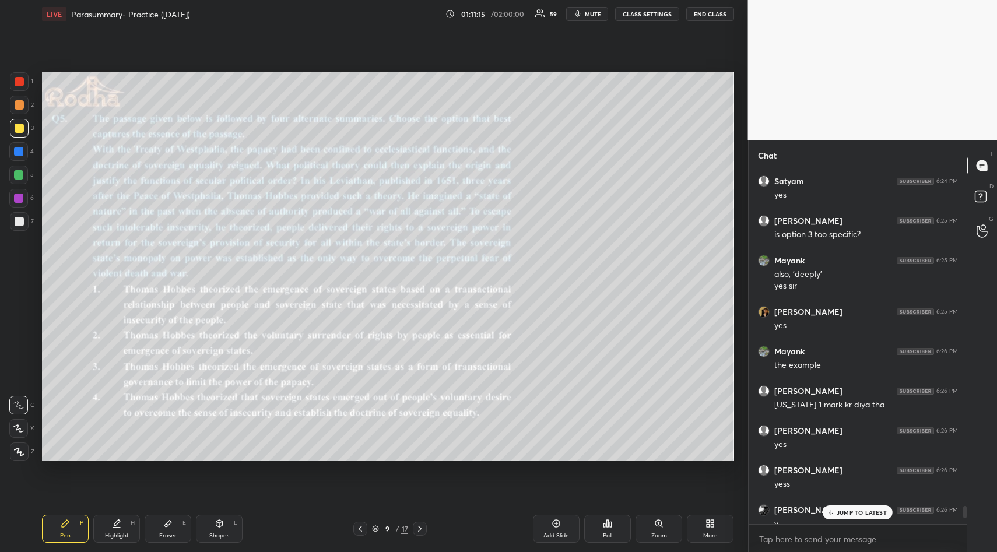
click at [882, 513] on p "JUMP TO LATEST" at bounding box center [862, 512] width 50 height 7
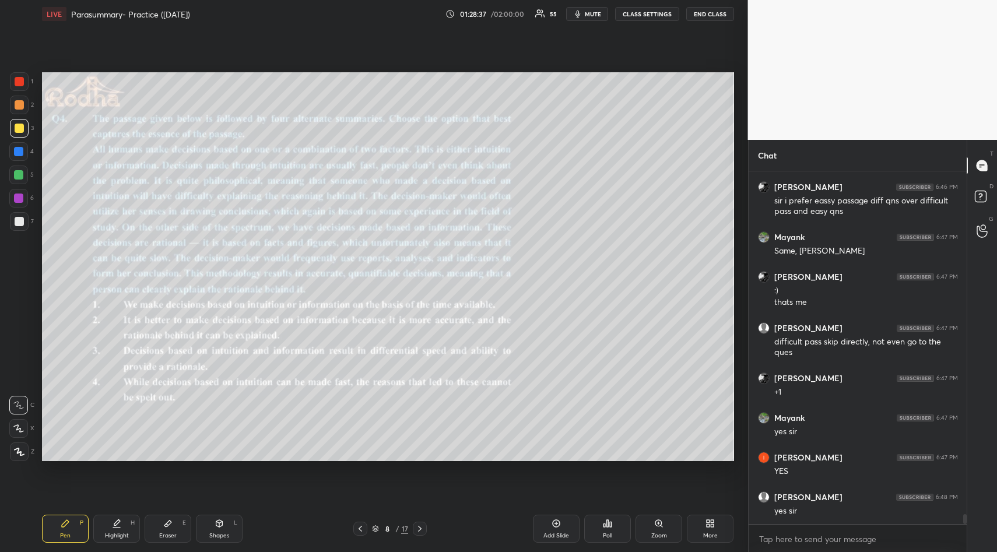
scroll to position [12339, 0]
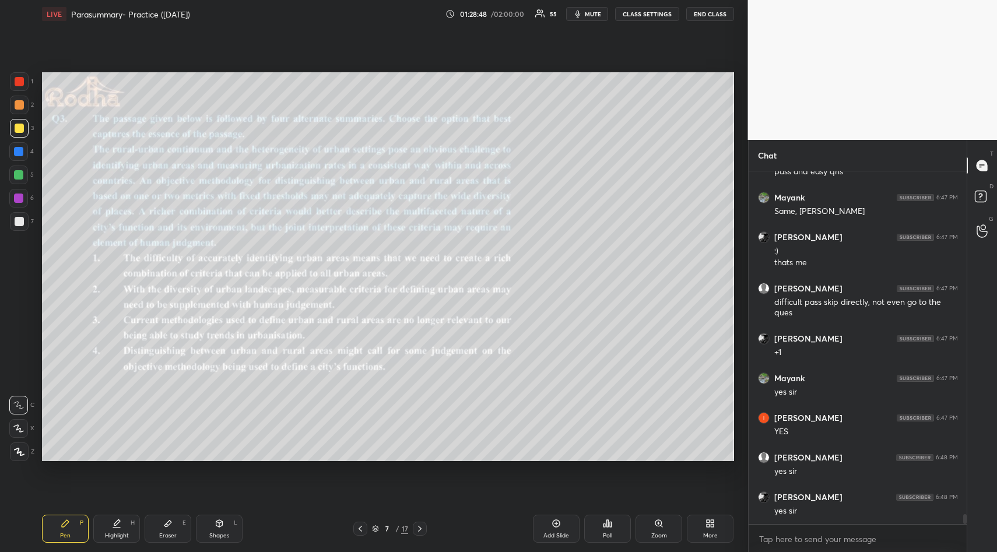
click at [604, 528] on div "Poll" at bounding box center [607, 529] width 47 height 28
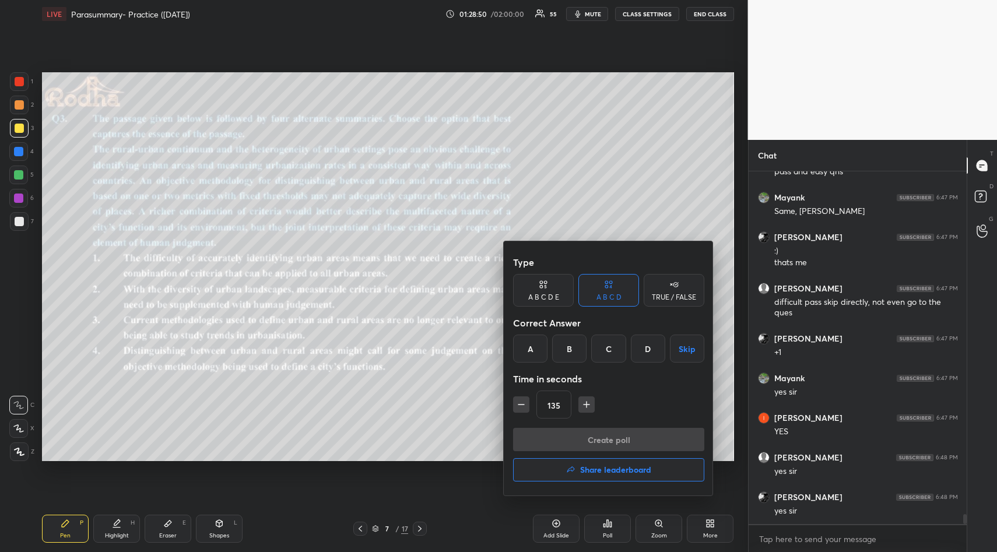
click at [574, 347] on div "B" at bounding box center [569, 349] width 34 height 28
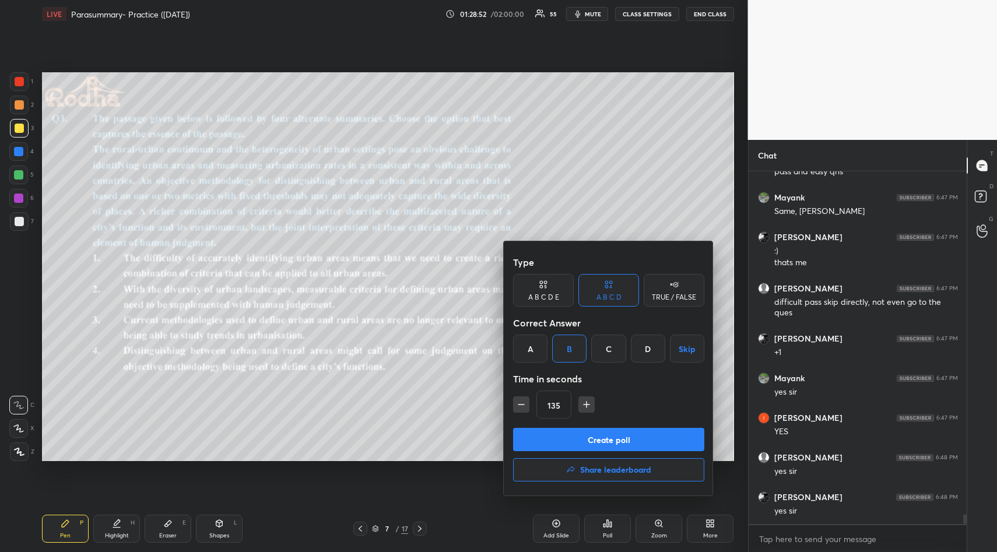
click at [523, 408] on icon "button" at bounding box center [522, 405] width 12 height 12
type input "120"
click at [597, 435] on button "Create poll" at bounding box center [608, 439] width 191 height 23
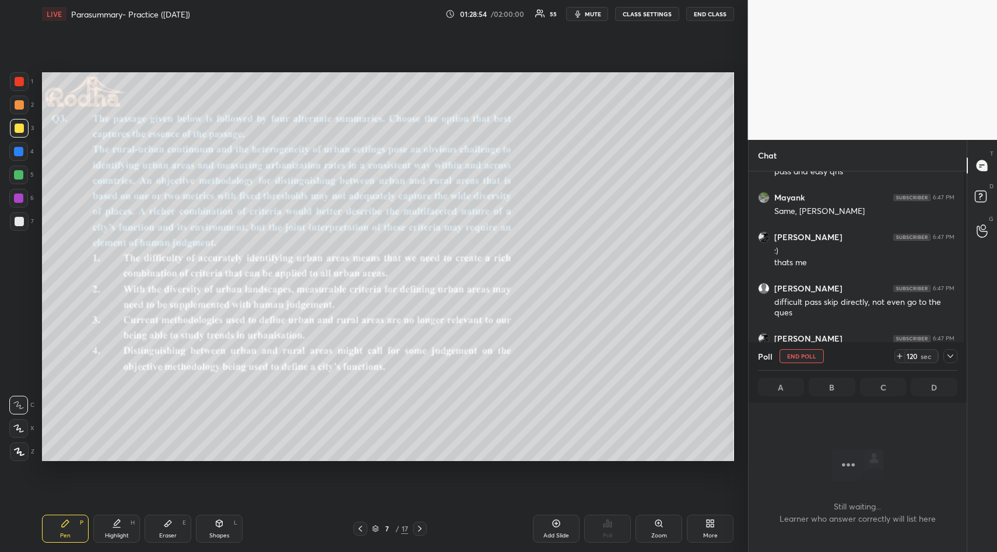
scroll to position [4, 4]
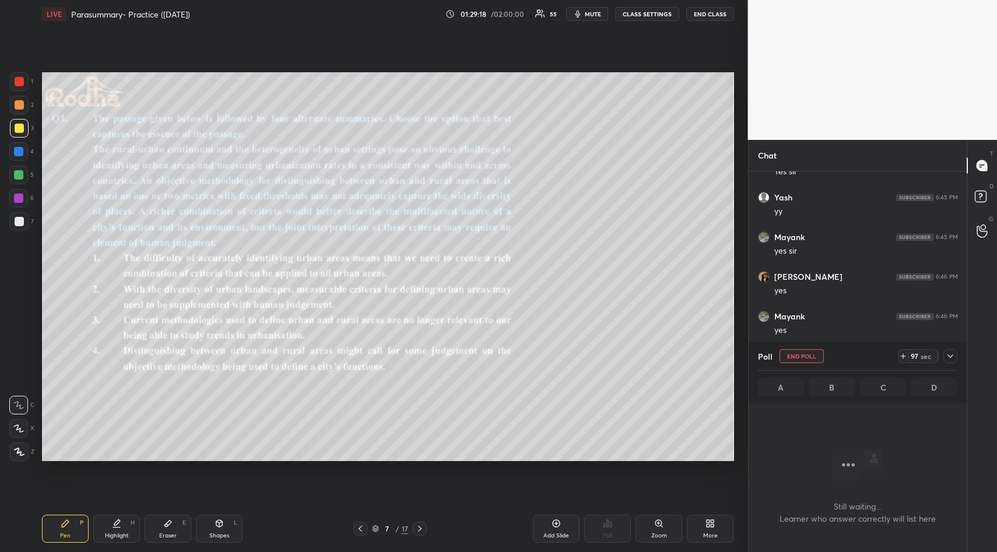
click at [553, 58] on div "Setting up your live class Poll for secs No correct answer Start poll" at bounding box center [388, 267] width 702 height 478
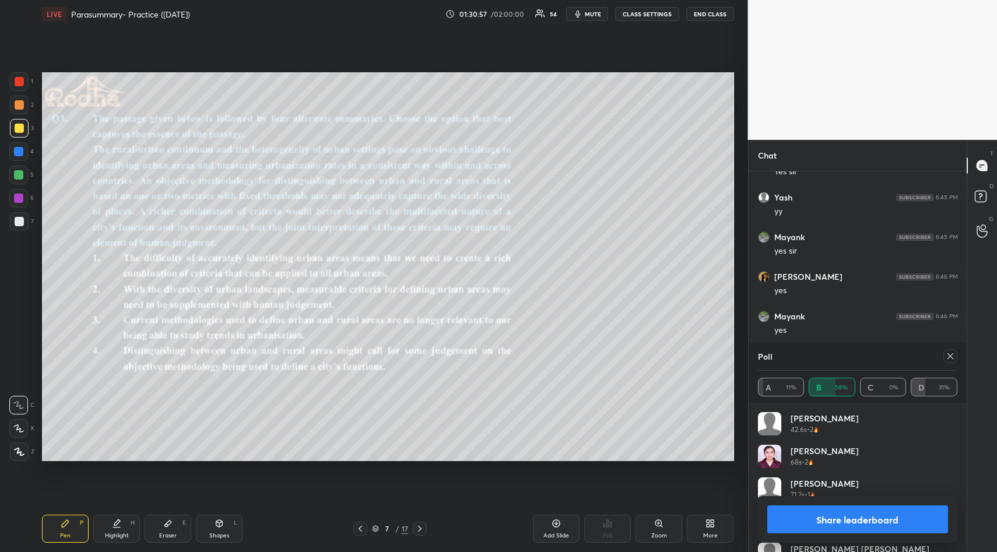
click at [856, 523] on button "Share leaderboard" at bounding box center [857, 520] width 181 height 28
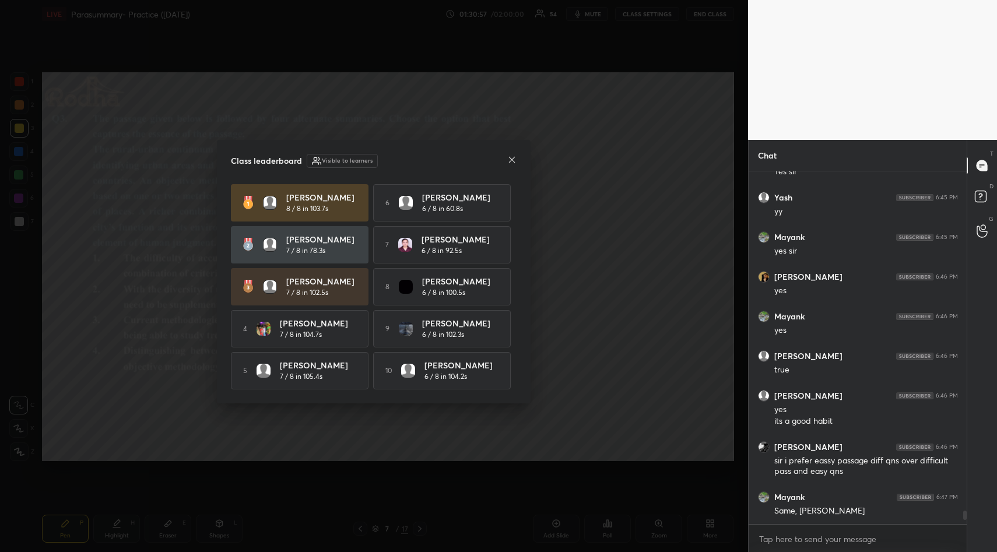
scroll to position [377, 215]
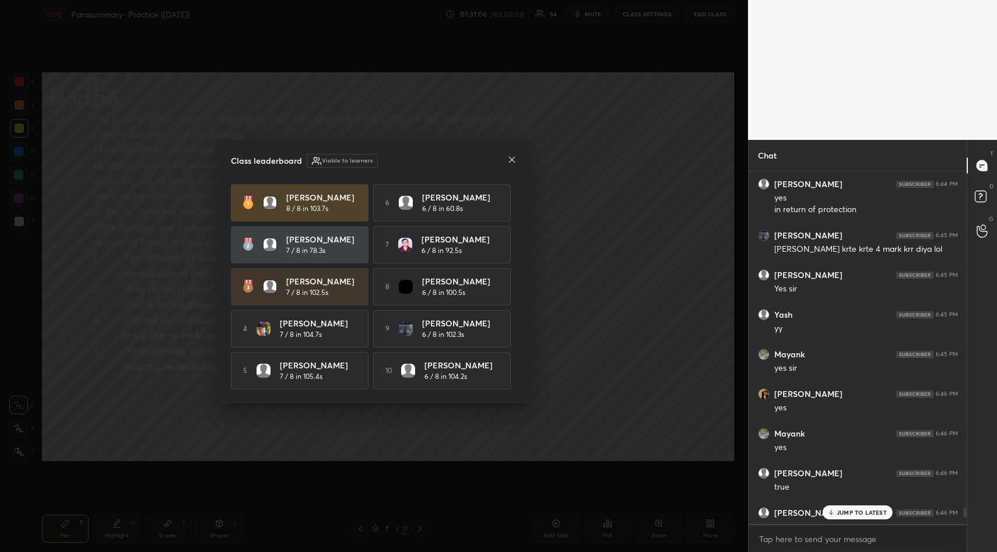
click at [513, 159] on icon at bounding box center [511, 159] width 9 height 9
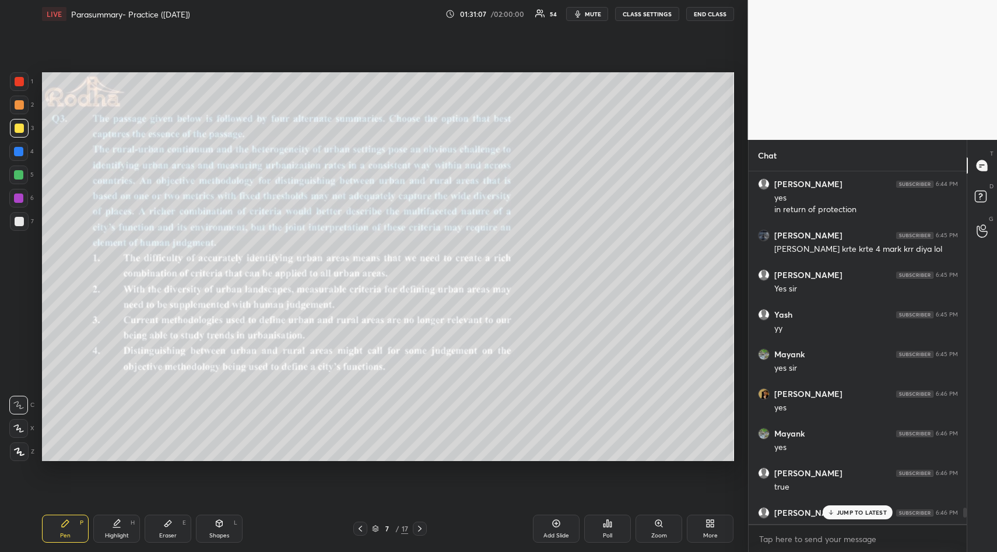
click at [872, 509] on p "JUMP TO LATEST" at bounding box center [862, 512] width 50 height 7
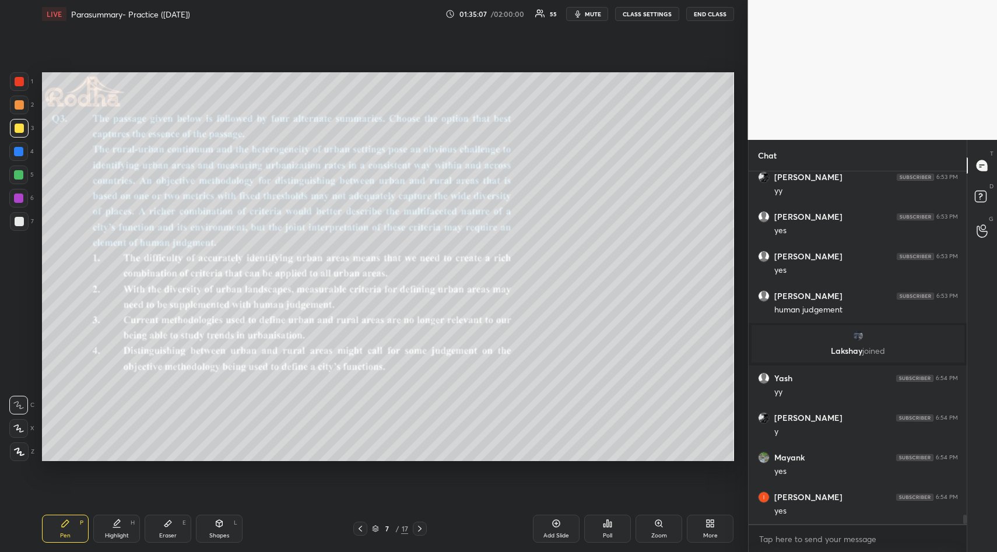
scroll to position [13051, 0]
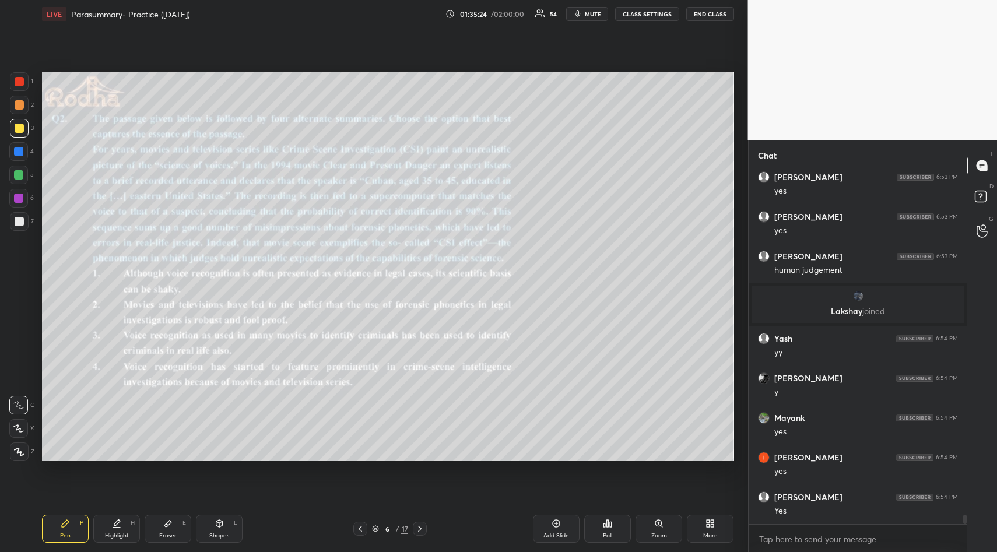
click at [607, 528] on div "Poll" at bounding box center [607, 529] width 47 height 28
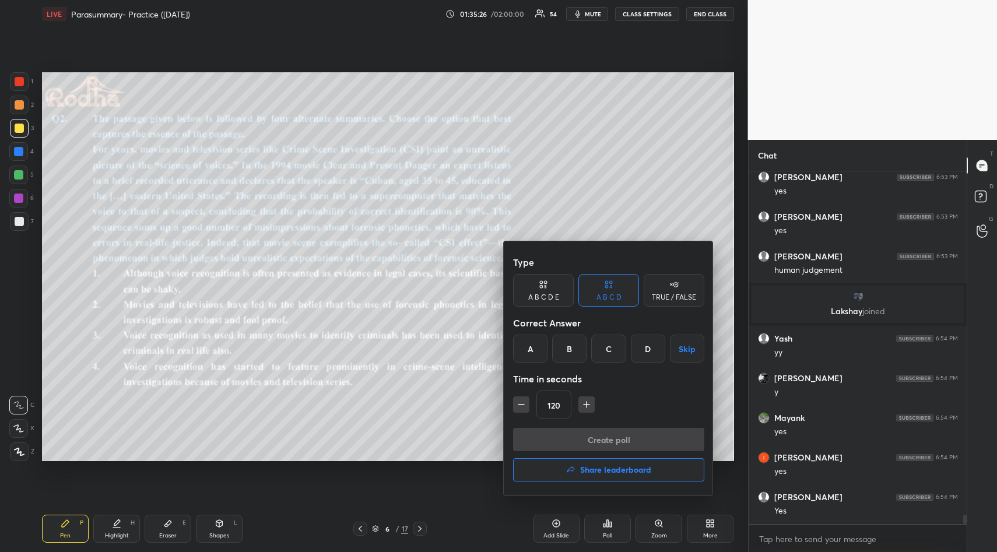
drag, startPoint x: 569, startPoint y: 350, endPoint x: 573, endPoint y: 365, distance: 15.1
click at [569, 354] on div "B" at bounding box center [569, 349] width 34 height 28
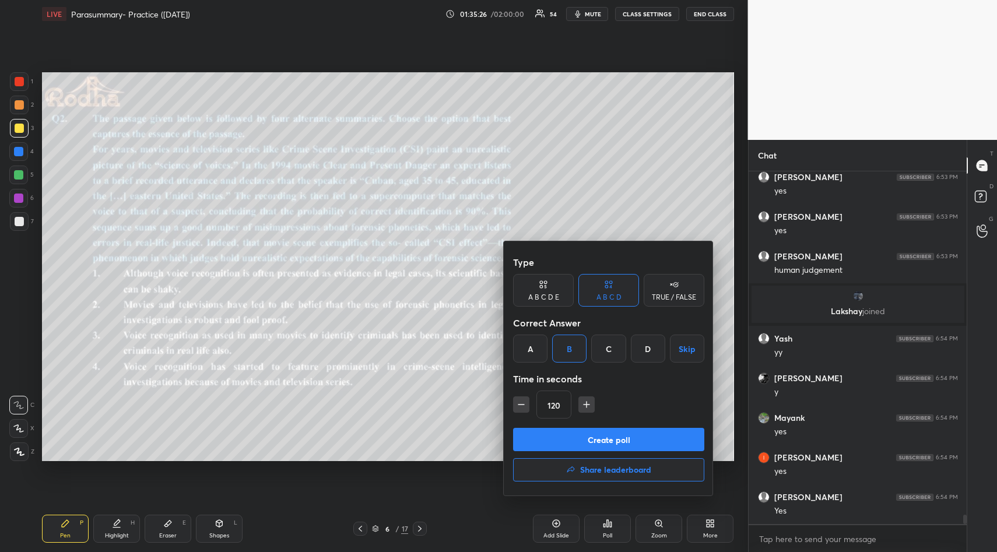
click at [597, 436] on button "Create poll" at bounding box center [608, 439] width 191 height 23
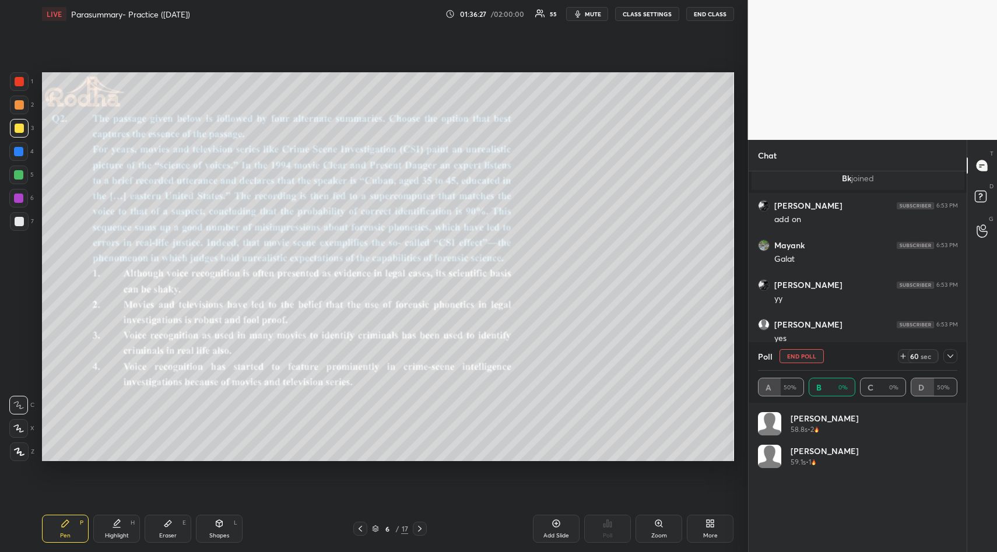
scroll to position [136, 196]
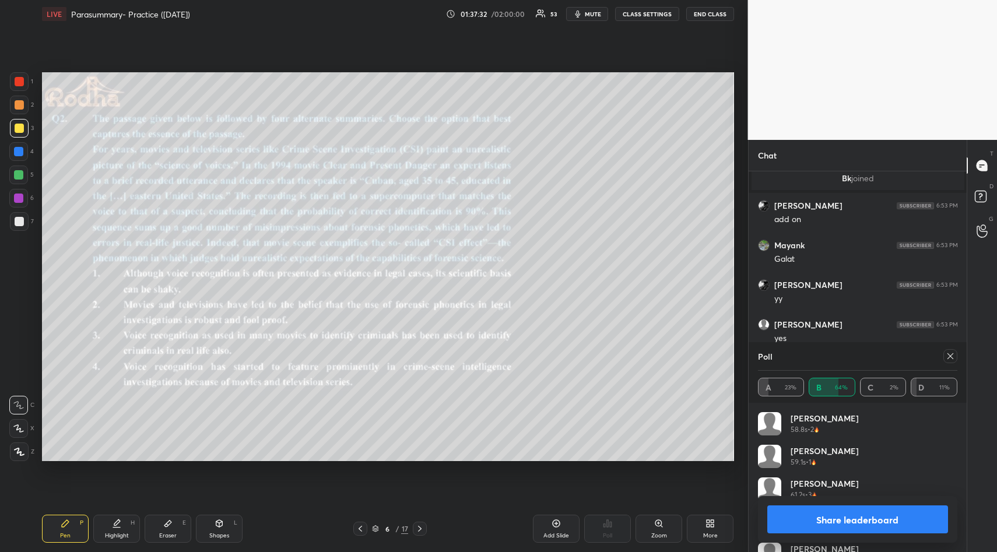
click at [855, 523] on button "Share leaderboard" at bounding box center [857, 520] width 181 height 28
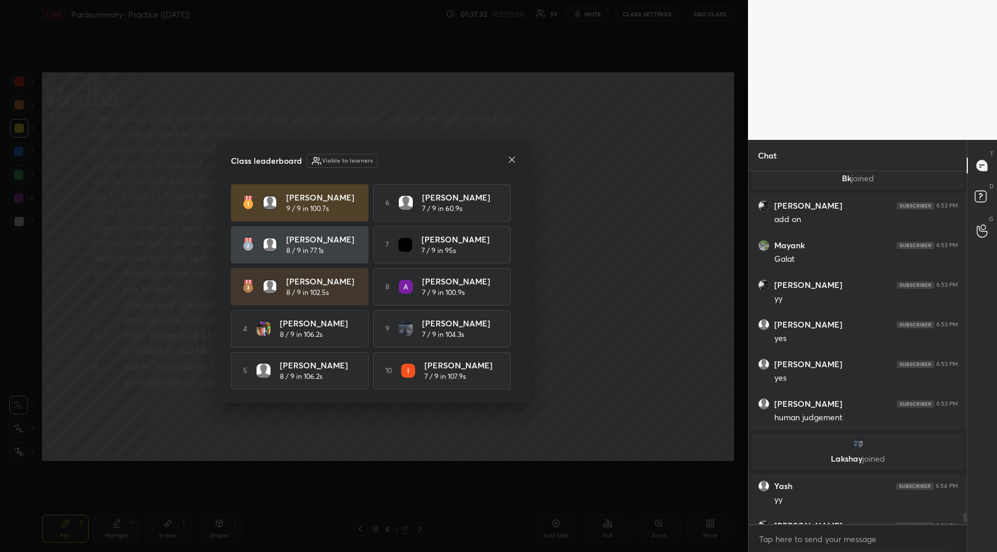
scroll to position [377, 215]
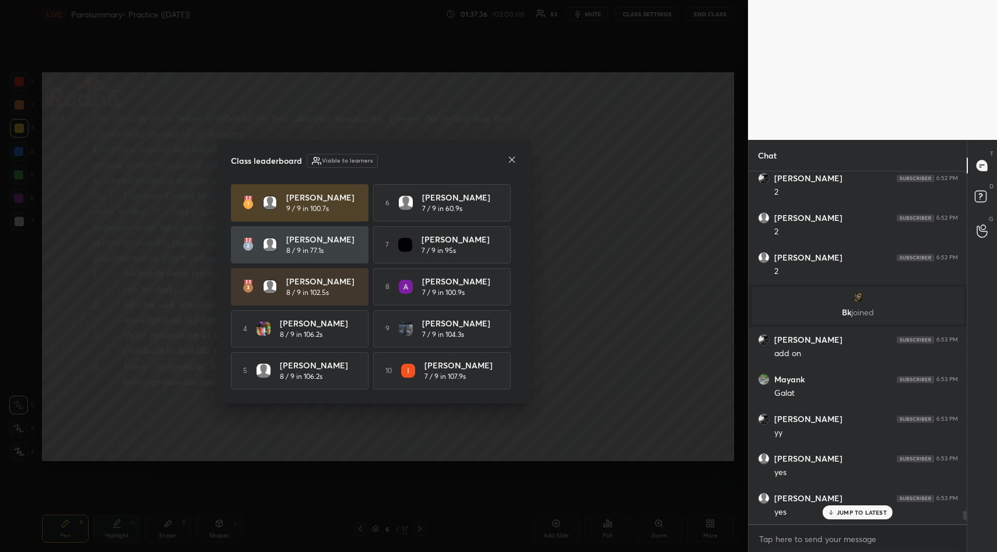
click at [513, 157] on icon at bounding box center [511, 159] width 9 height 9
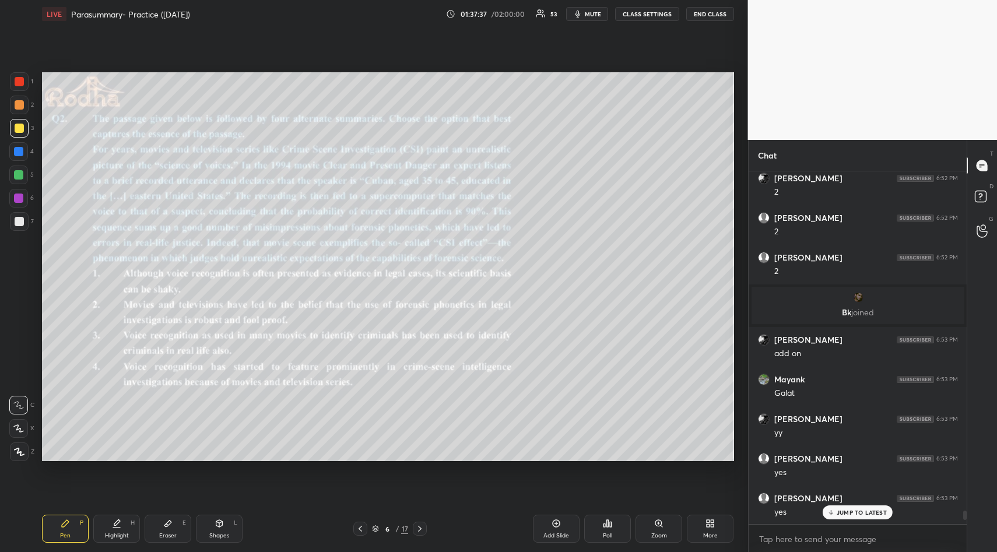
click at [855, 518] on div "JUMP TO LATEST" at bounding box center [858, 513] width 70 height 14
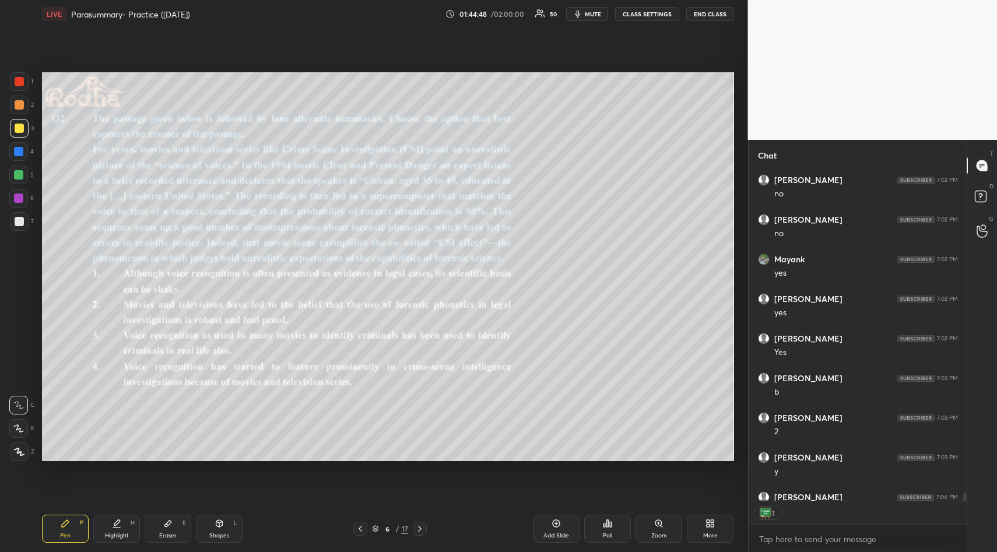
scroll to position [14163, 0]
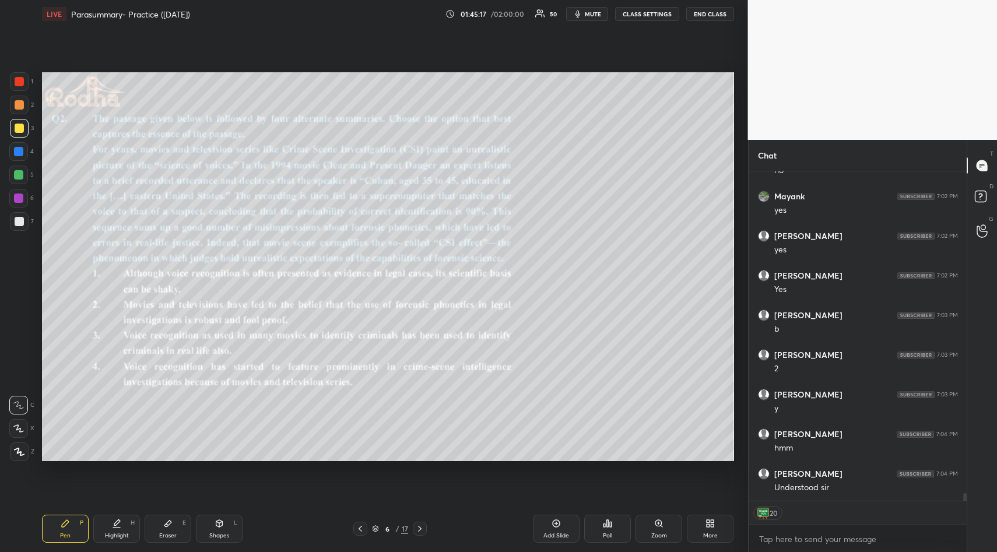
click at [169, 533] on div "Eraser" at bounding box center [167, 536] width 17 height 6
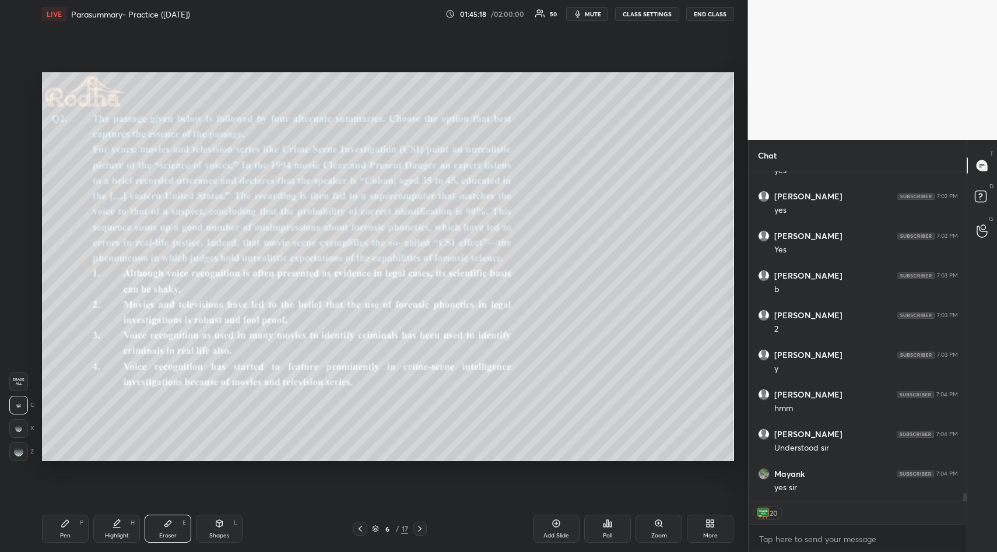
scroll to position [14243, 0]
click at [15, 379] on span "Erase all" at bounding box center [18, 382] width 17 height 8
click at [68, 522] on icon at bounding box center [65, 523] width 7 height 7
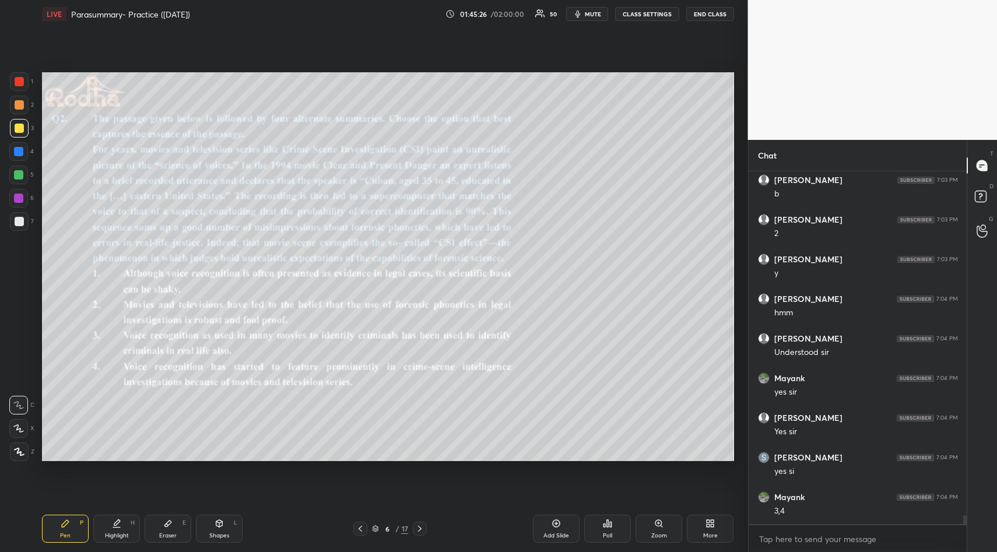
scroll to position [14338, 0]
click at [170, 527] on icon at bounding box center [167, 523] width 9 height 9
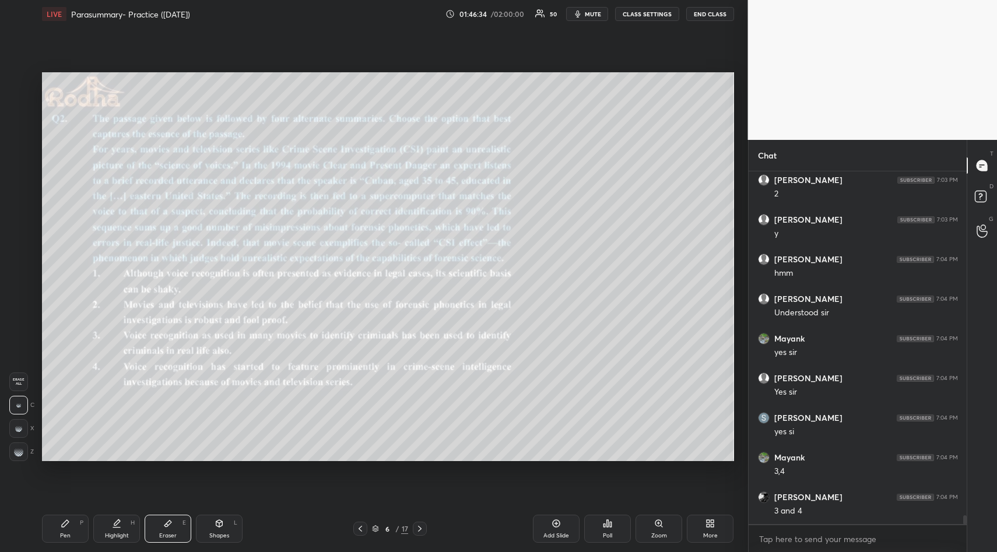
click at [72, 523] on div "Pen P" at bounding box center [65, 529] width 47 height 28
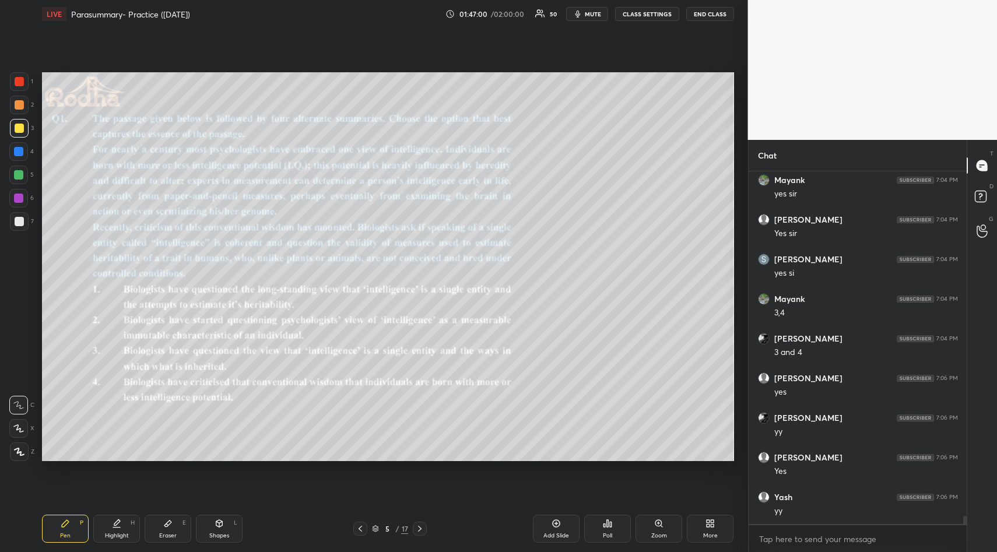
scroll to position [14537, 0]
click at [607, 528] on div "Poll" at bounding box center [607, 529] width 47 height 28
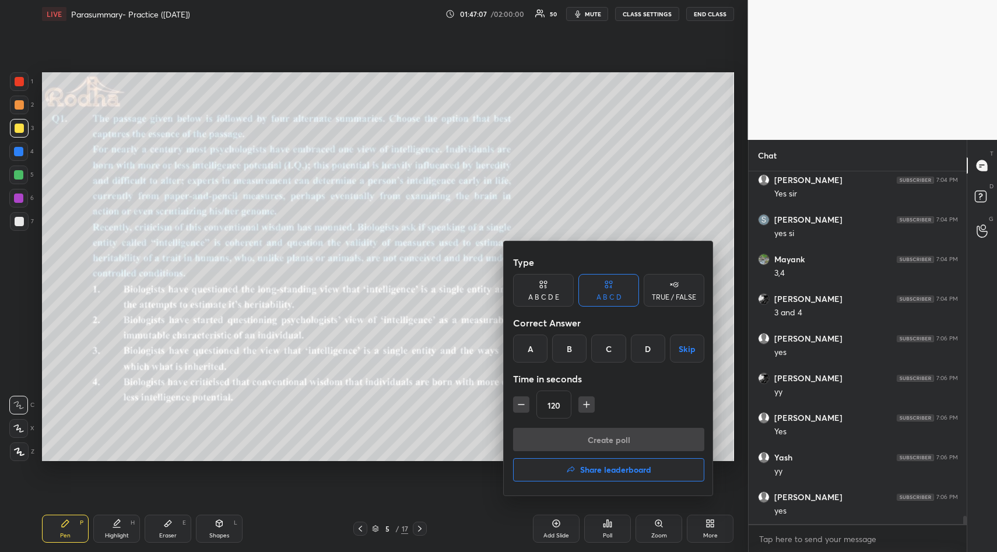
click at [524, 344] on div "A" at bounding box center [530, 349] width 34 height 28
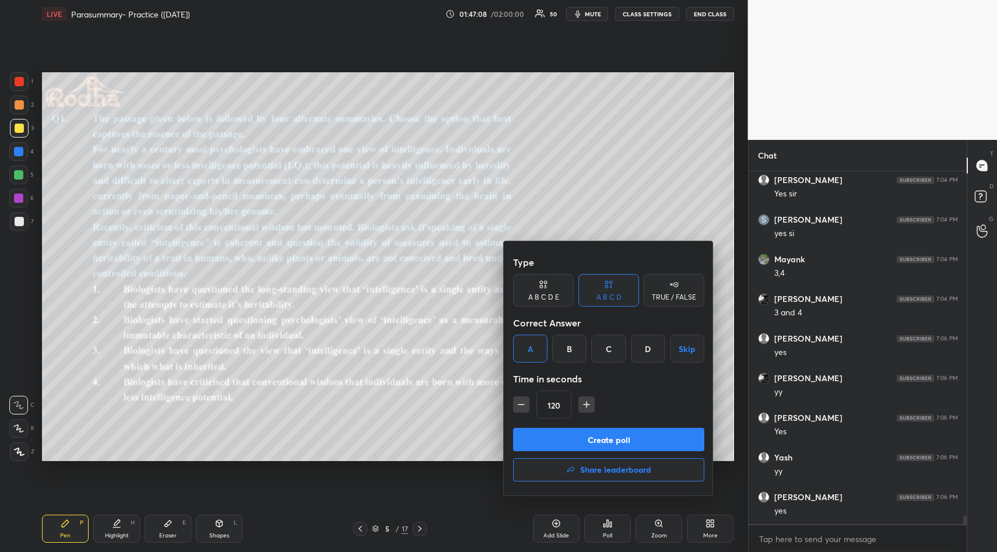
click at [586, 443] on button "Create poll" at bounding box center [608, 439] width 191 height 23
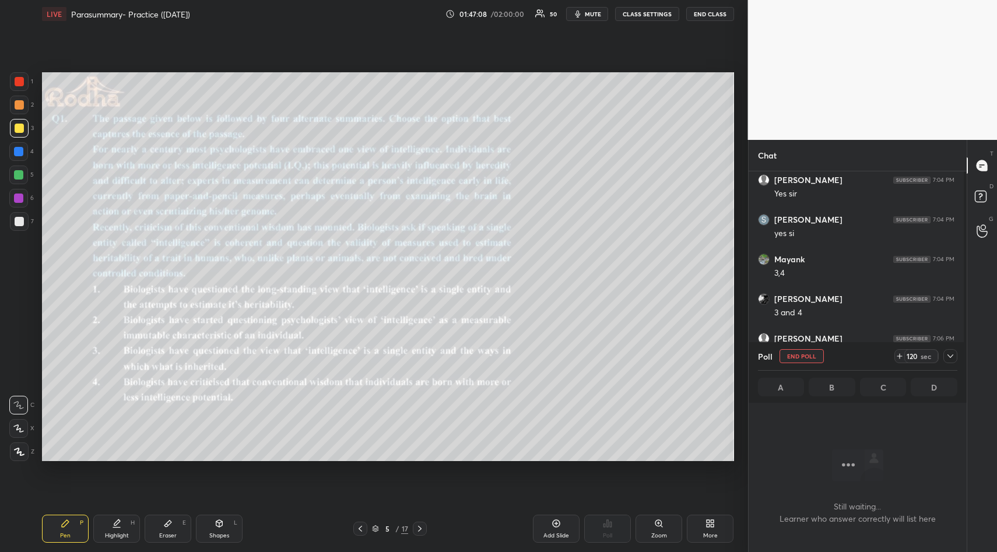
scroll to position [317, 215]
click at [595, 9] on button "mute" at bounding box center [587, 14] width 42 height 14
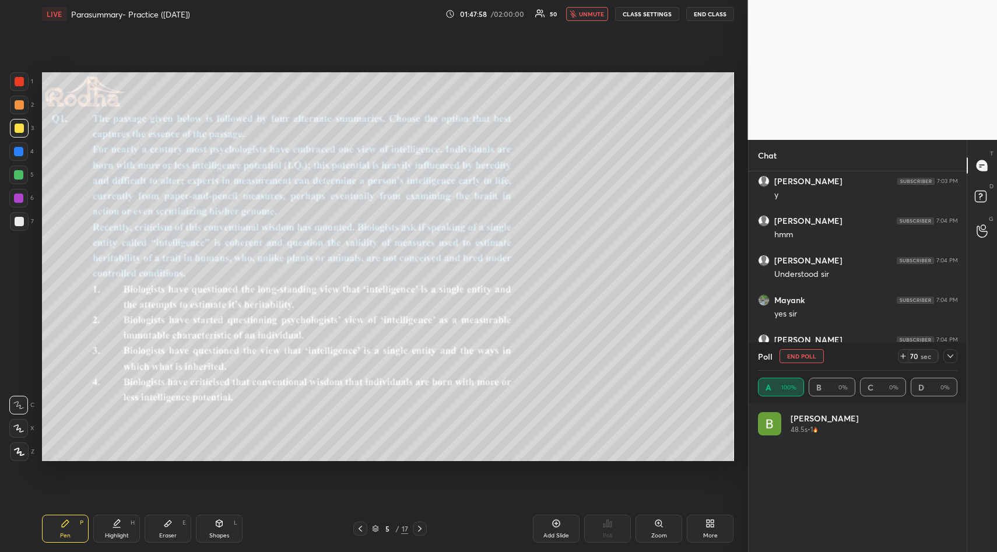
scroll to position [136, 196]
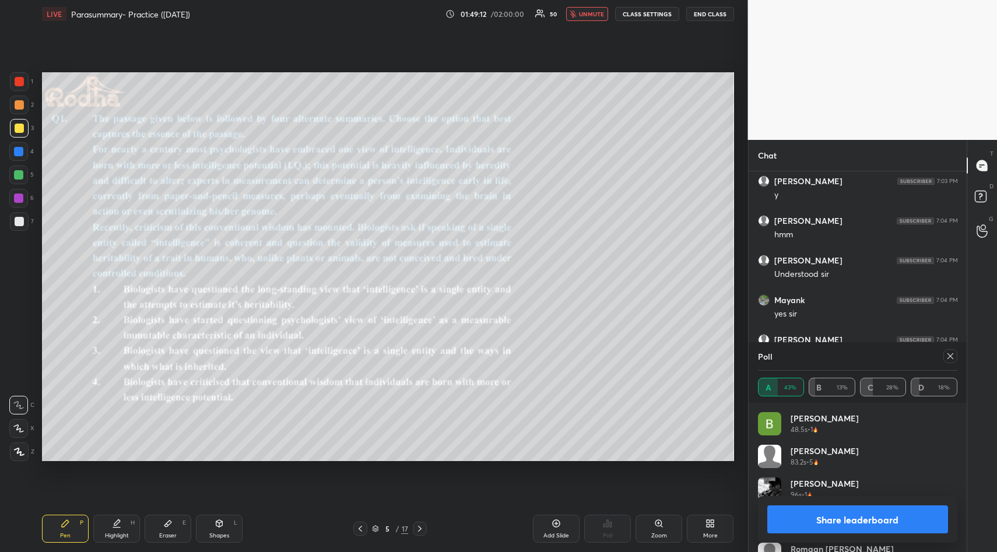
click at [851, 521] on button "Share leaderboard" at bounding box center [857, 520] width 181 height 28
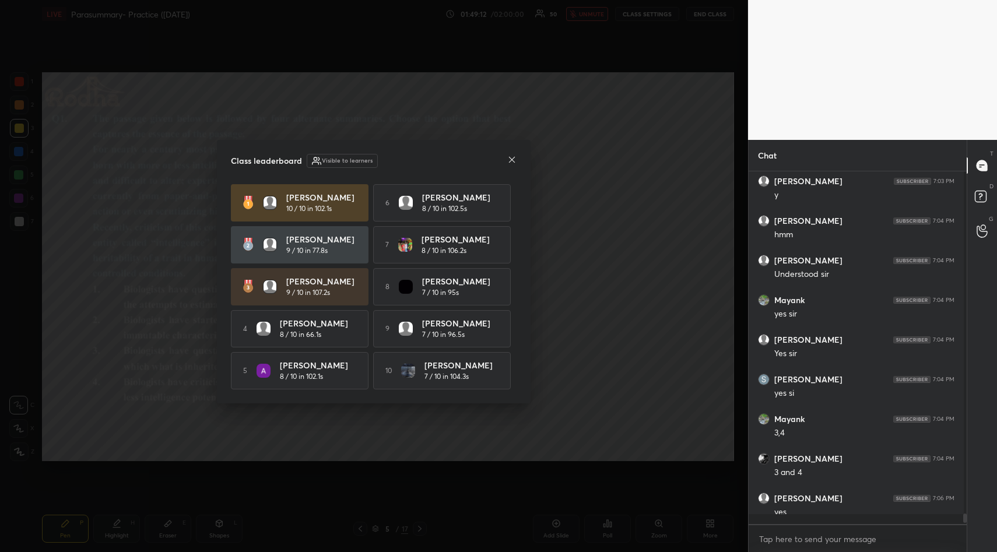
scroll to position [339, 211]
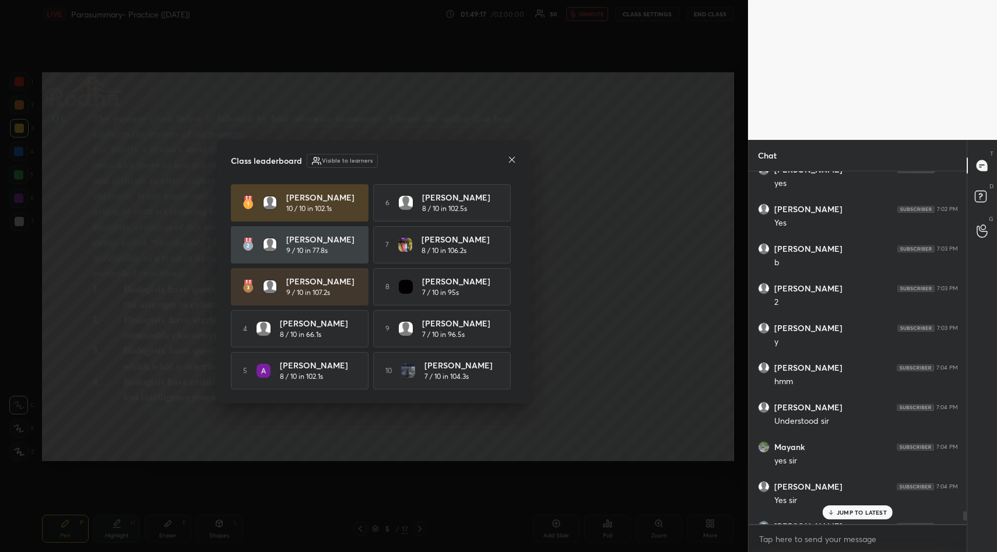
click at [516, 157] on icon at bounding box center [511, 159] width 9 height 9
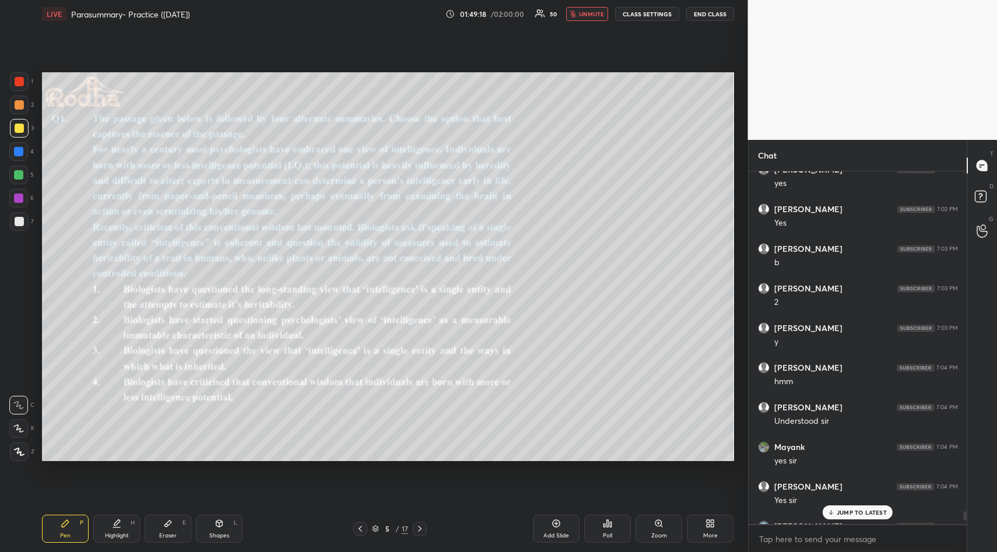
click at [865, 514] on p "JUMP TO LATEST" at bounding box center [862, 512] width 50 height 7
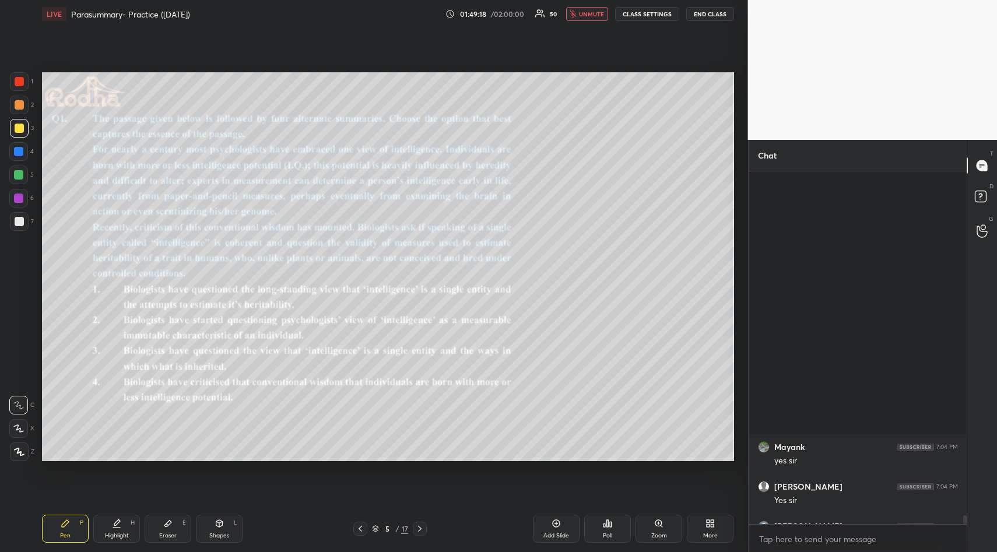
scroll to position [14213, 0]
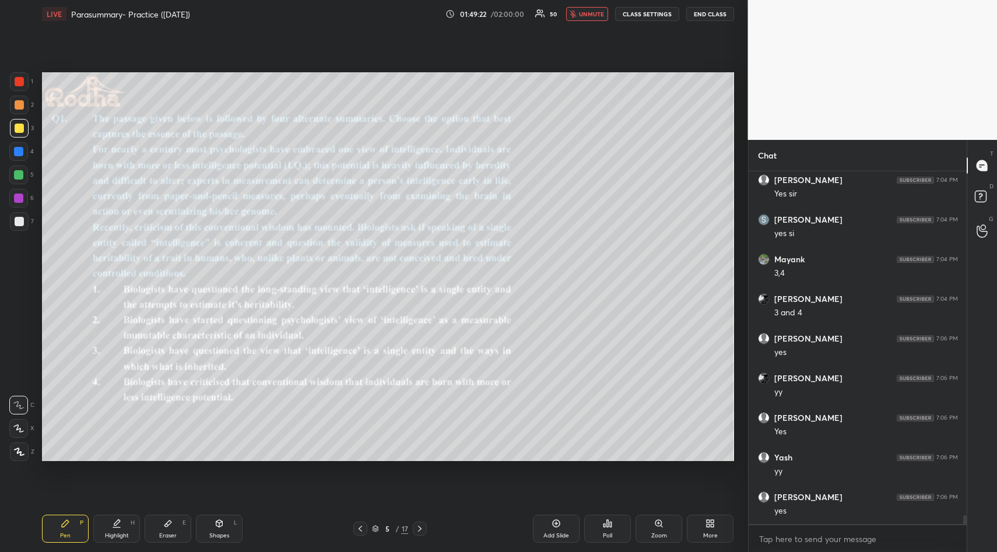
click at [576, 17] on icon "button" at bounding box center [573, 13] width 6 height 7
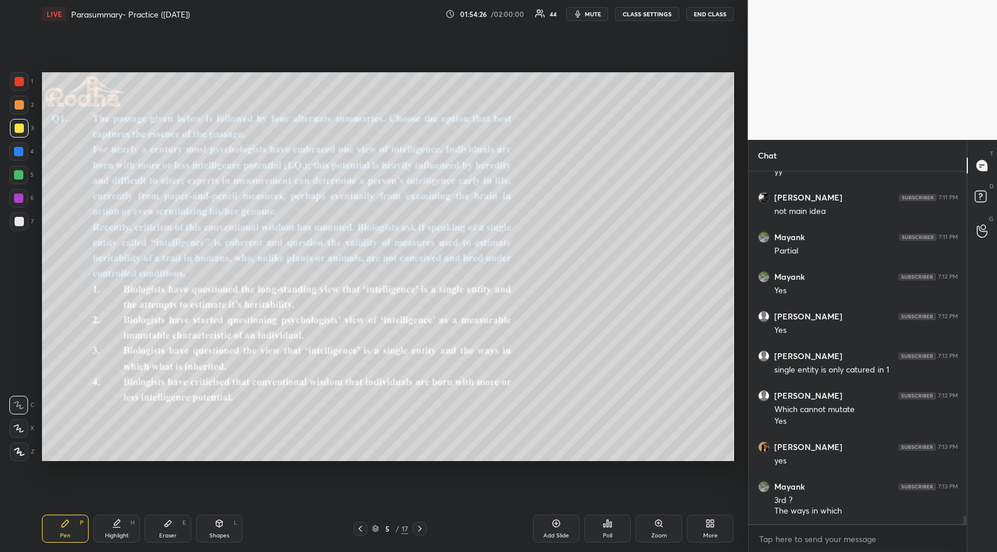
scroll to position [15090, 0]
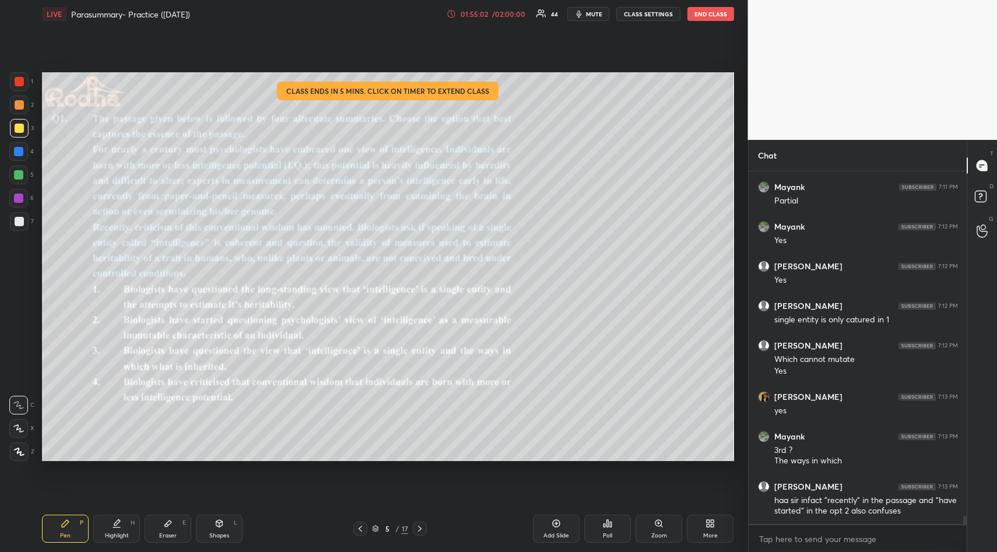
click at [495, 13] on div "/ 02:00:00" at bounding box center [509, 13] width 36 height 7
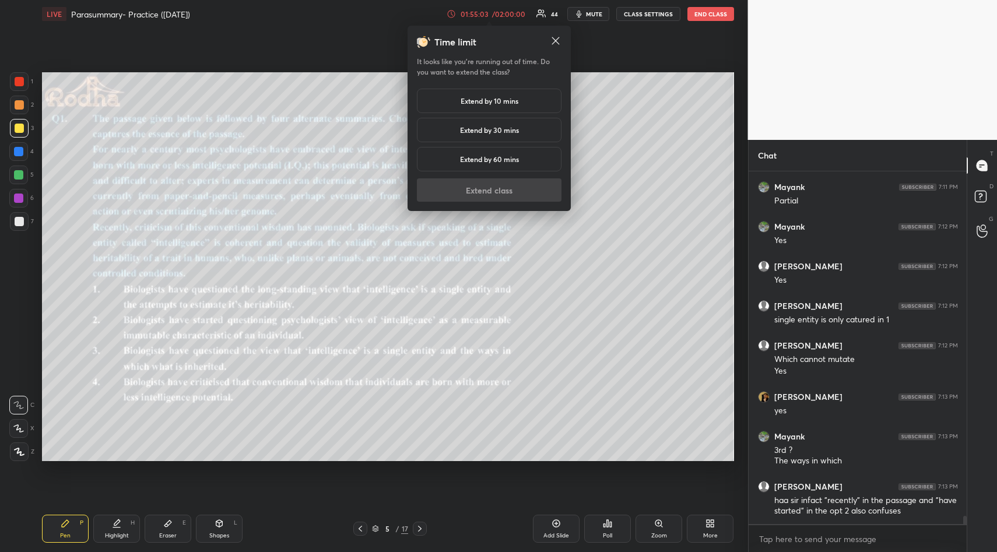
drag, startPoint x: 494, startPoint y: 103, endPoint x: 492, endPoint y: 114, distance: 10.6
click at [492, 103] on h5 "Extend by 10 mins" at bounding box center [490, 101] width 58 height 10
click at [486, 187] on button "Extend class" at bounding box center [489, 189] width 145 height 23
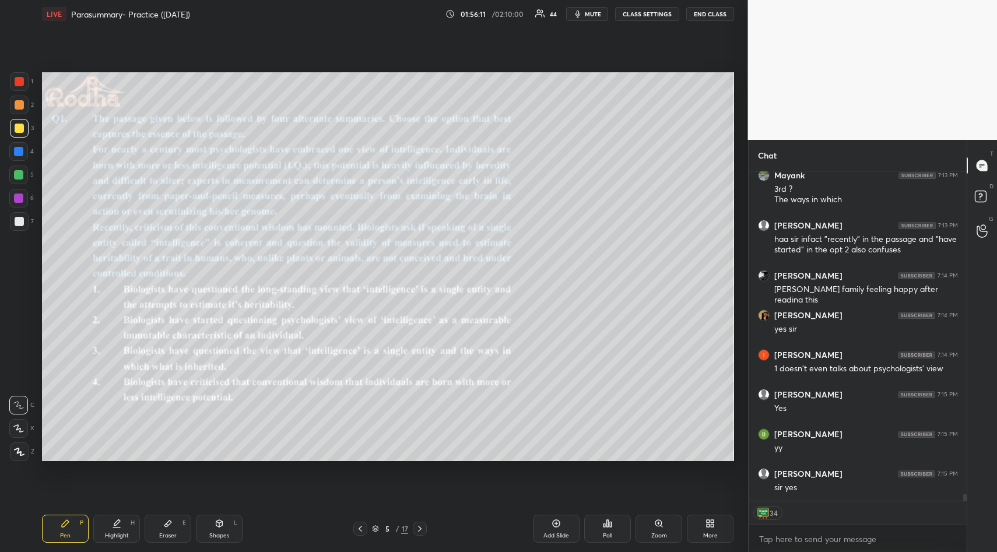
scroll to position [15391, 0]
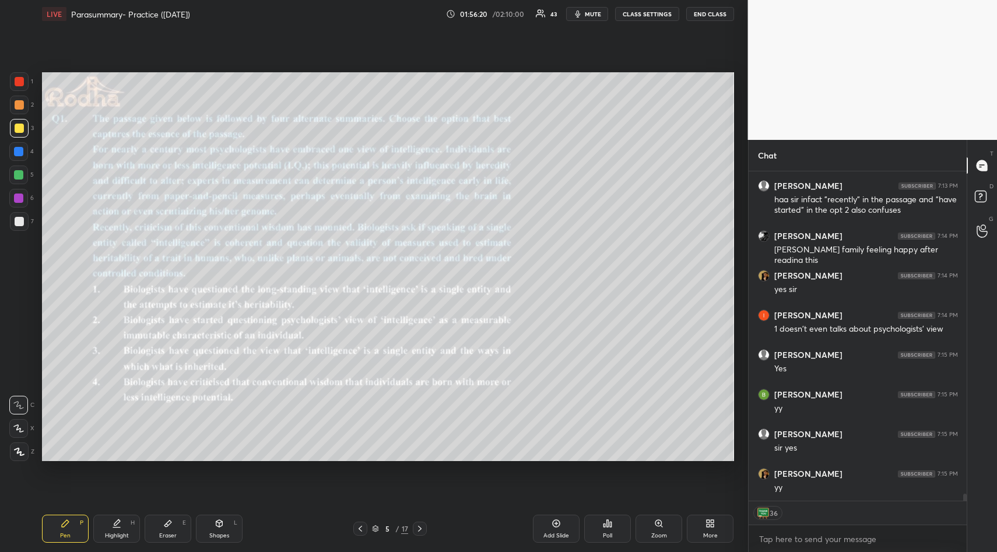
click at [173, 528] on div "Eraser E" at bounding box center [168, 529] width 47 height 28
click at [18, 380] on span "Erase all" at bounding box center [18, 382] width 17 height 8
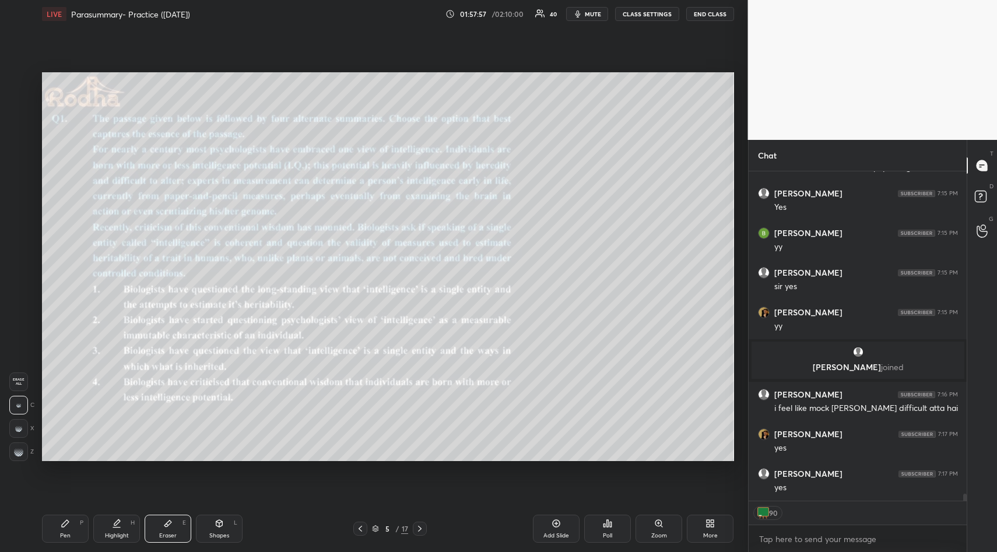
scroll to position [15179, 0]
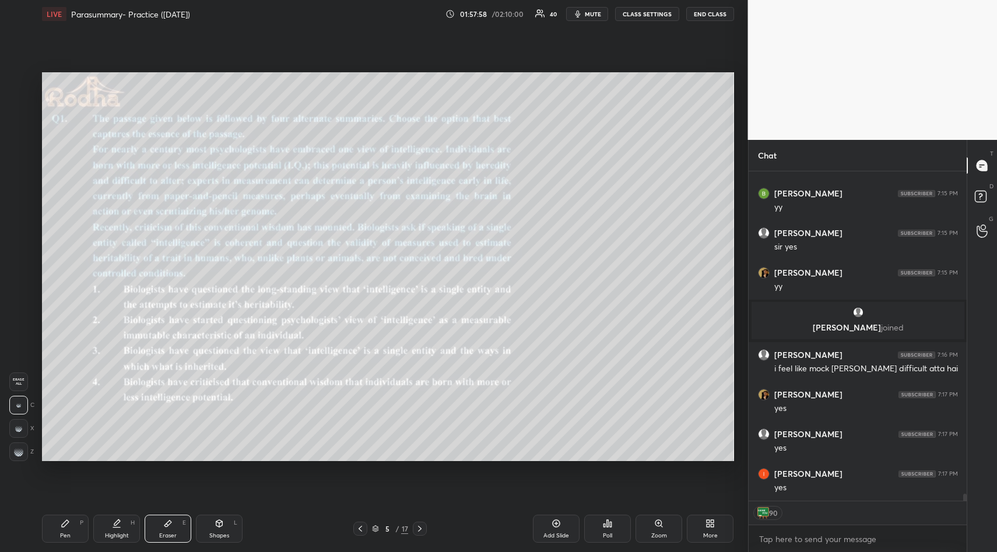
click at [766, 516] on img at bounding box center [764, 513] width 12 height 12
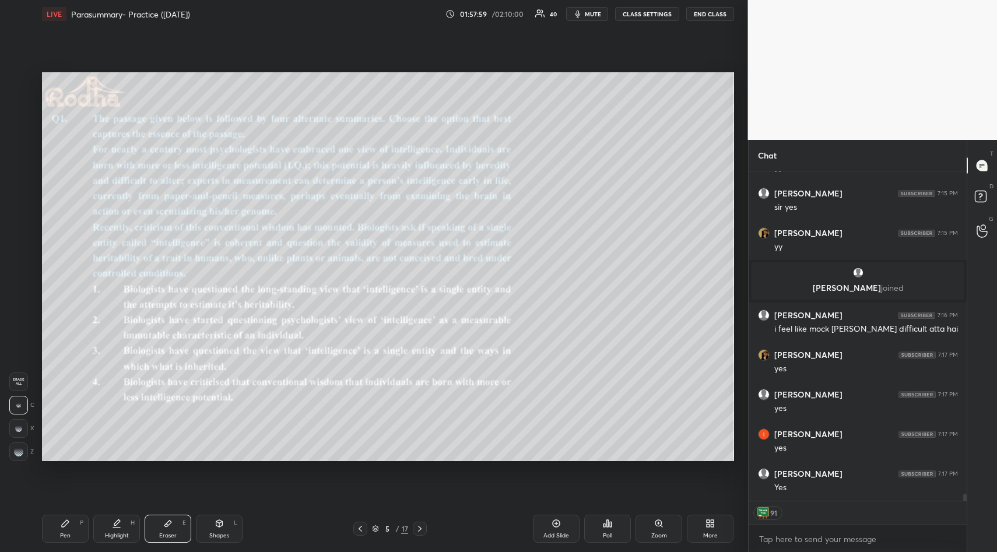
click at [766, 509] on img at bounding box center [764, 513] width 12 height 12
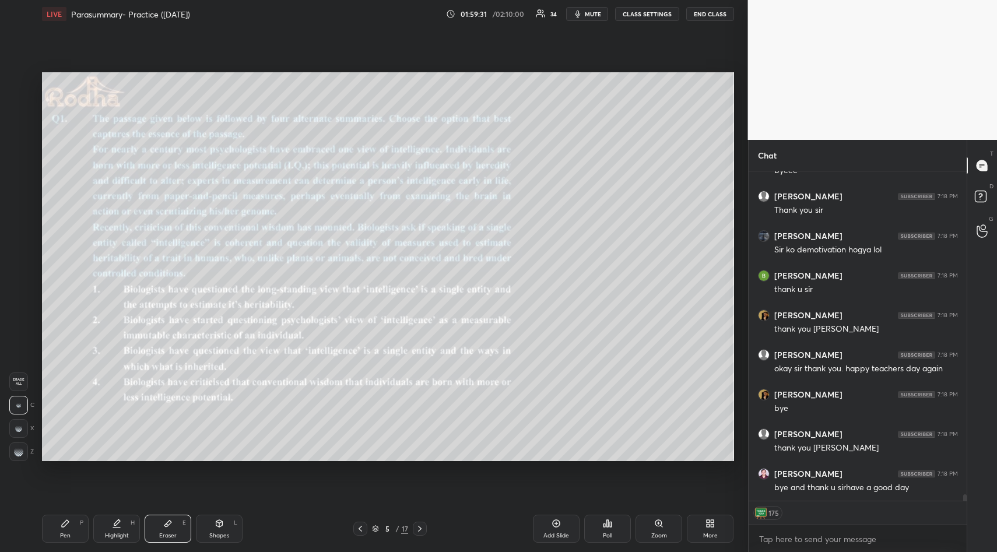
scroll to position [16193, 0]
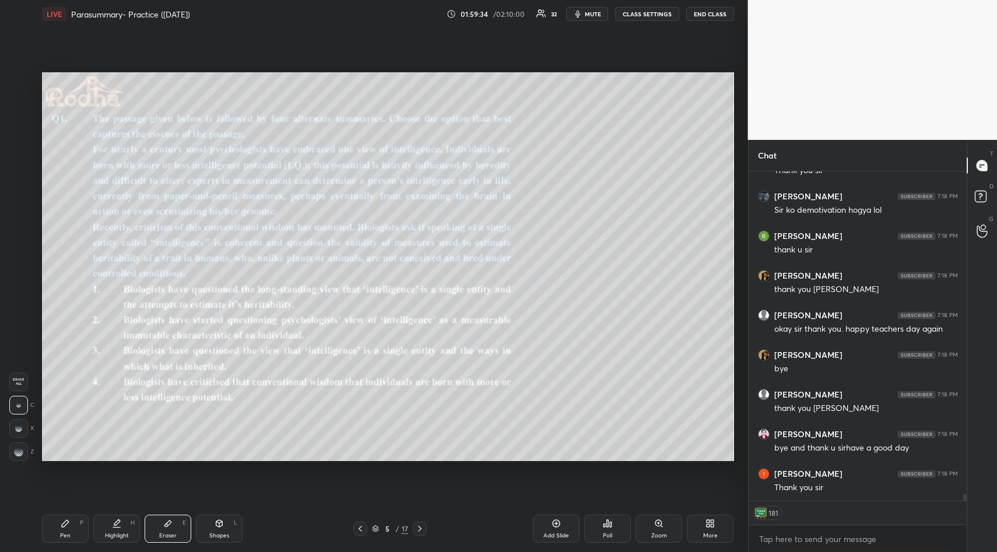
click at [711, 13] on button "END CLASS" at bounding box center [710, 14] width 48 height 14
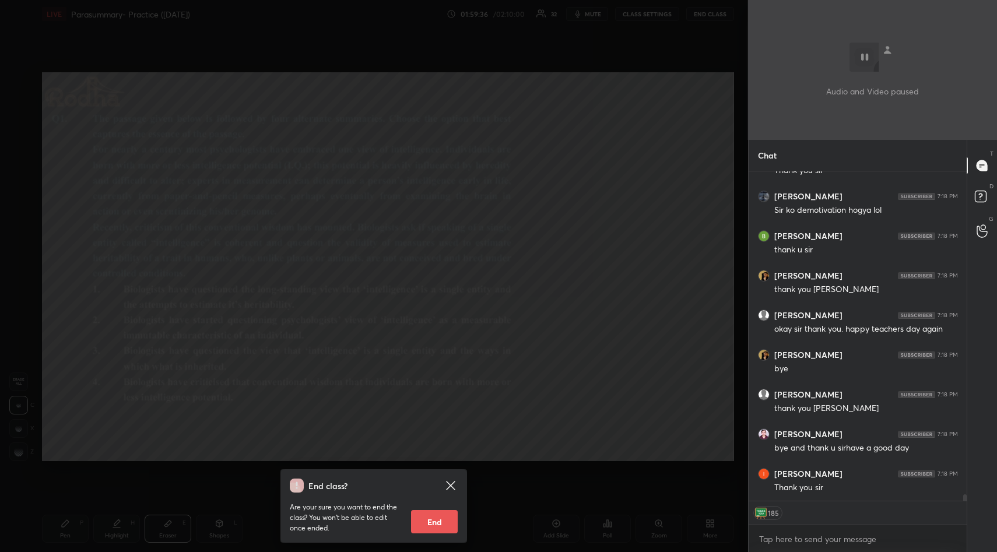
click at [428, 520] on button "End" at bounding box center [434, 521] width 47 height 23
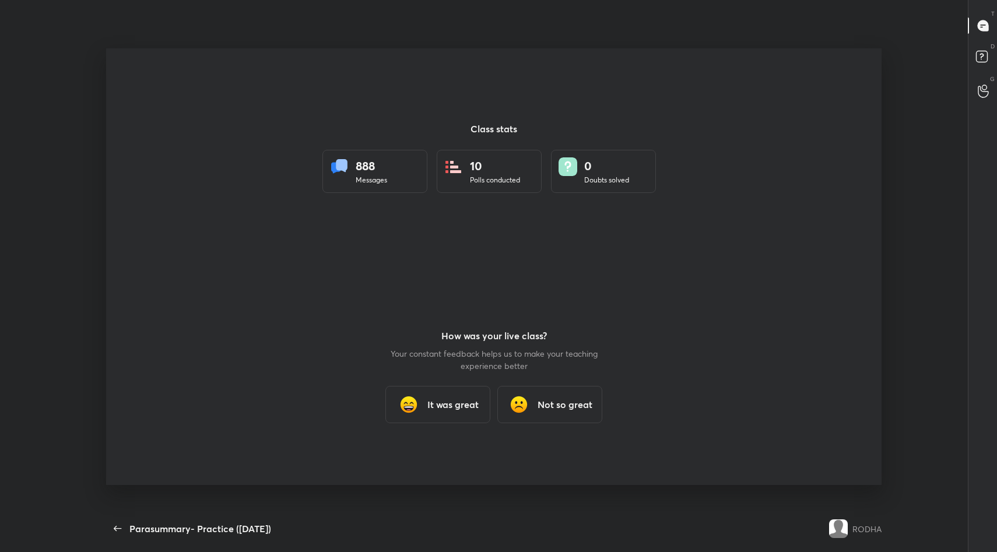
scroll to position [57842, 57389]
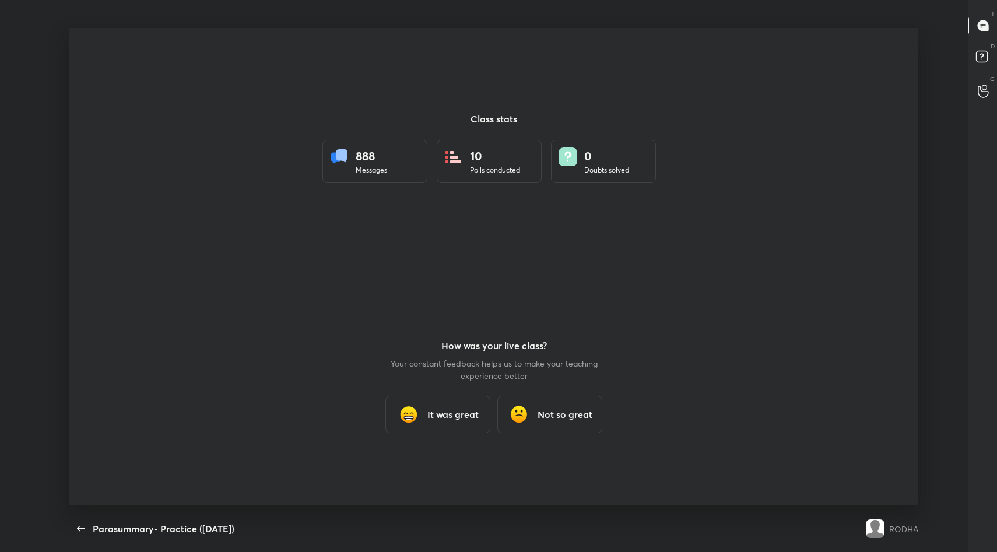
type textarea "x"
